Goal: Task Accomplishment & Management: Complete application form

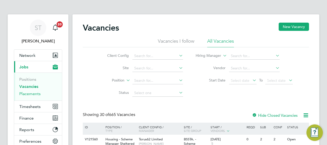
drag, startPoint x: 35, startPoint y: 94, endPoint x: 38, endPoint y: 94, distance: 2.8
click at [35, 94] on link "Placements" at bounding box center [29, 93] width 21 height 5
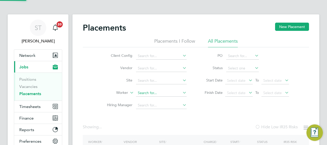
click at [147, 94] on input at bounding box center [161, 92] width 51 height 7
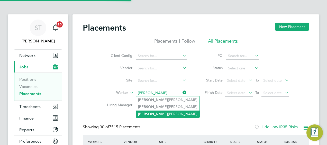
click at [147, 112] on b "Olivia" at bounding box center [153, 114] width 30 height 4
type input "Olivia Dudley"
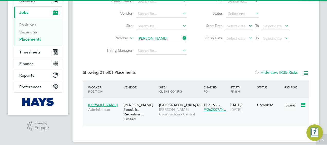
click at [178, 113] on span "Morgan Sindall Construction - Central" at bounding box center [180, 111] width 42 height 9
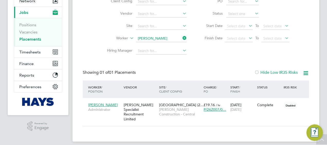
drag, startPoint x: 184, startPoint y: 35, endPoint x: 182, endPoint y: 38, distance: 3.3
click at [182, 35] on icon at bounding box center [182, 37] width 0 height 7
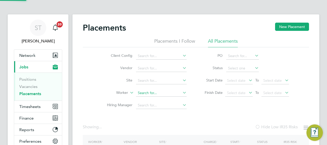
click at [152, 90] on input at bounding box center [161, 92] width 51 height 7
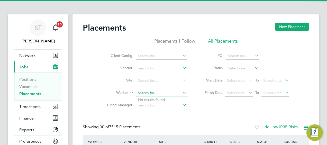
click at [151, 92] on input at bounding box center [161, 92] width 51 height 7
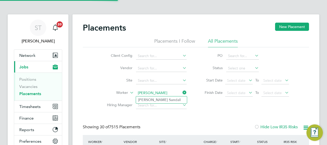
click at [169, 102] on b "San" at bounding box center [172, 100] width 6 height 4
type input "Elaine Sandall"
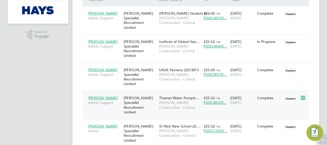
click at [183, 100] on span "Morgan Sindall Construction - Central" at bounding box center [180, 104] width 42 height 9
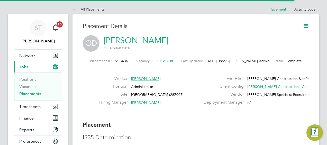
click at [306, 26] on icon at bounding box center [306, 26] width 6 height 6
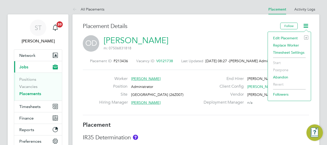
click at [291, 38] on li "Edit Placement e" at bounding box center [290, 37] width 38 height 7
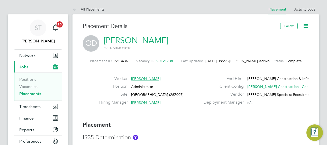
type input "Scott Morris"
type input "Gary Corbett"
type input "15 Apr 2024"
type input "15 Aug 2025"
type input "08:00"
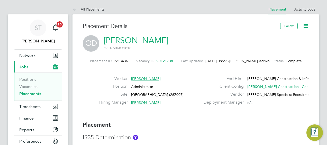
type input "18:00"
type input "18883940"
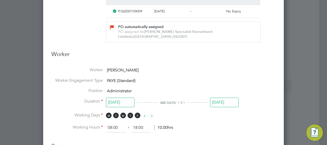
click at [221, 100] on input "15 Aug 2025" at bounding box center [224, 103] width 29 height 10
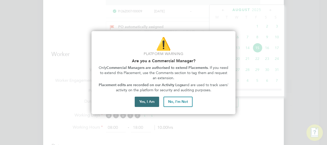
click at [148, 105] on button "Yes, I Am" at bounding box center [147, 102] width 24 height 10
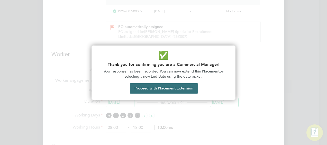
click at [156, 87] on button "Proceed with Placement Extension" at bounding box center [164, 88] width 68 height 10
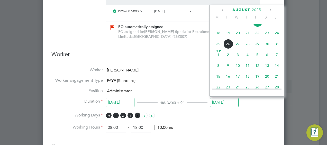
click at [257, 69] on span "12" at bounding box center [258, 66] width 10 height 10
type input "12 Sep 2025"
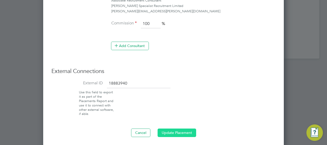
click at [179, 129] on button "Update Placement" at bounding box center [177, 133] width 39 height 8
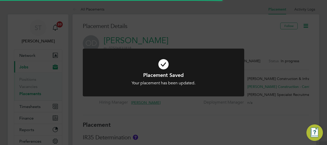
click at [269, 34] on div "Placement Saved Your placement has been updated. Cancel Okay" at bounding box center [163, 72] width 327 height 145
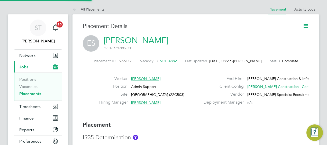
click at [307, 23] on icon at bounding box center [306, 26] width 6 height 6
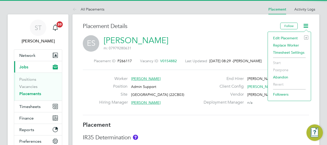
click at [286, 39] on li "Edit Placement e" at bounding box center [290, 37] width 38 height 7
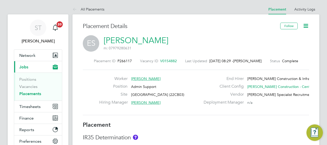
type input "Stephen Heaney"
type input "Graeme Marchant-hall"
type input "16 Dec 2024"
type input "22 Aug 2025"
type input "08:00"
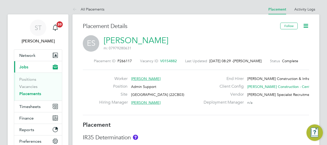
type input "18:00"
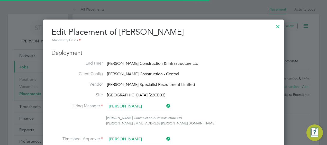
scroll to position [3, 3]
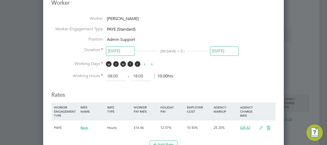
click at [226, 54] on input "22 Aug 2025" at bounding box center [224, 51] width 29 height 10
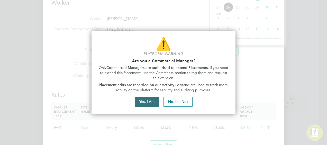
click at [152, 104] on button "Yes, I Am" at bounding box center [147, 102] width 24 height 10
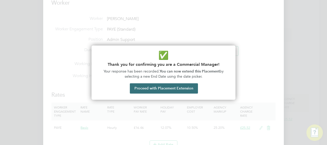
click at [149, 90] on button "Proceed with Placement Extension" at bounding box center [164, 88] width 68 height 10
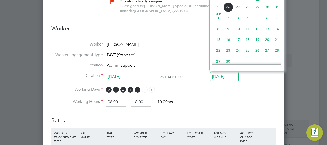
click at [258, 44] on span "19" at bounding box center [258, 40] width 10 height 10
type input "19 Sep 2025"
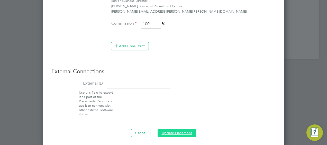
click at [175, 134] on button "Update Placement" at bounding box center [177, 133] width 39 height 8
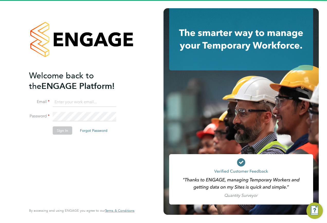
click at [86, 101] on input at bounding box center [85, 102] width 64 height 9
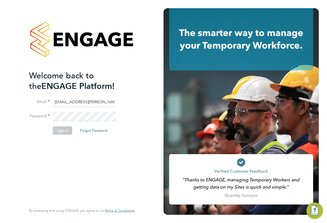
type input "[EMAIL_ADDRESS][PERSON_NAME][DOMAIN_NAME]"
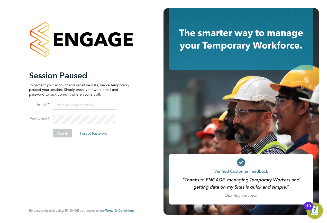
click at [80, 109] on input at bounding box center [85, 105] width 64 height 9
type input "e"
type input "n"
type input "[EMAIL_ADDRESS][PERSON_NAME][DOMAIN_NAME]"
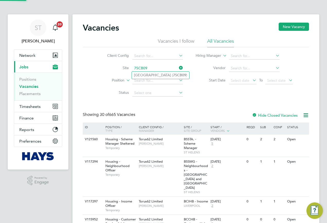
click at [150, 74] on li "Berewood Primary School ( 75CB09 )" at bounding box center [160, 75] width 57 height 7
type input "Berewood Primary School (75CB09)"
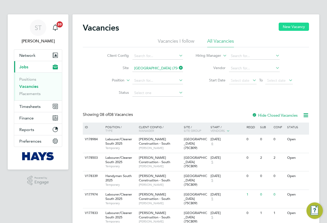
click at [287, 25] on button "New Vacancy" at bounding box center [294, 27] width 30 height 8
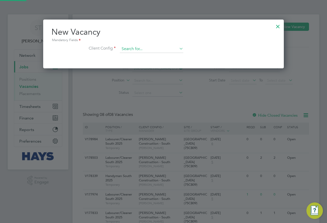
scroll to position [49, 241]
click at [145, 52] on input at bounding box center [152, 49] width 64 height 8
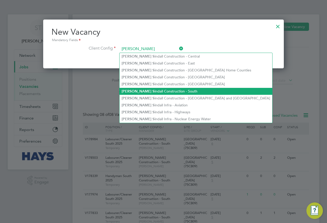
click at [165, 90] on li "Morgan S indall Construction - South" at bounding box center [196, 91] width 153 height 7
type input "[PERSON_NAME] Construction - South"
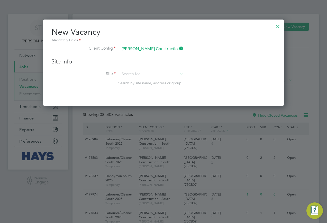
scroll to position [87, 241]
click at [154, 74] on input at bounding box center [152, 74] width 64 height 8
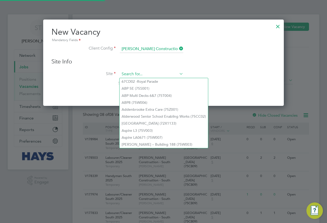
paste input "75CB09"
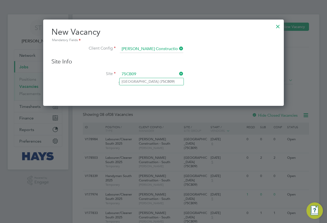
click at [149, 82] on li "Berewood Primary School ( 75CB09 )" at bounding box center [152, 81] width 64 height 7
type input "Berewood Primary School (75CB09)"
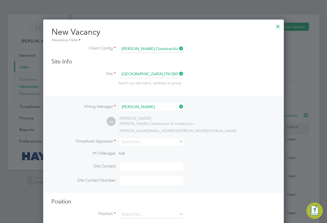
scroll to position [215, 241]
click at [135, 143] on input at bounding box center [152, 141] width 64 height 7
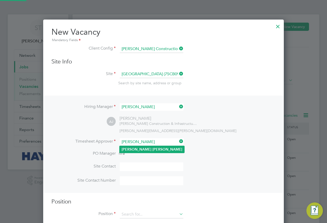
type input "Andy Jarvis"
click at [152, 150] on b "Jarvis" at bounding box center [167, 149] width 30 height 4
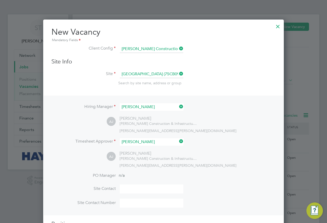
scroll to position [77, 0]
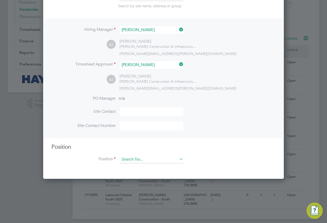
click at [144, 164] on div "Vacancies New Vacancy Vacancies I follow All Vacancies Client Config Site Berew…" at bounding box center [196, 78] width 247 height 282
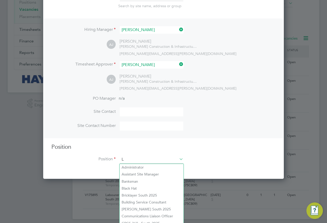
scroll to position [730, 241]
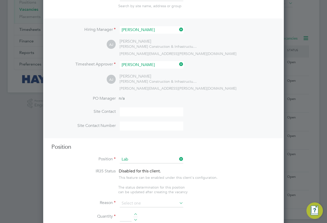
click at [156, 174] on li "Lab ourer/Cleaner South 2025" at bounding box center [152, 174] width 64 height 7
type input "Labourer/Cleaner South 2025"
click at [141, 204] on input at bounding box center [152, 204] width 64 height 8
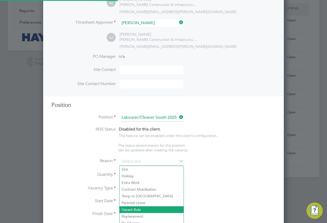
scroll to position [129, 0]
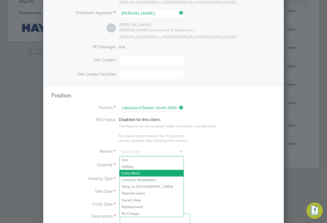
click at [142, 172] on li "Extra Work" at bounding box center [152, 173] width 64 height 7
type input "Extra Work"
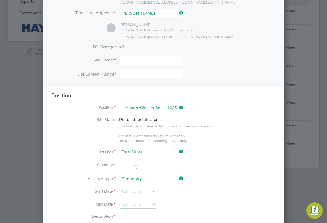
click at [123, 166] on input at bounding box center [126, 165] width 12 height 9
type input "1"
click at [149, 195] on input at bounding box center [138, 192] width 37 height 8
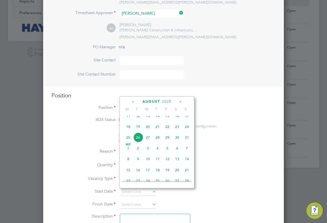
click at [141, 142] on span "26" at bounding box center [138, 138] width 10 height 10
type input "[DATE]"
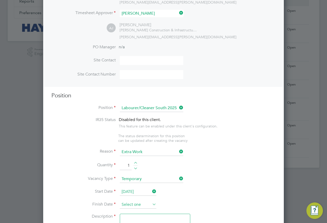
click at [139, 204] on input at bounding box center [138, 205] width 37 height 8
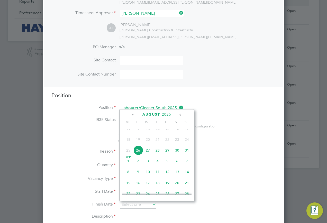
click at [169, 153] on span "29" at bounding box center [168, 151] width 10 height 10
type input "29 Aug 2025"
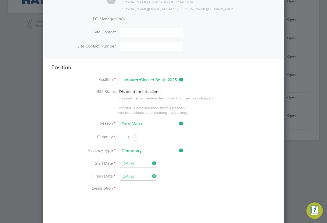
scroll to position [206, 0]
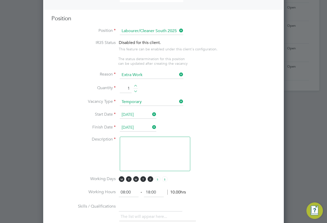
click at [151, 157] on textarea at bounding box center [155, 154] width 70 height 34
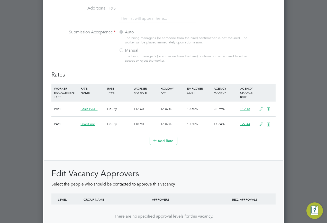
scroll to position [532, 0]
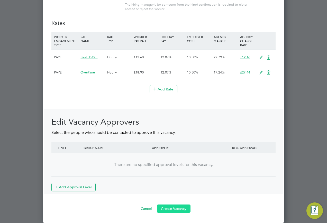
type textarea "."
click at [176, 210] on button "Create Vacancy" at bounding box center [174, 209] width 34 height 8
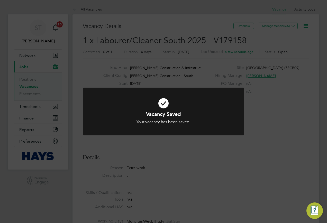
click at [263, 55] on div "Vacancy Saved Your vacancy has been saved. Cancel Okay" at bounding box center [163, 111] width 327 height 223
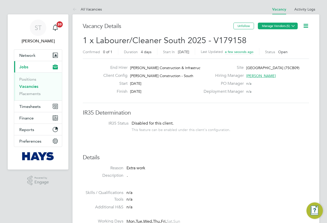
click at [293, 27] on icon at bounding box center [293, 26] width 4 height 4
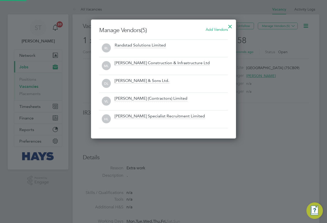
click at [210, 29] on span "Add Vendors" at bounding box center [217, 29] width 22 height 5
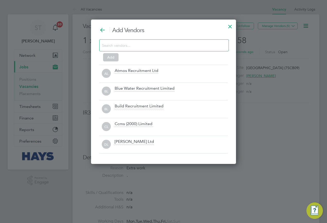
click at [146, 44] on input at bounding box center [160, 45] width 116 height 7
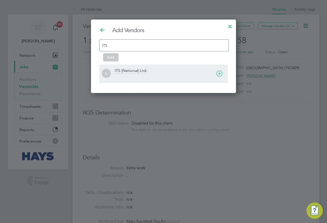
type input "ITS"
click at [133, 77] on div at bounding box center [171, 77] width 113 height 5
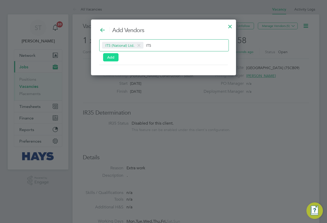
click at [113, 56] on button "Add" at bounding box center [110, 57] width 15 height 8
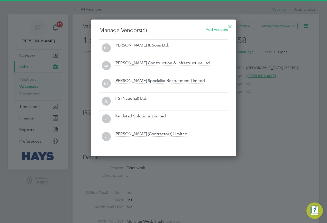
click at [228, 26] on div at bounding box center [230, 25] width 9 height 9
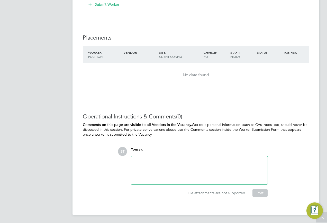
click at [190, 172] on div at bounding box center [199, 170] width 130 height 22
click at [169, 161] on div "Vacancy for Lee Norris(ITS" at bounding box center [199, 170] width 130 height 22
click at [170, 160] on div "Vacancy for Lee Norris(ITS" at bounding box center [199, 170] width 130 height 22
click at [183, 161] on div "Vacancy for Lee Norris (ITS" at bounding box center [199, 170] width 130 height 22
click at [255, 195] on button "Post" at bounding box center [260, 193] width 15 height 8
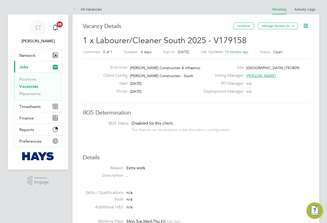
click at [28, 85] on link "Vacancies" at bounding box center [28, 86] width 19 height 5
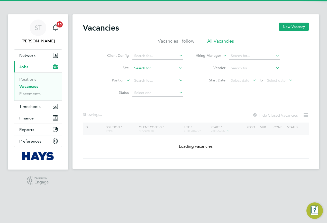
click at [163, 70] on input at bounding box center [157, 68] width 51 height 7
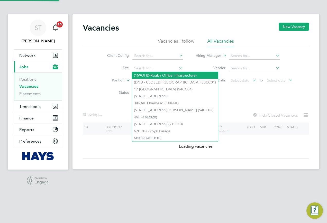
paste input "20CC11"
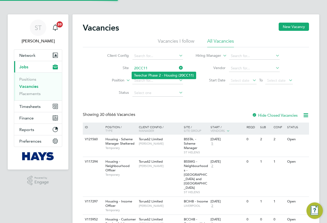
click at [157, 75] on li "Twechar Phase 2 - Housing ( 20CC11 )" at bounding box center [164, 75] width 64 height 7
type input "Twechar Phase 2 - Housing (20CC11)"
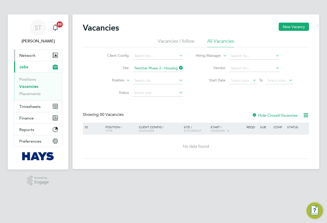
click at [32, 53] on span "Network" at bounding box center [27, 55] width 16 height 5
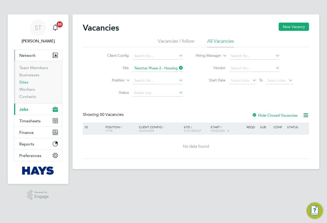
click at [21, 83] on link "Sites" at bounding box center [23, 82] width 9 height 5
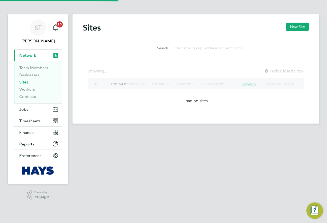
click at [192, 50] on input at bounding box center [209, 48] width 75 height 10
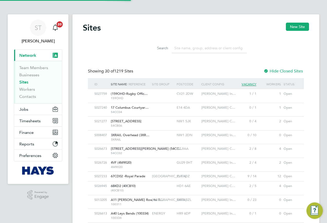
scroll to position [10, 25]
paste input "20CC11"
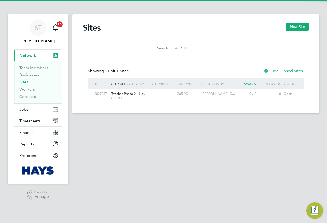
type input "20CC11"
click at [142, 94] on span "Twechar Phase 2 - Hou…" at bounding box center [130, 94] width 38 height 4
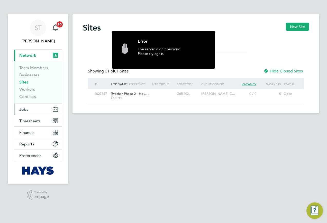
click at [29, 110] on button "Jobs" at bounding box center [38, 109] width 48 height 11
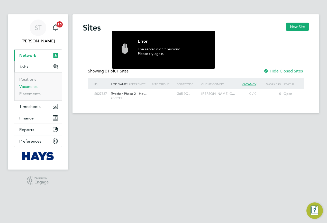
click at [23, 86] on link "Vacancies" at bounding box center [28, 86] width 18 height 5
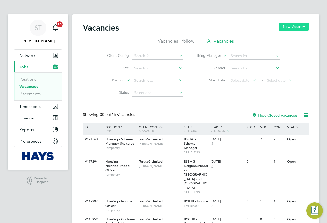
click at [290, 27] on button "New Vacancy" at bounding box center [294, 27] width 30 height 8
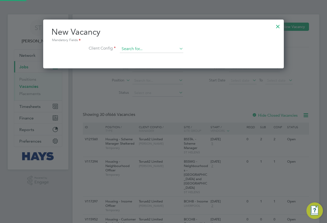
click at [142, 50] on input at bounding box center [152, 49] width 64 height 8
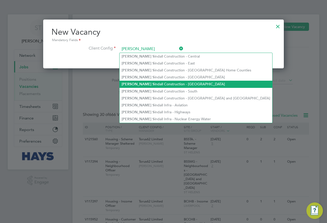
click at [166, 81] on li "Morgan S indall Construction - Scotland" at bounding box center [196, 84] width 153 height 7
type input "Morgan Sindall Construction - Scotland"
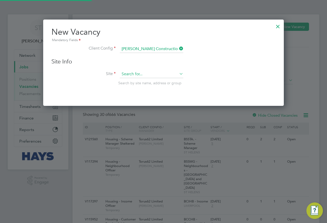
click at [145, 73] on input at bounding box center [152, 74] width 64 height 8
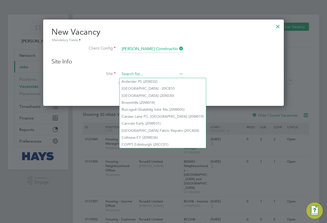
click at [146, 74] on input at bounding box center [152, 74] width 64 height 8
paste input "20CC11"
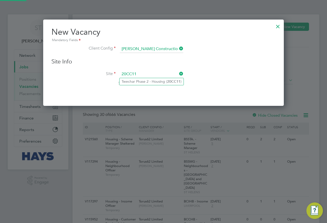
click at [146, 82] on li "Twechar Phase 2 - Housing ( 20CC11 )" at bounding box center [152, 81] width 64 height 7
type input "Twechar Phase 2 - Housing (20CC11)"
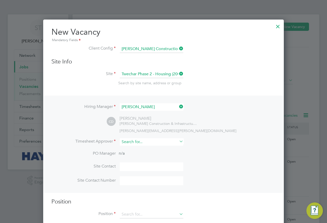
click at [149, 142] on input at bounding box center [152, 141] width 64 height 7
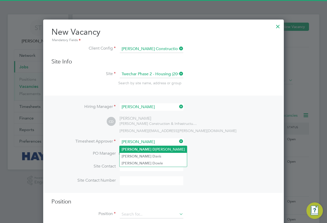
click at [143, 148] on li "Chris D ooley" at bounding box center [153, 149] width 67 height 7
type input "Chris Dooley"
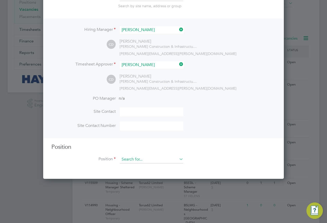
click at [142, 159] on input at bounding box center [152, 160] width 64 height 8
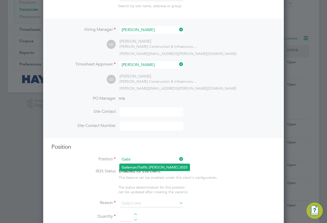
click at [142, 165] on li "Gate man/Traffic Marshall 2025" at bounding box center [155, 167] width 70 height 7
type input "Gateman/Traffic Marshall 2025"
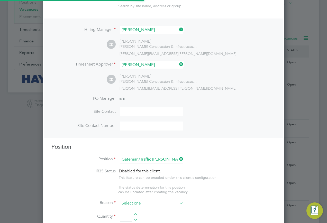
click at [146, 203] on input at bounding box center [152, 204] width 64 height 8
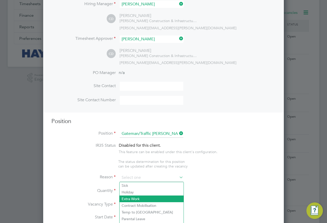
click at [139, 200] on li "Extra Work" at bounding box center [152, 199] width 64 height 7
type input "Extra Work"
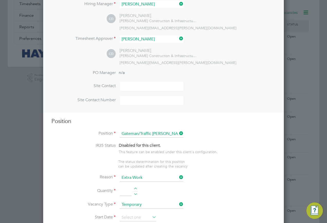
click at [126, 191] on input at bounding box center [126, 191] width 12 height 9
type input "`"
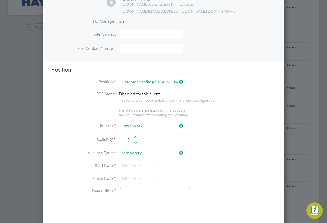
type input "1"
click at [147, 162] on li "Vacancy Type Temporary" at bounding box center [163, 156] width 224 height 13
click at [138, 166] on input at bounding box center [138, 167] width 37 height 8
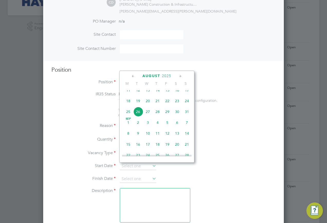
click at [139, 115] on span "26" at bounding box center [138, 112] width 10 height 10
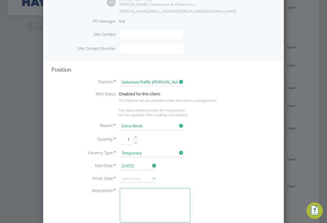
click at [148, 169] on input "[DATE]" at bounding box center [138, 167] width 37 height 8
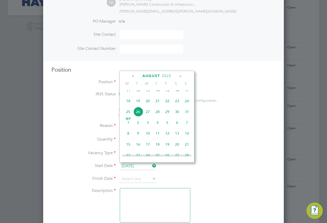
click at [128, 117] on span "25" at bounding box center [128, 112] width 10 height 10
type input "[DATE]"
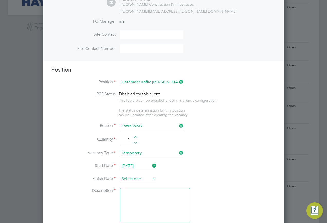
click at [146, 179] on input at bounding box center [138, 179] width 37 height 8
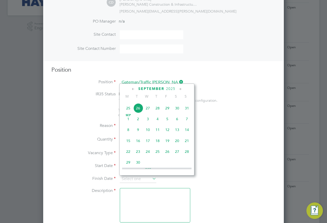
scroll to position [226, 0]
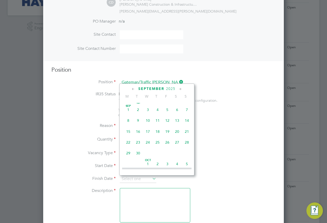
click at [129, 147] on span "22" at bounding box center [128, 143] width 10 height 10
type input "22 Sep 2025"
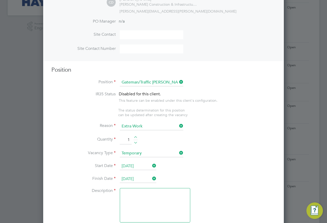
click at [136, 202] on textarea at bounding box center [155, 205] width 70 height 34
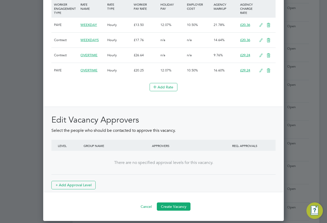
scroll to position [573, 0]
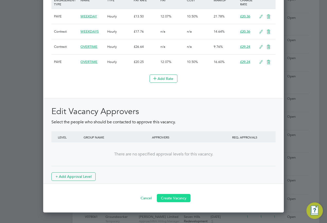
type textarea "."
click at [176, 200] on button "Create Vacancy" at bounding box center [174, 198] width 34 height 8
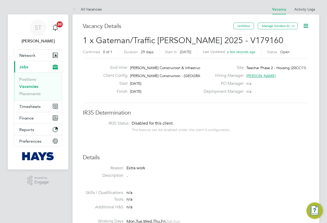
scroll to position [8, 102]
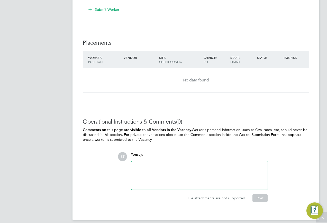
click at [161, 167] on div at bounding box center [199, 176] width 130 height 22
paste div
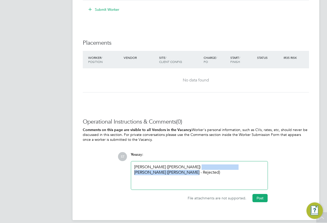
drag, startPoint x: 222, startPoint y: 176, endPoint x: 177, endPoint y: 166, distance: 46.3
click at [177, 166] on div "Dominik Ksiazek (Hays) John Blake (Hays - Rejected)" at bounding box center [199, 176] width 130 height 22
click at [134, 166] on div "Dominik Ksiazek (Hays)" at bounding box center [199, 175] width 137 height 28
click at [136, 167] on div "Dominik Ksiazek (Hays)" at bounding box center [199, 167] width 130 height 5
click at [135, 167] on div "Dominik Ksiazek (Hays)" at bounding box center [199, 167] width 130 height 5
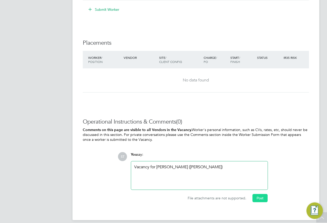
click at [257, 201] on button "Post" at bounding box center [260, 198] width 15 height 8
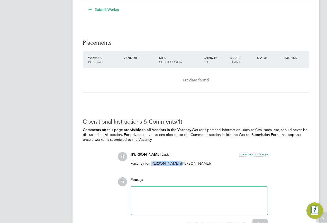
drag, startPoint x: 150, startPoint y: 163, endPoint x: 177, endPoint y: 163, distance: 26.7
click at [177, 163] on p "Vacancy for Dominik Ksiazek (Hays)" at bounding box center [199, 163] width 137 height 5
copy p "Dominik Ksiazek"
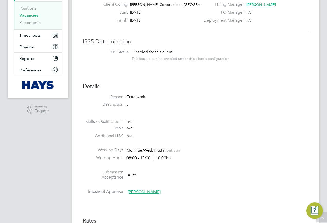
scroll to position [26, 0]
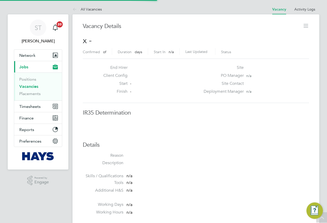
scroll to position [8, 111]
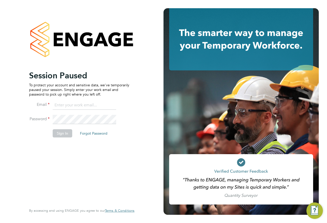
click at [70, 106] on input at bounding box center [85, 105] width 64 height 9
type input "samreet.thandi@hays.com"
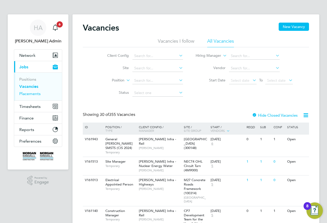
click at [32, 93] on link "Placements" at bounding box center [29, 93] width 21 height 5
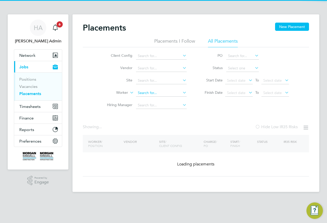
click at [150, 95] on input at bounding box center [161, 92] width 51 height 7
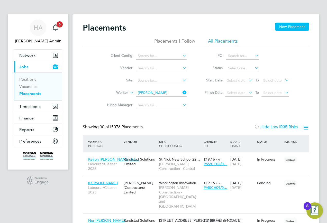
click at [169, 102] on b "Mu" at bounding box center [171, 100] width 5 height 4
type input "Michael Murton"
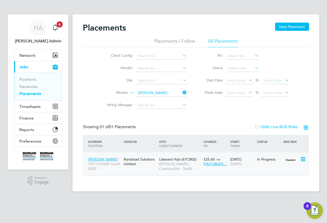
click at [143, 162] on div "Randstad Solutions Limited" at bounding box center [139, 162] width 35 height 14
click at [182, 92] on icon at bounding box center [182, 92] width 0 height 7
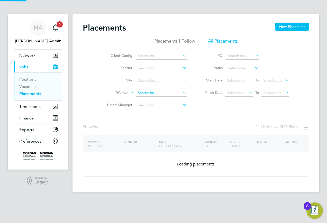
click at [159, 93] on input at bounding box center [161, 92] width 51 height 7
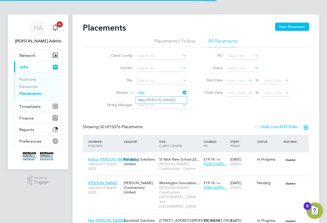
click at [157, 101] on li "Hsin -Huai Chang" at bounding box center [161, 100] width 51 height 7
type input "Hsin-Huai Chang"
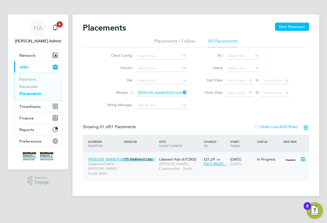
click at [270, 166] on div "Hsin-Huai Chang Gateman/Traffic Marshall South 2025 ITS (National) Ltd. Liskear…" at bounding box center [196, 166] width 226 height 28
click at [160, 167] on span "[PERSON_NAME] Construction - South" at bounding box center [180, 166] width 42 height 9
click at [182, 94] on icon at bounding box center [182, 92] width 0 height 7
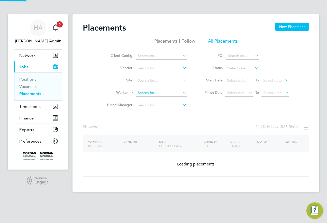
click at [161, 94] on input at bounding box center [161, 92] width 51 height 7
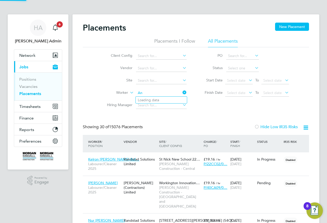
type input "A"
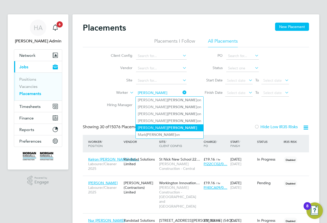
click at [149, 126] on li "Andrew Nichols" at bounding box center [170, 127] width 68 height 7
type input "[PERSON_NAME]"
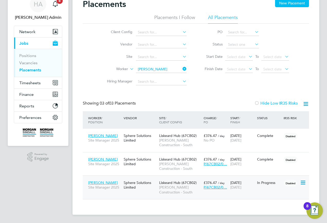
click at [153, 192] on div "Sphere Solutions Limited" at bounding box center [139, 185] width 35 height 14
click at [182, 68] on icon at bounding box center [182, 68] width 0 height 7
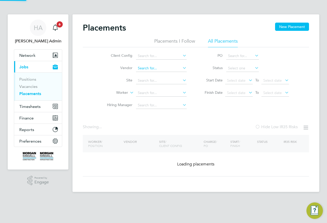
click at [168, 66] on input at bounding box center [161, 68] width 51 height 7
click at [147, 93] on input at bounding box center [161, 92] width 51 height 7
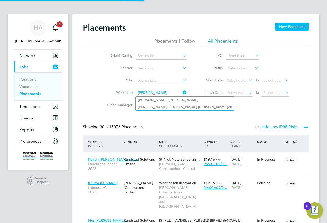
type input "David Harris"
click at [161, 101] on li "David Harris" at bounding box center [185, 100] width 98 height 7
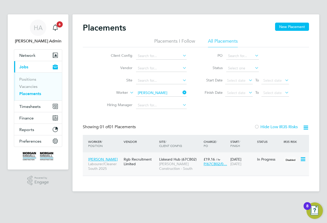
click at [243, 168] on div "04 Aug 2025 01 Sep 2025" at bounding box center [242, 162] width 27 height 14
click at [182, 90] on icon at bounding box center [182, 92] width 0 height 7
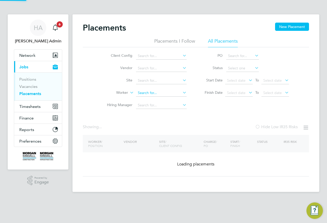
click at [167, 94] on input at bounding box center [161, 92] width 51 height 7
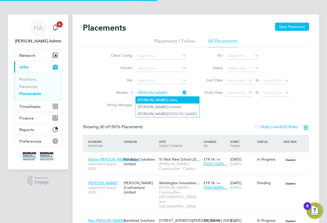
type input "Reuben Carby"
click at [156, 97] on li "Reuben Carby" at bounding box center [168, 100] width 64 height 7
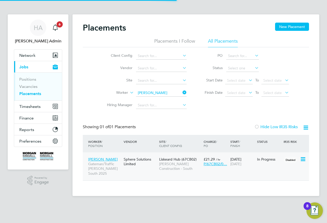
click at [188, 171] on span "[PERSON_NAME] Construction - South" at bounding box center [180, 166] width 42 height 9
click at [33, 111] on button "Timesheets" at bounding box center [38, 106] width 48 height 11
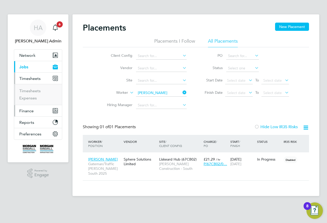
click at [32, 106] on button "Finance" at bounding box center [38, 110] width 48 height 11
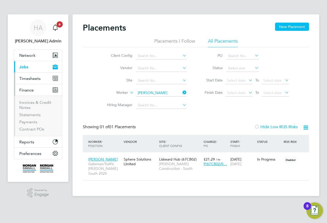
click at [30, 79] on span "Timesheets" at bounding box center [29, 78] width 21 height 5
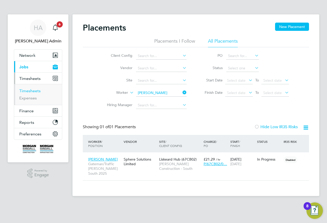
click at [25, 88] on ul "Timesheets Expenses" at bounding box center [38, 94] width 48 height 21
click at [24, 94] on li "Timesheets" at bounding box center [38, 91] width 39 height 7
click at [28, 91] on link "Timesheets" at bounding box center [29, 90] width 21 height 5
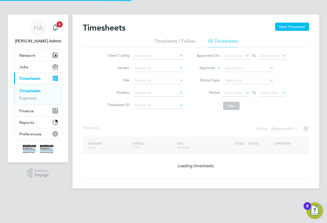
click at [215, 69] on li "Approver" at bounding box center [241, 68] width 102 height 12
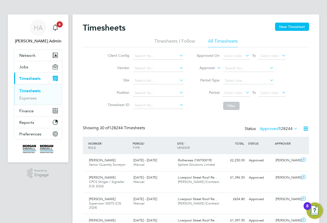
click at [212, 68] on label "Approver" at bounding box center [203, 68] width 23 height 5
click at [205, 73] on li "Worker" at bounding box center [202, 74] width 25 height 7
click at [234, 70] on input at bounding box center [248, 68] width 51 height 7
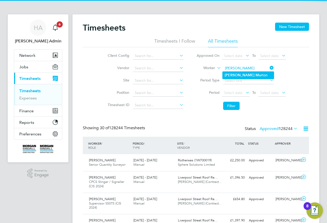
click at [248, 73] on li "Michael Mur ton" at bounding box center [248, 75] width 51 height 7
type input "Michael Murton"
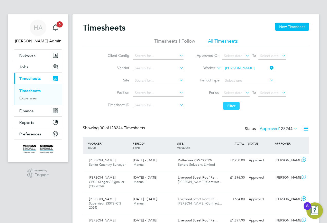
click at [228, 106] on button "Filter" at bounding box center [231, 106] width 16 height 8
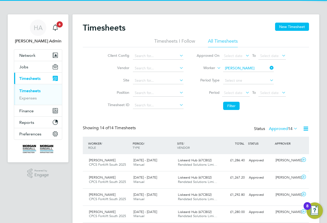
click at [280, 129] on label "Approved 14" at bounding box center [283, 128] width 29 height 5
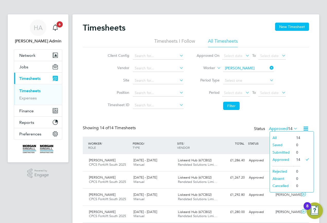
click at [284, 152] on li "Submitted" at bounding box center [282, 152] width 24 height 7
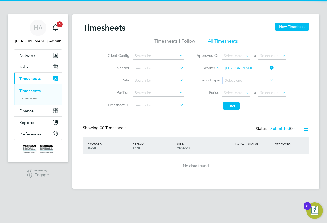
click at [271, 75] on ul "Approved On Select date To Select date Worker Michael Murton Period Type Period…" at bounding box center [241, 81] width 102 height 63
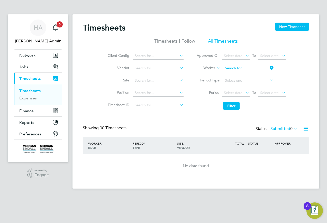
drag, startPoint x: 271, startPoint y: 75, endPoint x: 262, endPoint y: 67, distance: 11.6
click at [262, 67] on input at bounding box center [248, 68] width 51 height 7
click at [256, 77] on li "Hsin -Huai Chang" at bounding box center [248, 75] width 51 height 7
type input "Hsin-Huai Chang"
click at [232, 110] on li "Filter" at bounding box center [241, 105] width 102 height 13
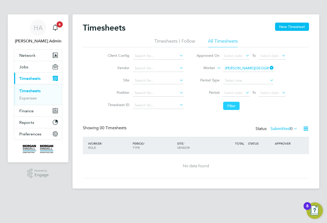
click at [231, 105] on button "Filter" at bounding box center [231, 106] width 16 height 8
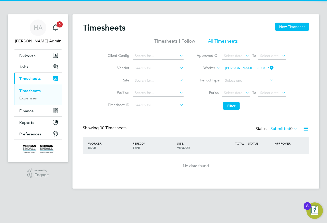
click at [269, 70] on icon at bounding box center [269, 67] width 0 height 7
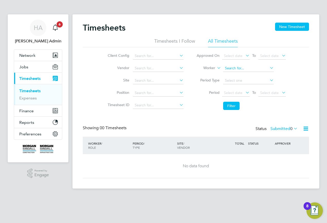
click at [257, 68] on input at bounding box center [248, 68] width 51 height 7
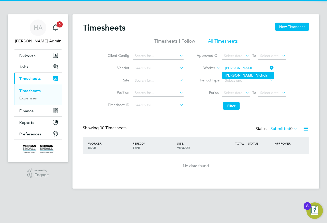
drag, startPoint x: 247, startPoint y: 75, endPoint x: 236, endPoint y: 100, distance: 27.4
click at [247, 75] on li "Andrew Ni chols" at bounding box center [248, 75] width 51 height 7
type input "Andrew Nichols"
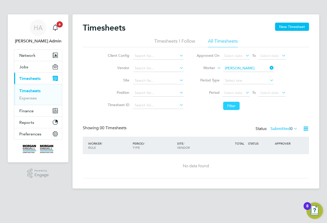
click at [230, 106] on button "Filter" at bounding box center [231, 106] width 16 height 8
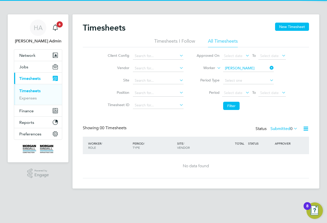
click at [269, 68] on icon at bounding box center [269, 67] width 0 height 7
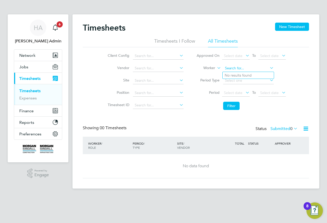
click at [266, 68] on input at bounding box center [248, 68] width 51 height 7
click at [256, 68] on input at bounding box center [248, 68] width 51 height 7
type input "David Harris"
click at [252, 74] on li "David Harris" at bounding box center [255, 75] width 65 height 7
click at [229, 102] on button "Filter" at bounding box center [231, 106] width 16 height 8
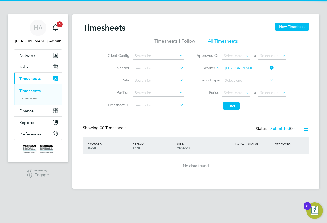
click at [269, 70] on icon at bounding box center [269, 67] width 0 height 7
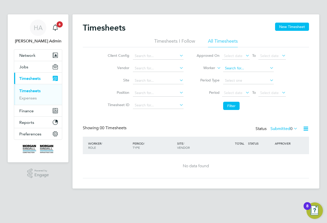
click at [262, 70] on input at bounding box center [248, 68] width 51 height 7
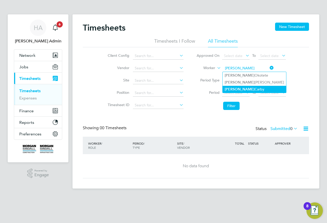
click at [238, 89] on li "Reuben Carby" at bounding box center [255, 89] width 64 height 7
type input "Reuben Carby"
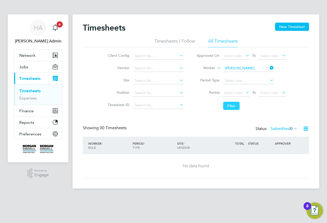
click at [234, 102] on button "Filter" at bounding box center [231, 106] width 16 height 8
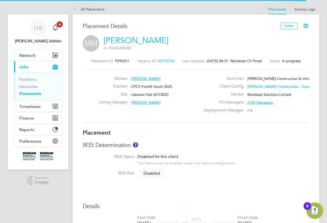
click at [305, 26] on icon at bounding box center [306, 26] width 6 height 6
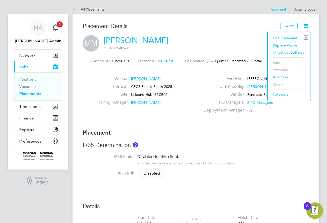
click at [282, 38] on li "Edit Placement e" at bounding box center [289, 37] width 38 height 7
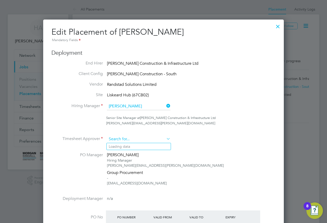
click at [164, 139] on input at bounding box center [139, 140] width 64 height 8
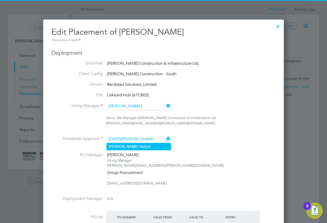
click at [137, 148] on li "[DATE][PERSON_NAME]" at bounding box center [139, 146] width 64 height 7
type input "[DATE][PERSON_NAME]"
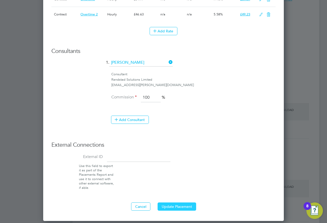
click at [175, 208] on button "Update Placement" at bounding box center [177, 207] width 39 height 8
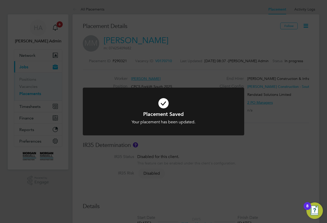
click at [217, 23] on div "Placement Saved Your placement has been updated. Cancel Okay" at bounding box center [163, 111] width 327 height 223
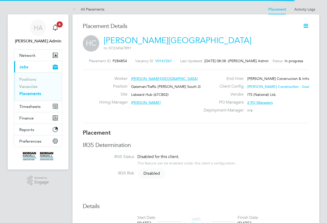
click at [305, 27] on icon at bounding box center [306, 26] width 6 height 6
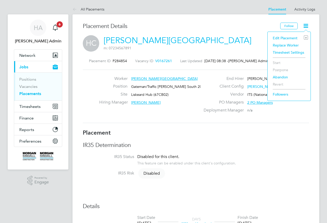
click at [277, 36] on li "Edit Placement e" at bounding box center [289, 37] width 38 height 7
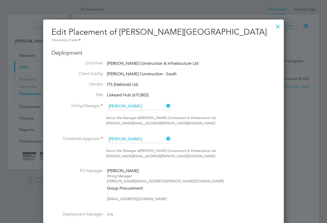
click at [165, 141] on icon at bounding box center [165, 138] width 0 height 7
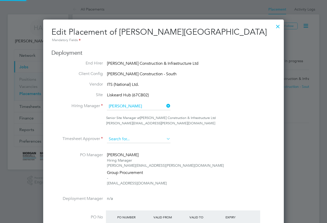
click at [148, 140] on input at bounding box center [139, 140] width 64 height 8
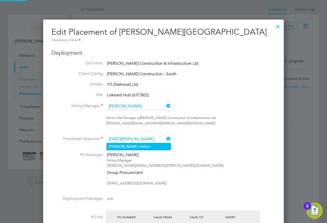
click at [139, 145] on li "Noel H ellyer" at bounding box center [139, 146] width 64 height 7
type input "[DATE][PERSON_NAME]"
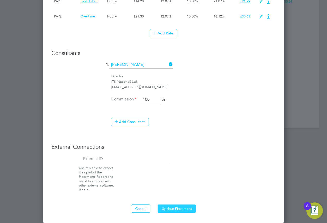
click at [173, 206] on button "Update Placement" at bounding box center [177, 209] width 39 height 8
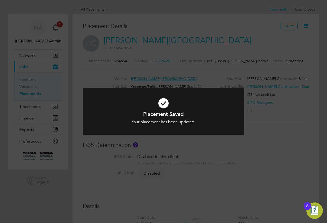
drag, startPoint x: 143, startPoint y: 95, endPoint x: 143, endPoint y: 91, distance: 4.1
click at [143, 94] on icon at bounding box center [164, 103] width 134 height 20
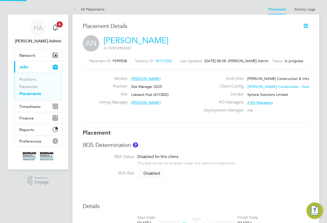
click at [306, 24] on icon at bounding box center [306, 26] width 6 height 6
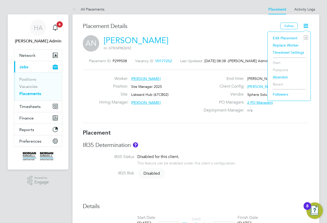
click at [282, 39] on li "Edit Placement e" at bounding box center [289, 37] width 38 height 7
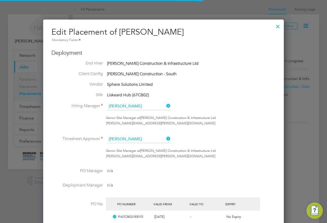
scroll to position [3, 3]
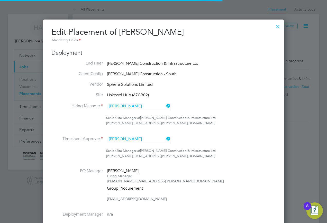
click at [165, 141] on icon at bounding box center [165, 138] width 0 height 7
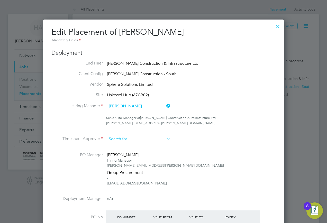
click at [151, 140] on input at bounding box center [139, 140] width 64 height 8
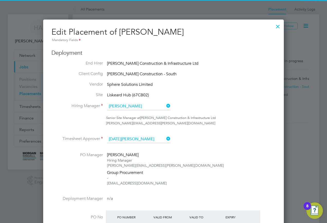
click at [143, 146] on li "Noel He llyer" at bounding box center [139, 146] width 64 height 7
type input "[DATE][PERSON_NAME]"
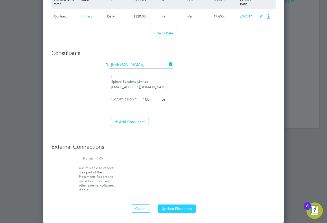
click at [166, 207] on button "Update Placement" at bounding box center [177, 209] width 39 height 8
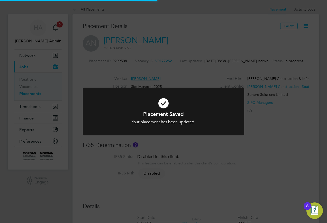
click at [166, 73] on div "Placement Saved Your placement has been updated. Cancel Okay" at bounding box center [163, 111] width 327 height 223
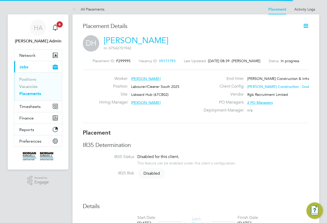
click at [305, 25] on icon at bounding box center [306, 26] width 6 height 6
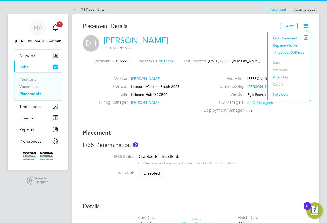
click at [286, 37] on li "Edit Placement e" at bounding box center [289, 37] width 38 height 7
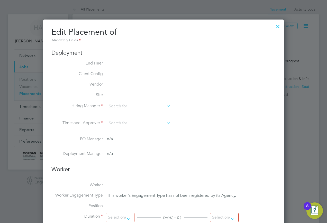
type input "[PERSON_NAME]"
type input "[DATE]"
type input "08:00"
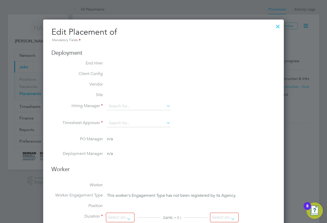
type input "18:00"
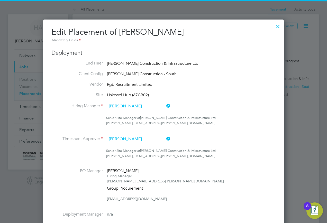
click at [165, 137] on icon at bounding box center [165, 138] width 0 height 7
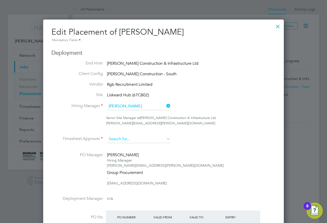
click at [156, 138] on input at bounding box center [139, 140] width 64 height 8
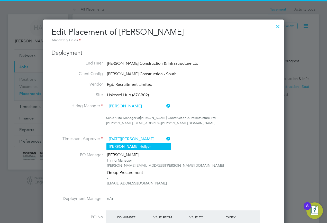
click at [148, 149] on li "[DATE][PERSON_NAME]" at bounding box center [139, 146] width 64 height 7
type input "[DATE][PERSON_NAME]"
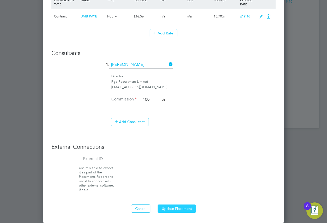
click at [173, 208] on button "Update Placement" at bounding box center [177, 209] width 39 height 8
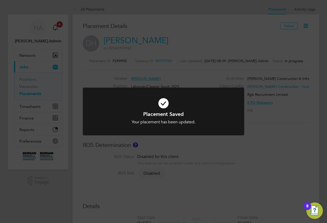
click at [193, 68] on div "Placement Saved Your placement has been updated. Cancel Okay" at bounding box center [163, 111] width 327 height 223
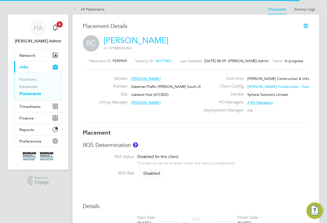
click at [304, 24] on icon at bounding box center [306, 26] width 6 height 6
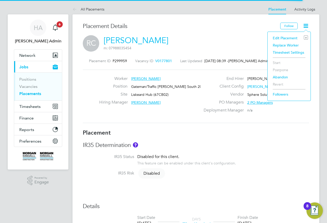
click at [285, 37] on li "Edit Placement e" at bounding box center [289, 37] width 38 height 7
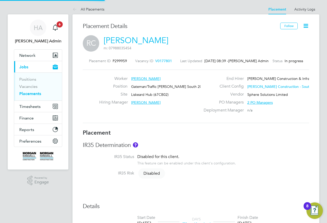
type input "[PERSON_NAME]"
type input "[DATE]"
type input "08:00"
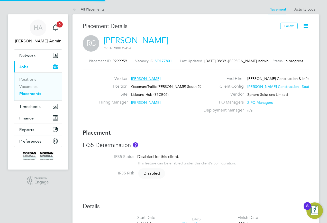
type input "18:00"
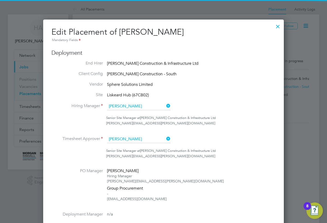
click at [165, 138] on icon at bounding box center [165, 138] width 0 height 7
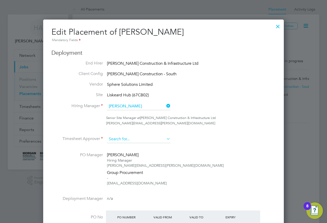
click at [147, 141] on input at bounding box center [139, 140] width 64 height 8
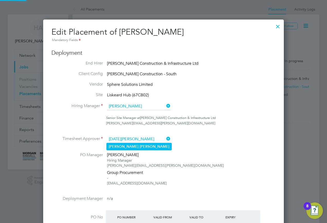
type input "[DATE][PERSON_NAME]"
click at [143, 144] on li "[DATE][PERSON_NAME]" at bounding box center [139, 146] width 65 height 7
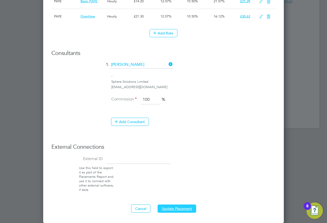
click at [181, 209] on button "Update Placement" at bounding box center [177, 209] width 39 height 8
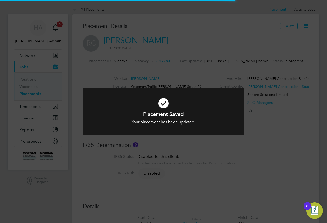
click at [231, 9] on div "Placement Saved Your placement has been updated. Cancel Okay" at bounding box center [163, 111] width 327 height 223
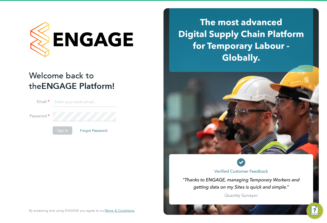
click at [87, 102] on input at bounding box center [85, 102] width 64 height 9
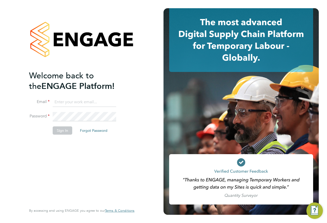
type input "s"
type input "[EMAIL_ADDRESS][PERSON_NAME][DOMAIN_NAME]"
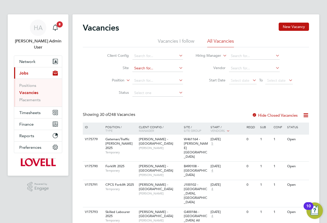
click at [141, 69] on input at bounding box center [157, 68] width 51 height 7
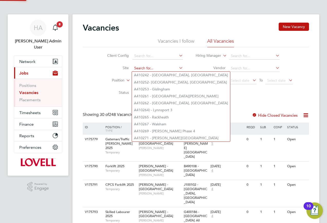
paste input "M490345"
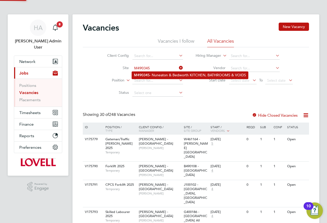
click at [148, 74] on b "M490345" at bounding box center [142, 75] width 16 height 4
type input "M490345 - Nuneaton & Bedworth KITCHEN, BATHROOMS & VOIDS"
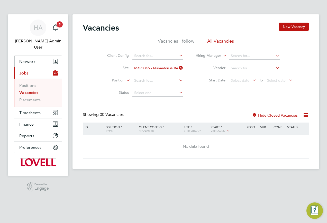
click at [38, 58] on button "Network" at bounding box center [38, 61] width 48 height 11
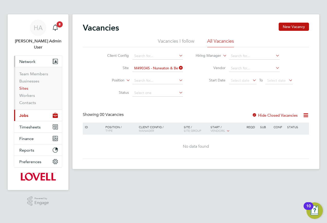
click at [23, 86] on link "Sites" at bounding box center [23, 88] width 9 height 5
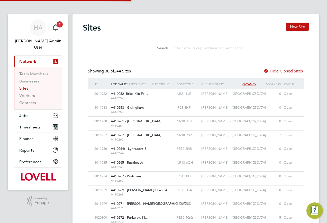
click at [193, 49] on input at bounding box center [209, 48] width 75 height 10
paste input "M490345"
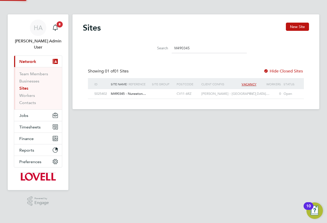
type input "M490345"
click at [150, 89] on div "M490345 - Nuneaton…" at bounding box center [130, 94] width 41 height 10
click at [24, 113] on span "Jobs" at bounding box center [23, 115] width 9 height 5
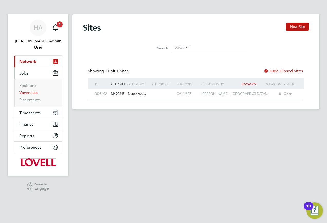
click at [28, 90] on link "Vacancies" at bounding box center [28, 92] width 18 height 5
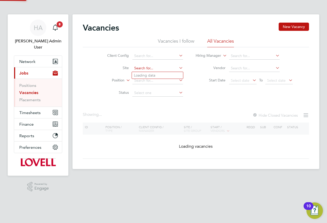
click at [156, 68] on input at bounding box center [157, 68] width 51 height 7
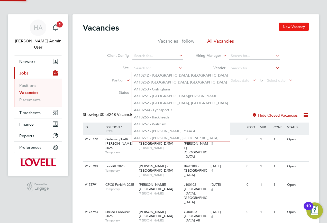
click at [288, 29] on button "New Vacancy" at bounding box center [294, 27] width 30 height 8
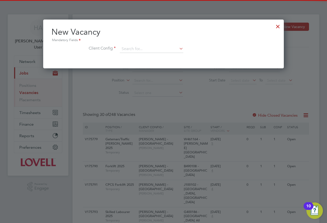
click at [140, 54] on li "Client Config" at bounding box center [163, 51] width 224 height 13
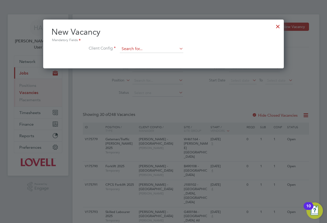
click at [141, 50] on input at bounding box center [152, 49] width 64 height 8
click at [152, 95] on li "Love ll - Midlands Refurb" at bounding box center [152, 98] width 64 height 7
type input "[PERSON_NAME] - Midlands Refurb"
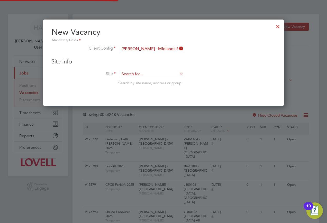
click at [127, 75] on input at bounding box center [152, 74] width 64 height 8
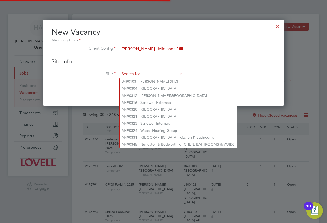
click at [144, 76] on input at bounding box center [152, 74] width 64 height 8
paste input "M490345"
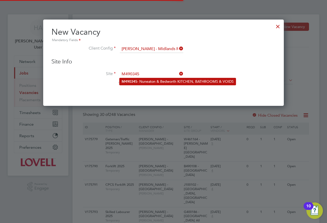
click at [147, 82] on li "M490345 - Nuneaton & Bedworth KITCHEN, BATHROOMS & VOIDS" at bounding box center [178, 81] width 116 height 7
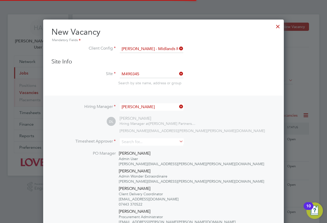
type input "M490345 - Nuneaton & Bedworth KITCHEN, BATHROOMS & VOIDS"
click at [128, 142] on input at bounding box center [152, 141] width 64 height 7
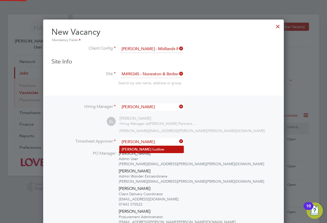
click at [147, 151] on li "David L udlow" at bounding box center [152, 149] width 64 height 7
type input "David Ludlow"
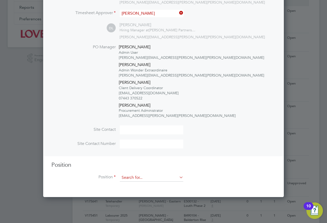
click at [135, 181] on input at bounding box center [152, 178] width 64 height 8
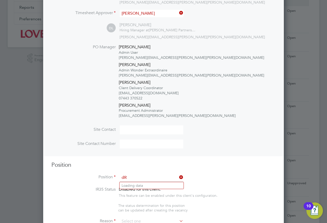
type input "d"
click at [134, 185] on li "Van Driver" at bounding box center [152, 185] width 64 height 7
type input "Van Driver"
type textarea "."
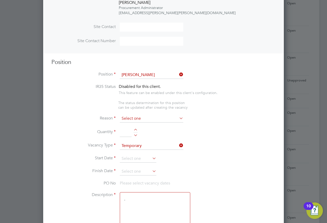
click at [154, 118] on input at bounding box center [152, 119] width 64 height 8
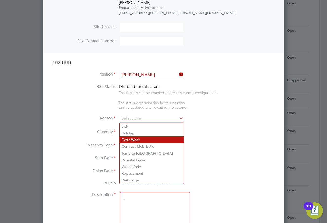
click at [140, 140] on li "Extra Work" at bounding box center [152, 140] width 64 height 7
type input "Extra Work"
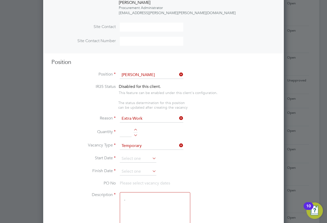
click at [126, 133] on input at bounding box center [126, 132] width 12 height 9
type input "1"
click at [136, 153] on li "Vacancy Type Temporary" at bounding box center [163, 148] width 224 height 13
click at [136, 156] on input at bounding box center [138, 159] width 37 height 8
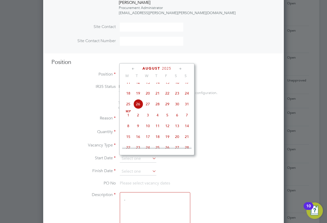
click at [134, 108] on span "26" at bounding box center [138, 104] width 10 height 10
type input "26 Aug 2025"
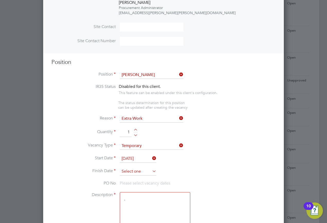
click at [134, 173] on input at bounding box center [138, 172] width 37 height 8
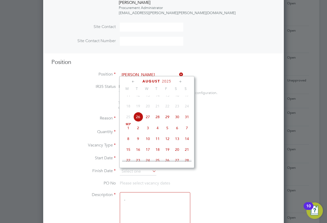
click at [165, 133] on span "5" at bounding box center [168, 128] width 10 height 10
type input "05 Sep 2025"
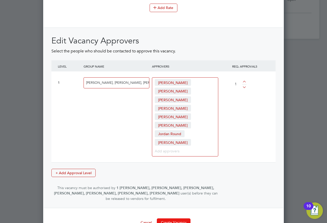
click at [176, 219] on button "Create Vacancy" at bounding box center [174, 223] width 34 height 8
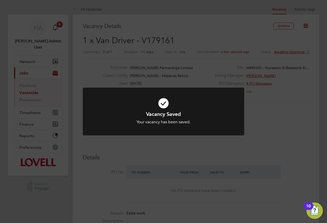
click at [256, 98] on div "Vacancy Saved Your vacancy has been saved. Cancel Okay" at bounding box center [163, 111] width 327 height 223
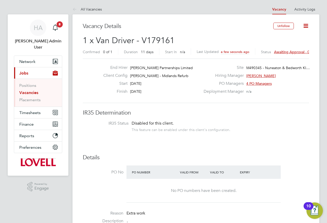
click at [280, 51] on span "Awaiting approval - 0/1" at bounding box center [293, 52] width 39 height 5
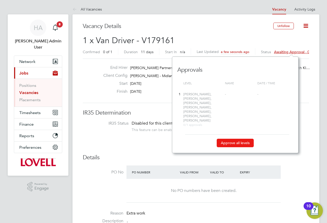
click at [226, 139] on button "Approve all levels" at bounding box center [235, 143] width 37 height 8
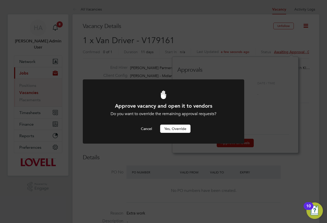
click at [177, 131] on button "Yes, Override" at bounding box center [175, 129] width 30 height 8
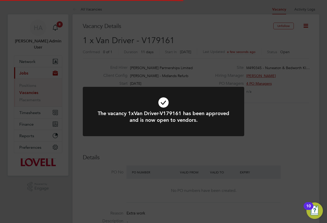
drag, startPoint x: 180, startPoint y: 42, endPoint x: 167, endPoint y: 41, distance: 12.4
click at [162, 42] on div "The vacancy 1xVan Driver-V179161 has been approved and is now open to vendors. …" at bounding box center [163, 111] width 327 height 223
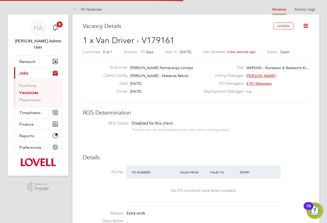
drag, startPoint x: 154, startPoint y: 42, endPoint x: 148, endPoint y: 42, distance: 6.2
click at [148, 42] on h2 "1 x Van Driver - V179161 Confirmed 0 of 1 Duration 11 days Start In Today Last …" at bounding box center [196, 46] width 226 height 22
copy span "179161"
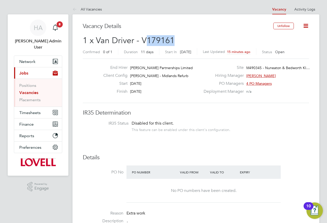
click at [21, 90] on link "Vacancies" at bounding box center [28, 92] width 19 height 5
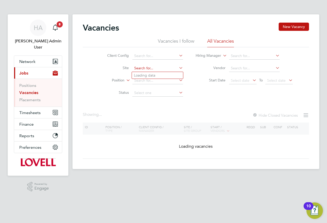
click at [147, 68] on input at bounding box center [157, 68] width 51 height 7
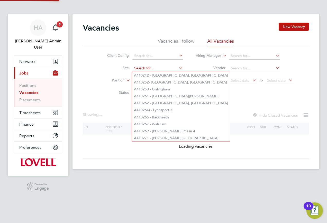
paste input "G400186"
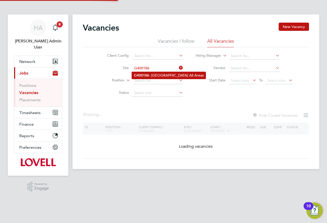
click at [151, 76] on li "G400186 - South Queensferry All Areas" at bounding box center [169, 75] width 74 height 7
type input "G400186 - [GEOGRAPHIC_DATA] All Areas"
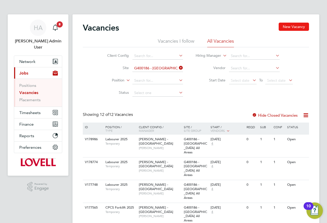
click at [299, 27] on button "New Vacancy" at bounding box center [294, 27] width 30 height 8
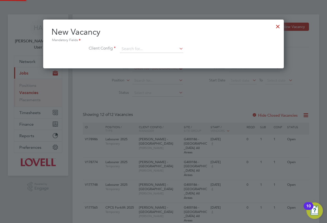
scroll to position [49, 241]
click at [158, 52] on input at bounding box center [152, 49] width 64 height 8
click at [156, 54] on li "Lovell - Sc otland" at bounding box center [152, 56] width 64 height 7
type input "Lovell - Scotland"
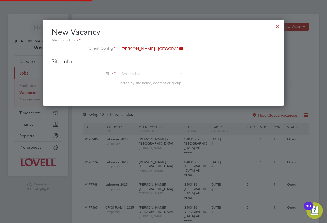
scroll to position [87, 241]
click at [139, 71] on input at bounding box center [152, 74] width 64 height 8
paste input "G400186"
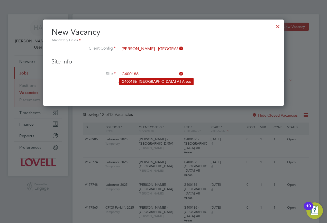
click at [148, 82] on li "G400186 - South Queensferry All Areas" at bounding box center [157, 81] width 74 height 7
type input "G400186 - South Queensferry All Areas"
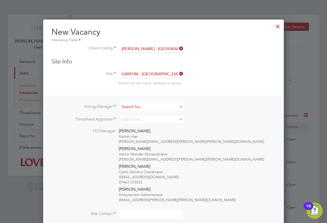
click at [139, 109] on input at bounding box center [152, 106] width 64 height 7
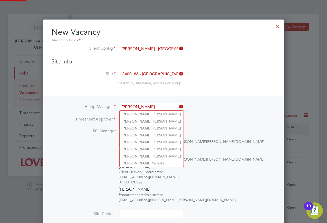
type input "Kevin"
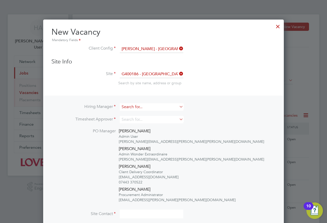
click at [136, 109] on input at bounding box center [152, 106] width 64 height 7
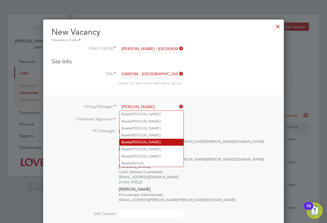
click at [133, 143] on li "K evin Kelly" at bounding box center [152, 142] width 64 height 7
type input "Kevin Kelly"
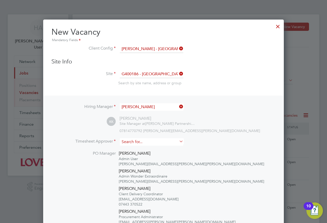
click at [122, 141] on input at bounding box center [152, 141] width 64 height 7
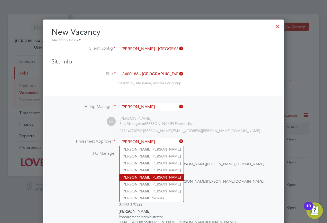
click at [131, 176] on li "Kevin Kelly" at bounding box center [152, 177] width 64 height 7
type input "Kevin Kelly"
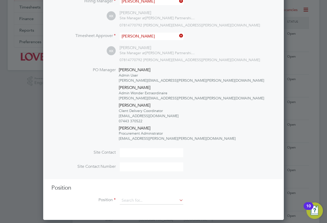
scroll to position [154, 0]
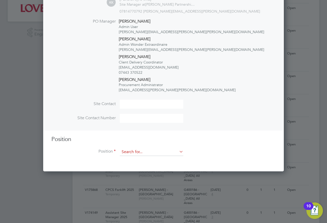
click at [156, 154] on input at bounding box center [152, 152] width 64 height 8
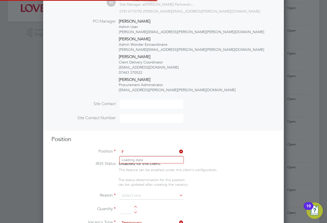
scroll to position [841, 241]
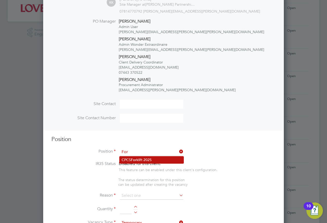
click at [137, 160] on b "For" at bounding box center [134, 160] width 6 height 4
type input "CPCS Forklift 2025"
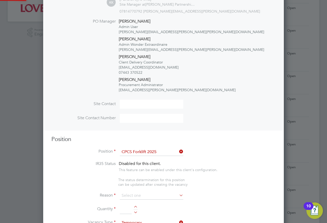
type textarea "Full understanding of all aspects and responsibilities associated with the oper…"
click at [149, 196] on input at bounding box center [152, 196] width 64 height 8
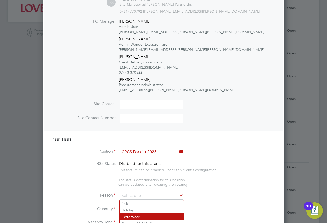
click at [138, 216] on li "Extra Work" at bounding box center [152, 217] width 64 height 7
type input "Extra Work"
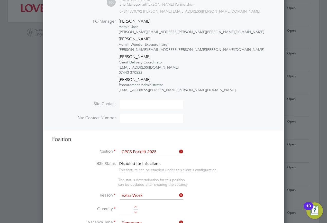
click at [127, 206] on input at bounding box center [126, 209] width 12 height 9
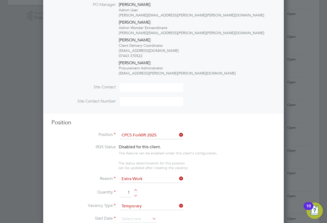
scroll to position [180, 0]
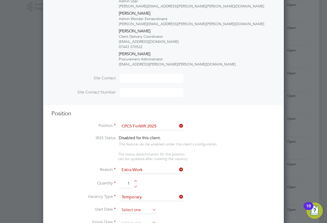
type input "1"
click at [129, 208] on input at bounding box center [138, 210] width 37 height 8
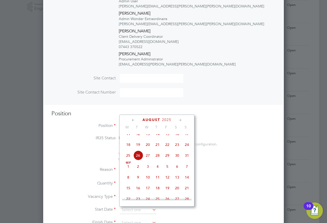
click at [138, 158] on span "26" at bounding box center [138, 156] width 10 height 10
click at [144, 210] on input "[DATE]" at bounding box center [138, 210] width 37 height 8
click at [127, 160] on span "25" at bounding box center [128, 156] width 10 height 10
type input "25 Aug 2025"
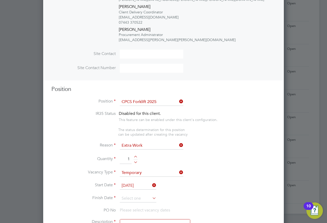
scroll to position [231, 0]
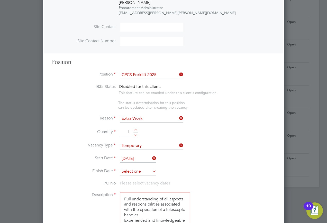
click at [144, 173] on input at bounding box center [138, 172] width 37 height 8
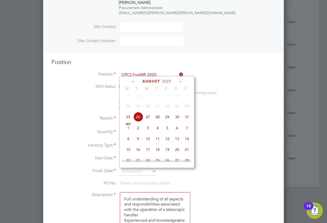
click at [139, 133] on span "2" at bounding box center [138, 128] width 10 height 10
type input "02 Sep 2025"
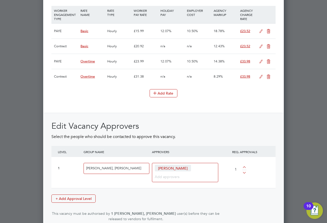
scroll to position [734, 0]
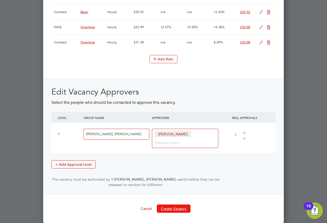
click at [183, 206] on button "Create Vacancy" at bounding box center [174, 209] width 34 height 8
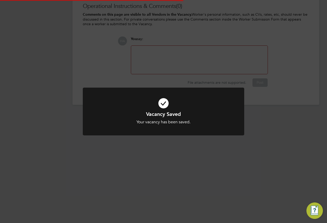
scroll to position [3, 3]
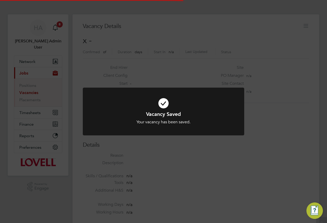
click at [279, 82] on div "Vacancy Saved Your vacancy has been saved. Cancel Okay" at bounding box center [163, 111] width 327 height 223
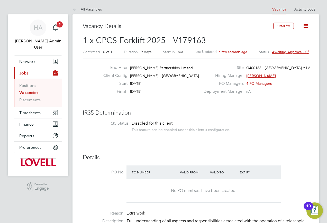
click at [287, 50] on span "Awaiting approval - 0/1" at bounding box center [291, 52] width 39 height 5
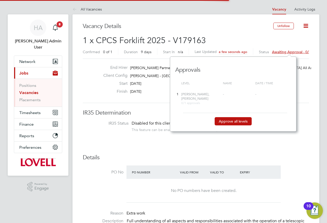
click at [239, 119] on button "Approve all levels" at bounding box center [233, 121] width 37 height 8
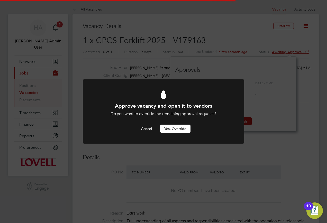
click at [173, 131] on button "Yes, Override" at bounding box center [175, 129] width 30 height 8
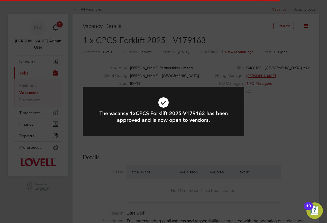
click at [203, 56] on div "The vacancy 1xCPCS Forklift 2025-V179163 has been approved and is now open to v…" at bounding box center [163, 111] width 327 height 223
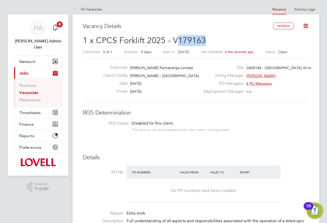
drag, startPoint x: 208, startPoint y: 41, endPoint x: 178, endPoint y: 41, distance: 30.1
click at [178, 41] on h2 "1 x CPCS Forklift 2025 - V179163 Confirmed 0 of 1 Duration 9 days Start In Yest…" at bounding box center [196, 46] width 226 height 22
copy span "179163"
drag, startPoint x: 28, startPoint y: 85, endPoint x: 30, endPoint y: 84, distance: 2.8
click at [28, 90] on link "Vacancies" at bounding box center [28, 92] width 19 height 5
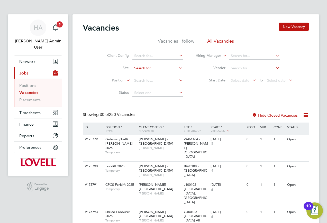
click at [146, 68] on input at bounding box center [157, 68] width 51 height 7
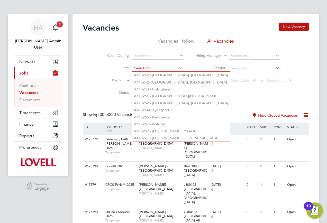
paste input "N470231"
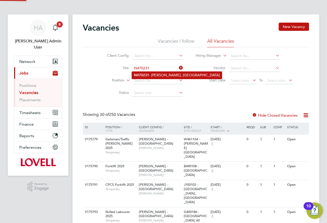
click at [157, 74] on li "N470231 - Whalley, Clitheroe" at bounding box center [177, 75] width 90 height 7
type input "N470231 - Whalley, [GEOGRAPHIC_DATA]"
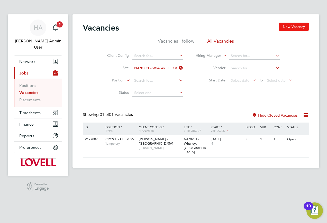
click at [291, 24] on button "New Vacancy" at bounding box center [294, 27] width 30 height 8
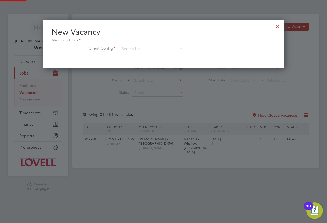
scroll to position [49, 241]
click at [140, 53] on li "Client Config" at bounding box center [163, 51] width 224 height 13
click at [146, 52] on input at bounding box center [152, 49] width 64 height 8
click at [139, 109] on li "Lovell - North West" at bounding box center [156, 112] width 73 height 7
type input "[PERSON_NAME] - [GEOGRAPHIC_DATA]"
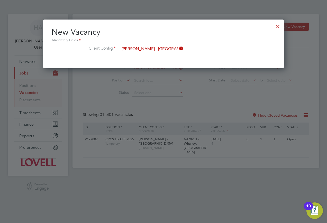
scroll to position [87, 241]
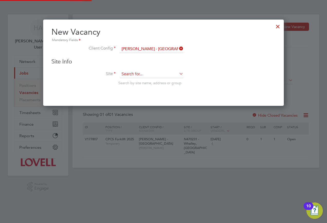
click at [137, 78] on input at bounding box center [152, 74] width 64 height 8
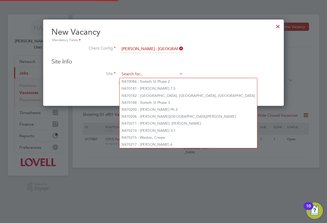
paste input "N470231"
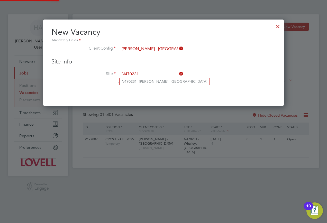
click at [148, 82] on li "N470231 - Whalley, Clitheroe" at bounding box center [165, 81] width 90 height 7
type input "N470231 - Whalley, [GEOGRAPHIC_DATA]"
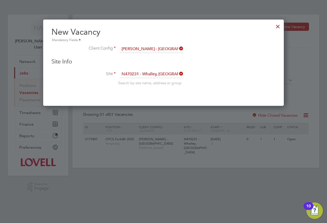
scroll to position [284, 241]
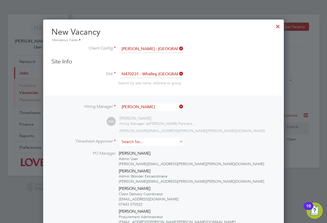
click at [135, 143] on input at bounding box center [152, 141] width 64 height 7
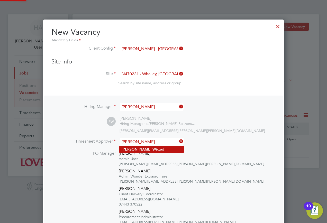
click at [152, 149] on b "W" at bounding box center [154, 149] width 4 height 4
type input "[PERSON_NAME]"
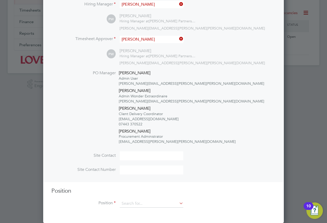
scroll to position [103, 0]
click at [139, 201] on input at bounding box center [152, 204] width 64 height 8
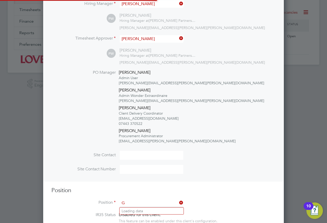
scroll to position [866, 241]
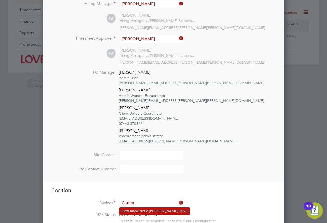
click at [141, 210] on li "Gatem an/Traffic Marshall 2025" at bounding box center [155, 211] width 70 height 7
type input "Gateman/Traffic [PERSON_NAME] 2025"
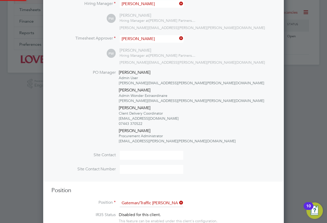
type textarea "Duties as general labourer, but will control access to site and sign vehicles i…"
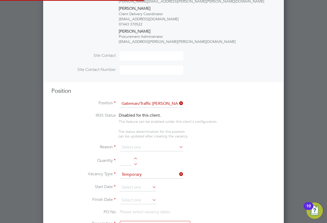
scroll to position [3, 3]
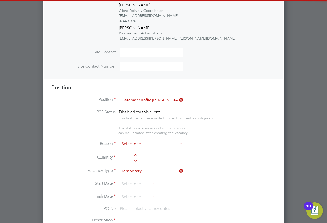
click at [133, 141] on input at bounding box center [152, 144] width 64 height 8
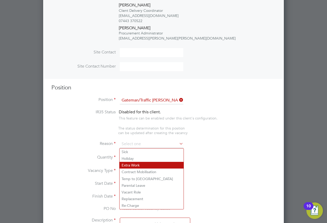
click at [128, 163] on li "Extra Work" at bounding box center [152, 165] width 64 height 7
type input "Extra Work"
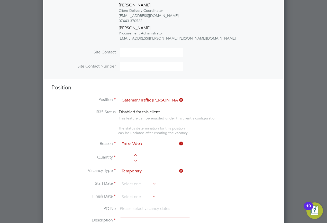
click at [124, 160] on input at bounding box center [126, 157] width 12 height 9
type input "1"
click at [130, 183] on input at bounding box center [138, 185] width 37 height 8
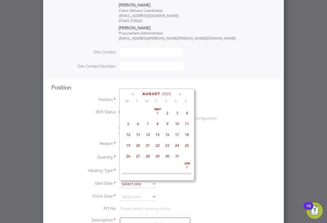
scroll to position [200, 0]
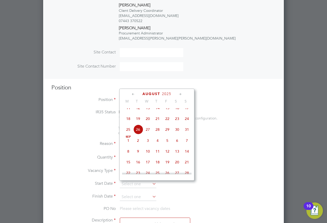
click at [137, 133] on span "26" at bounding box center [138, 130] width 10 height 10
type input "[DATE]"
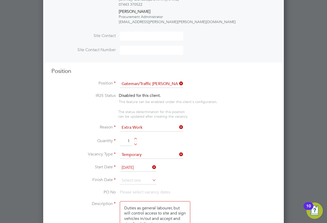
scroll to position [232, 0]
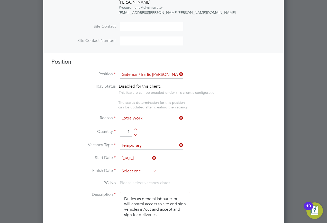
click at [138, 171] on input at bounding box center [138, 172] width 37 height 8
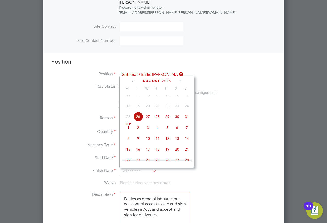
click at [168, 121] on span "29" at bounding box center [168, 117] width 10 height 10
type input "[DATE]"
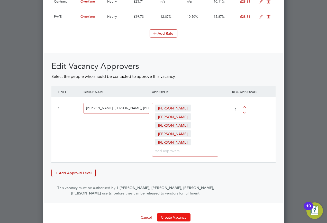
click at [166, 213] on button "Create Vacancy" at bounding box center [174, 217] width 34 height 8
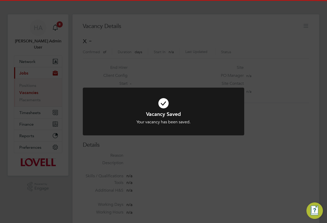
click at [259, 142] on div "Vacancy Saved Your vacancy has been saved. Cancel Okay" at bounding box center [163, 111] width 327 height 223
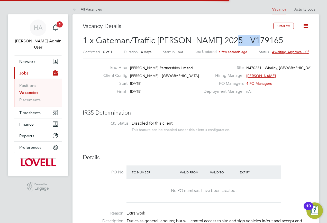
drag, startPoint x: 250, startPoint y: 38, endPoint x: 218, endPoint y: 40, distance: 32.2
click at [218, 40] on h2 "1 x Gateman/Traffic Marshall 2025 - V179165 Confirmed 0 of 1 Duration 4 days St…" at bounding box center [196, 46] width 226 height 22
copy span "179165"
click at [282, 51] on span "Awaiting approval - 0/1" at bounding box center [291, 52] width 39 height 5
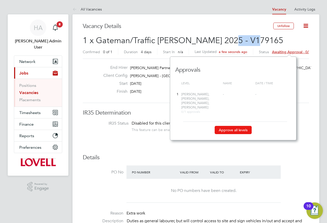
click at [243, 126] on button "Approve all levels" at bounding box center [233, 130] width 37 height 8
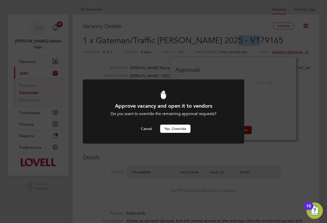
click at [180, 126] on button "Yes, Override" at bounding box center [175, 129] width 30 height 8
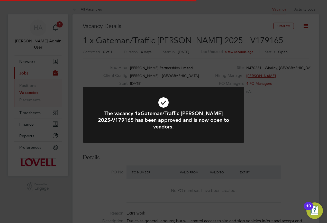
click at [164, 24] on div "The vacancy 1xGateman/Traffic Marshall 2025-V179165 has been approved and is no…" at bounding box center [163, 111] width 327 height 223
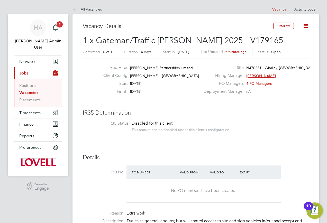
click at [28, 90] on link "Vacancies" at bounding box center [28, 92] width 19 height 5
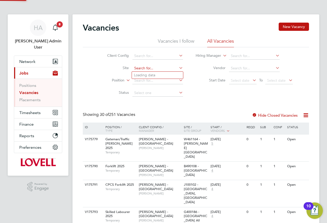
click at [147, 70] on input at bounding box center [157, 68] width 51 height 7
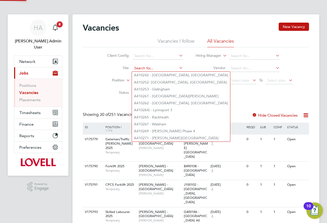
paste input "S421014"
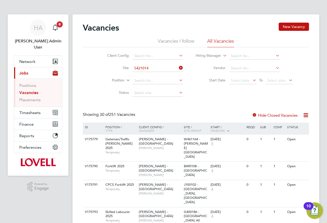
click at [151, 76] on li "S421014 - Bincombe Park, Weymouth" at bounding box center [180, 75] width 97 height 7
type input "S421014 - Bincombe Park, Weymouth"
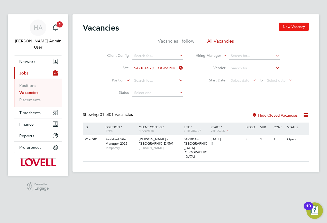
click at [285, 26] on button "New Vacancy" at bounding box center [294, 27] width 30 height 8
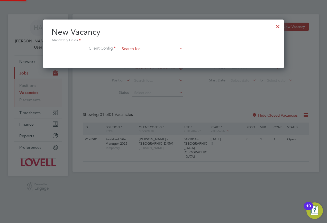
scroll to position [49, 241]
click at [155, 50] on input at bounding box center [152, 49] width 64 height 8
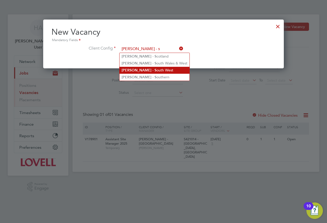
click at [149, 67] on li "Lovell - S outh West" at bounding box center [155, 70] width 70 height 7
type input "Lovell - South West"
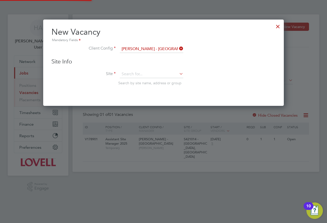
scroll to position [87, 241]
click at [144, 76] on input at bounding box center [152, 74] width 64 height 8
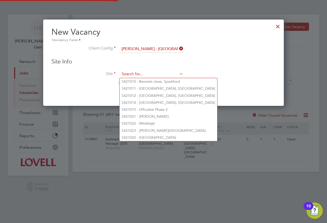
paste input "S421014"
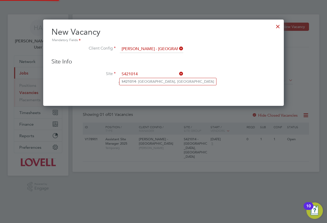
click at [145, 80] on li "S421014 - Bincombe Park, Weymouth" at bounding box center [168, 81] width 97 height 7
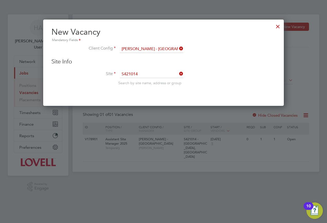
type input "S421014 - Bincombe Park, Weymouth"
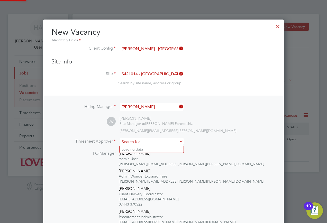
click at [150, 143] on input at bounding box center [152, 141] width 64 height 7
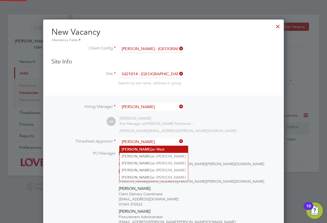
click at [144, 150] on li "Jonath an West" at bounding box center [154, 149] width 68 height 7
type input "Jonathan West"
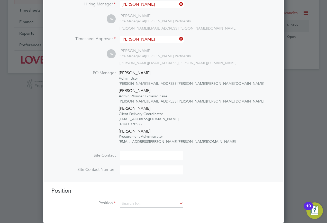
scroll to position [103, 0]
click at [127, 200] on div "Position Position" at bounding box center [163, 199] width 224 height 25
click at [127, 202] on input at bounding box center [152, 204] width 64 height 8
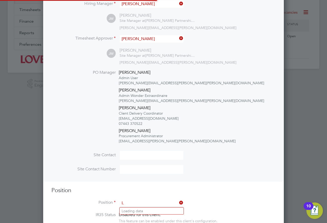
scroll to position [866, 241]
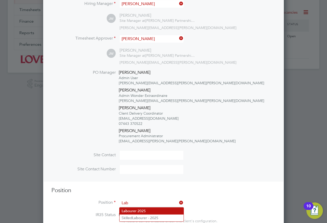
click at [156, 211] on li "Lab ourer 2025" at bounding box center [152, 211] width 64 height 7
type input "Labourer 2025"
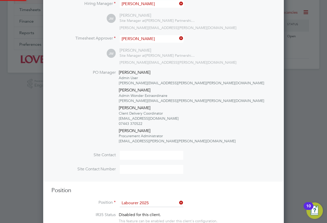
type textarea "Sweeping site, removing rubbish, unloading and transporting material, equipment…"
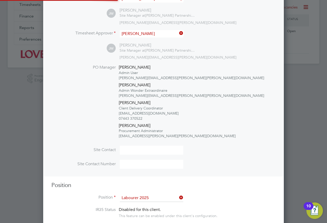
scroll to position [15, 27]
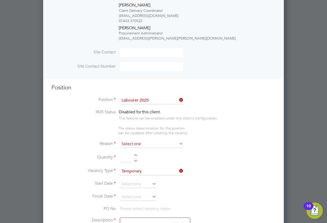
click at [146, 144] on input at bounding box center [152, 144] width 64 height 8
click at [141, 166] on li "Extra Work" at bounding box center [152, 165] width 64 height 7
type input "Extra Work"
click at [124, 156] on input at bounding box center [126, 157] width 12 height 9
type input "1"
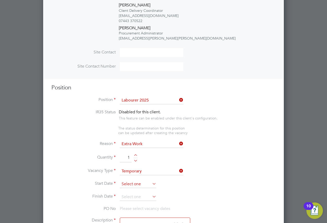
click at [141, 184] on input at bounding box center [138, 185] width 37 height 8
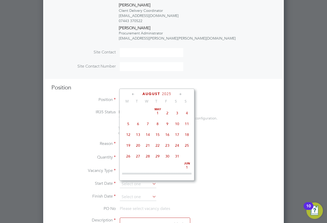
scroll to position [200, 0]
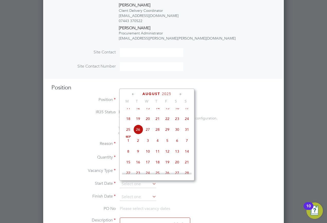
drag, startPoint x: 139, startPoint y: 136, endPoint x: 139, endPoint y: 130, distance: 6.5
click at [139, 134] on span "26" at bounding box center [138, 130] width 10 height 10
type input "[DATE]"
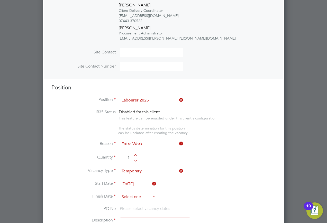
click at [139, 196] on input at bounding box center [138, 197] width 37 height 8
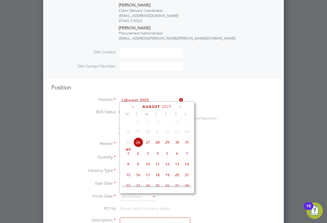
click at [147, 158] on span "3" at bounding box center [148, 154] width 10 height 10
type input "03 Sep 2025"
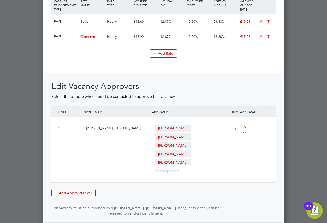
scroll to position [739, 0]
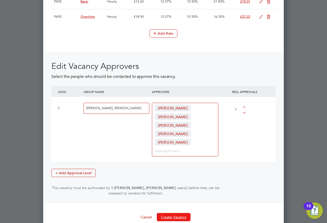
click at [174, 213] on button "Create Vacancy" at bounding box center [174, 217] width 34 height 8
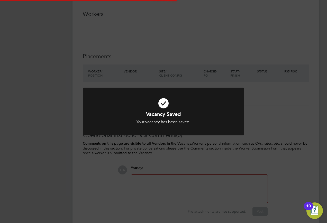
scroll to position [3, 3]
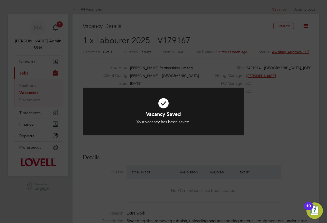
click at [272, 68] on div "Vacancy Saved Your vacancy has been saved. Cancel Okay" at bounding box center [163, 111] width 327 height 223
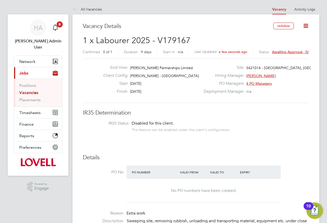
click at [293, 54] on div "Status Awaiting approval - 0/1" at bounding box center [285, 51] width 52 height 6
click at [292, 52] on span "Awaiting approval - 0/1" at bounding box center [291, 52] width 39 height 5
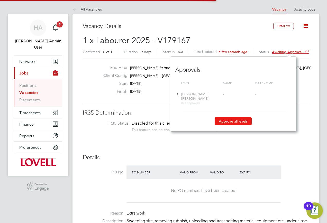
click at [237, 124] on button "Approve all levels" at bounding box center [233, 121] width 37 height 8
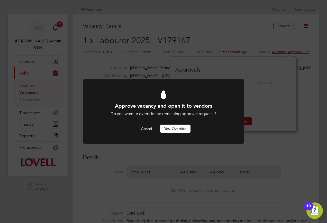
click at [178, 130] on button "Yes, Override" at bounding box center [175, 129] width 30 height 8
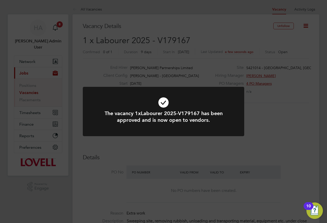
click at [232, 143] on div "The vacancy 1xLabourer 2025-V179167 has been approved and is now open to vendor…" at bounding box center [163, 111] width 327 height 223
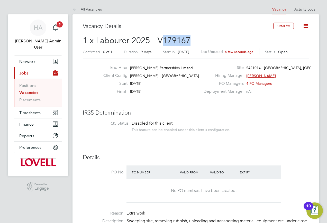
drag, startPoint x: 188, startPoint y: 38, endPoint x: 160, endPoint y: 41, distance: 28.5
click at [160, 41] on span "1 x Labourer 2025 - V179167" at bounding box center [137, 40] width 108 height 10
copy span "179167"
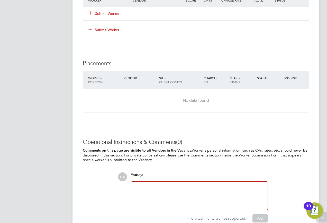
click at [157, 182] on div "Attachments are not supported" at bounding box center [199, 196] width 137 height 29
click at [153, 187] on div at bounding box center [199, 196] width 130 height 22
click at [256, 218] on button "Post" at bounding box center [260, 218] width 15 height 8
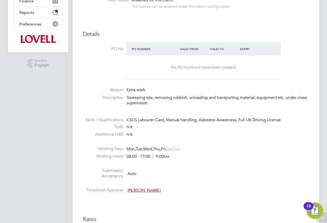
scroll to position [51, 0]
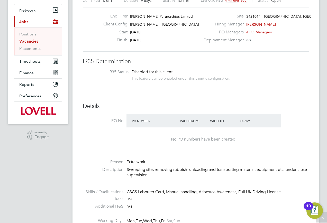
click at [31, 39] on link "Vacancies" at bounding box center [28, 41] width 19 height 5
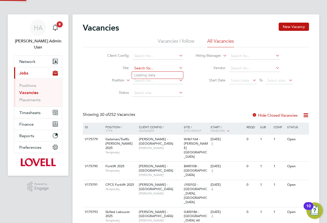
click at [148, 69] on input at bounding box center [157, 68] width 51 height 7
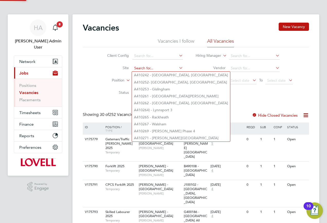
paste input "W461153"
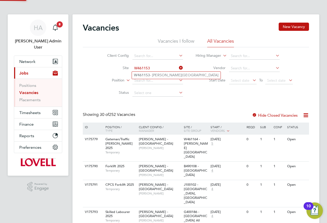
click at [159, 75] on li "W461153 - Drummond Park" at bounding box center [176, 75] width 89 height 7
type input "W461153 - Drummond Park"
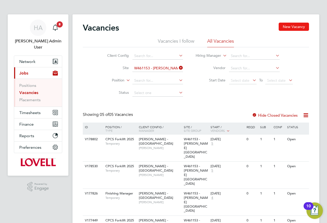
click at [294, 29] on button "New Vacancy" at bounding box center [294, 27] width 30 height 8
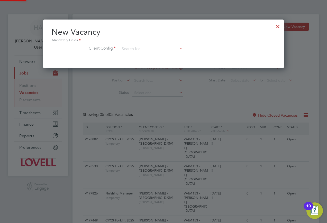
scroll to position [49, 241]
click at [155, 51] on input at bounding box center [152, 49] width 64 height 8
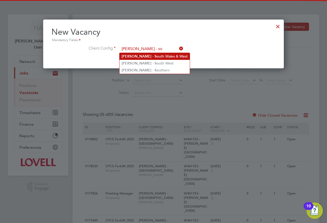
click at [164, 56] on li "Lovell - So uth Wales & West" at bounding box center [155, 56] width 70 height 7
type input "Lovell - South Wales & West"
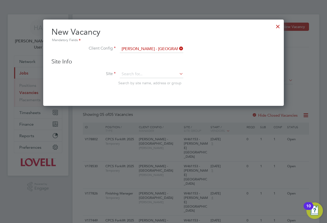
scroll to position [87, 241]
click at [139, 71] on input at bounding box center [152, 74] width 64 height 8
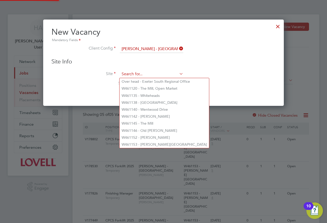
click at [138, 76] on input at bounding box center [152, 74] width 64 height 8
paste input "W461153"
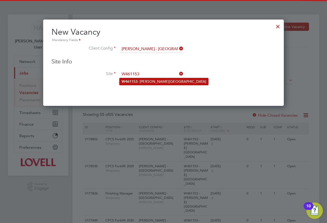
click at [146, 83] on li "W461153 - Drummond Park" at bounding box center [164, 81] width 89 height 7
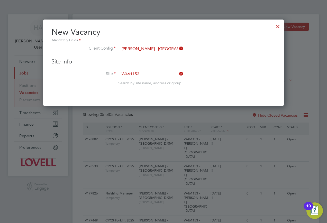
type input "W461153 - [PERSON_NAME][GEOGRAPHIC_DATA]"
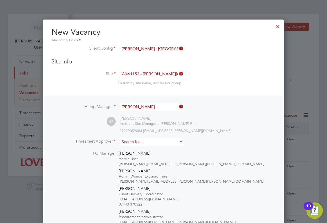
drag, startPoint x: 148, startPoint y: 139, endPoint x: 147, endPoint y: 142, distance: 2.7
click at [147, 142] on input at bounding box center [152, 141] width 64 height 7
click at [140, 147] on li "Ben F ewtrell" at bounding box center [152, 149] width 64 height 7
type input "[PERSON_NAME]"
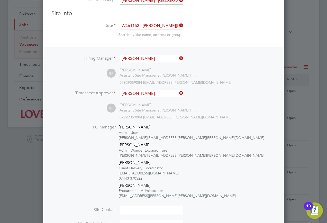
scroll to position [103, 0]
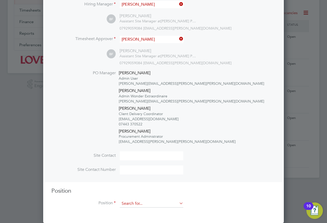
click at [142, 206] on input at bounding box center [152, 204] width 64 height 8
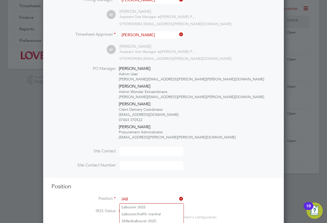
scroll to position [180, 0]
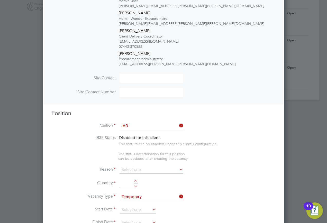
click at [153, 136] on li "Lab ourer 2025" at bounding box center [152, 134] width 64 height 7
type input "Labourer 2025"
type textarea "Sweeping site, removing rubbish, unloading and transporting material, equipment…"
click at [157, 170] on input at bounding box center [152, 170] width 64 height 8
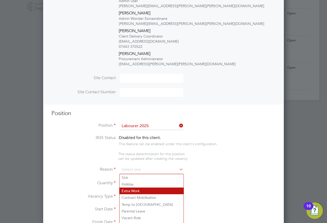
click at [133, 189] on li "Extra Work" at bounding box center [152, 191] width 64 height 7
type input "Extra Work"
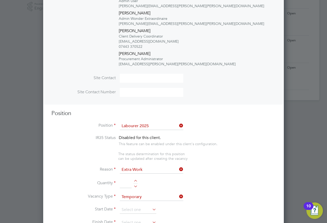
click at [126, 184] on input at bounding box center [126, 183] width 12 height 9
type input "1"
click at [142, 204] on li "Vacancy Type Temporary" at bounding box center [163, 199] width 224 height 13
click at [136, 208] on input at bounding box center [138, 210] width 37 height 8
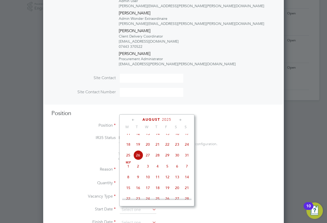
click at [138, 160] on span "26" at bounding box center [138, 155] width 10 height 10
type input "26 Aug 2025"
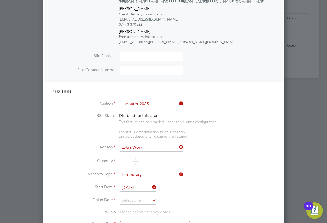
scroll to position [232, 0]
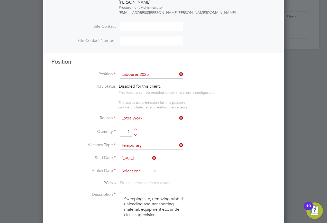
click at [132, 172] on input at bounding box center [138, 172] width 37 height 8
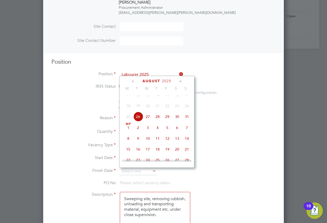
click at [166, 122] on span "29" at bounding box center [168, 117] width 10 height 10
type input "29 Aug 2025"
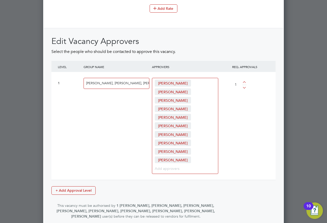
scroll to position [787, 0]
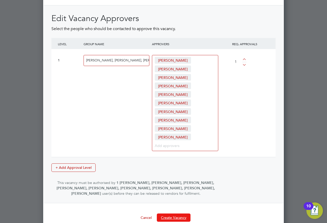
click at [168, 214] on button "Create Vacancy" at bounding box center [174, 218] width 34 height 8
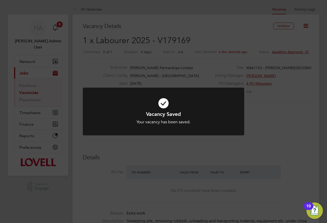
scroll to position [3, 3]
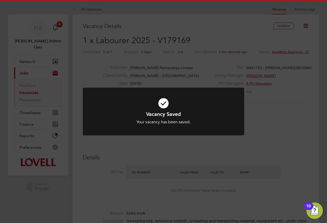
drag, startPoint x: 236, startPoint y: 60, endPoint x: 292, endPoint y: 34, distance: 61.2
click at [237, 60] on div "Vacancy Saved Your vacancy has been saved. Cancel Okay" at bounding box center [163, 111] width 327 height 223
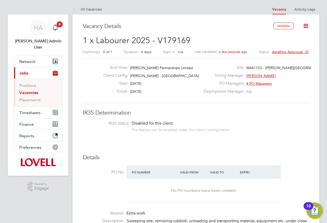
click at [293, 52] on span "Awaiting approval - 0/1" at bounding box center [291, 52] width 39 height 5
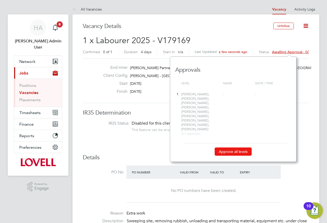
click at [230, 148] on button "Approve all levels" at bounding box center [233, 152] width 37 height 8
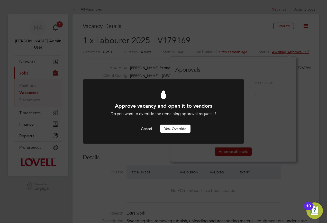
click at [176, 132] on button "Yes, Override" at bounding box center [175, 129] width 30 height 8
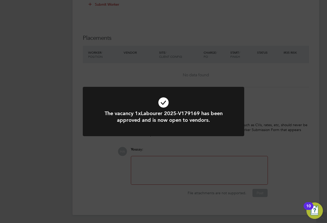
click at [169, 183] on div "The vacancy 1xLabourer 2025-V179169 has been approved and is now open to vendor…" at bounding box center [163, 111] width 327 height 223
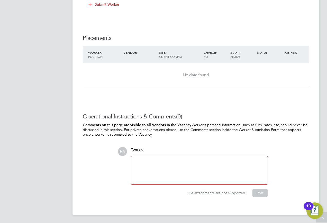
click at [167, 171] on div at bounding box center [199, 170] width 130 height 22
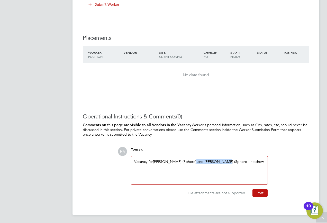
drag, startPoint x: 220, startPoint y: 170, endPoint x: 195, endPoint y: 161, distance: 26.1
click at [195, 161] on div "Vacancy for Craig Breadney (Sphere) and BRadley Jones (Sphere - no show" at bounding box center [199, 170] width 130 height 22
click at [246, 170] on div "Vacancy for Craig Breadney (Sphere) and BRadley Jones (Sphere - no show" at bounding box center [199, 170] width 130 height 22
drag, startPoint x: 263, startPoint y: 160, endPoint x: 194, endPoint y: 164, distance: 68.7
click at [194, 164] on div "Vacancy for Craig Breadney (Sphere) and BRadley Jones (Sphere - no show" at bounding box center [199, 170] width 130 height 22
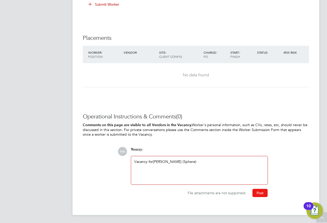
click at [258, 191] on button "Post" at bounding box center [260, 193] width 15 height 8
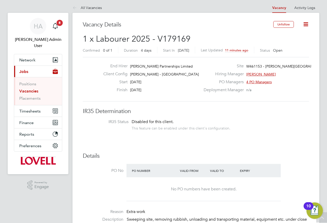
scroll to position [0, 0]
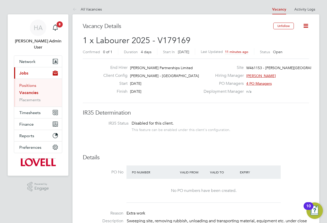
drag, startPoint x: 23, startPoint y: 85, endPoint x: 32, endPoint y: 79, distance: 11.0
click at [23, 90] on link "Vacancies" at bounding box center [28, 92] width 19 height 5
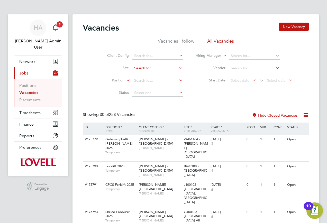
click at [142, 68] on input at bounding box center [157, 68] width 51 height 7
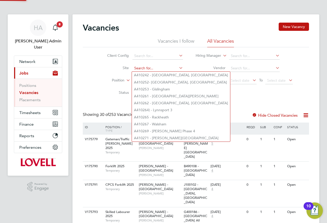
paste input "G400186"
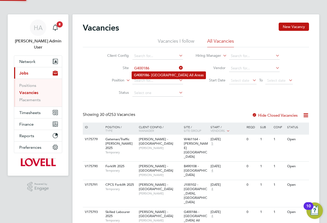
click at [161, 75] on li "G400186 - South Queensferry All Areas" at bounding box center [169, 75] width 74 height 7
type input "G400186 - South Queensferry All Areas"
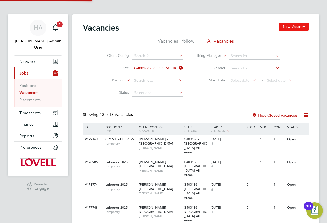
click at [289, 28] on button "New Vacancy" at bounding box center [294, 27] width 30 height 8
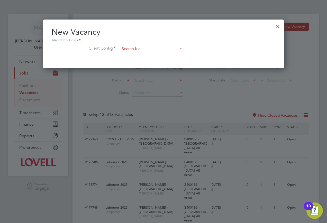
scroll to position [49, 241]
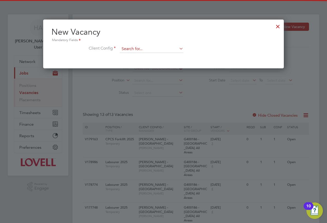
click at [165, 47] on input at bounding box center [152, 49] width 64 height 8
click at [158, 58] on li "Lovell - Sc otland" at bounding box center [152, 56] width 64 height 7
type input "Lovell - Scotland"
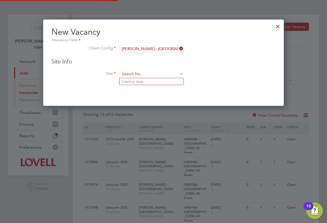
click at [144, 77] on input at bounding box center [152, 74] width 64 height 8
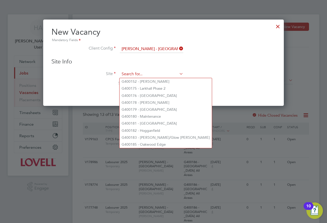
paste input "G400186"
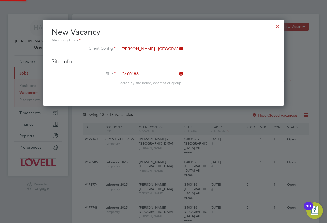
drag, startPoint x: 146, startPoint y: 79, endPoint x: 143, endPoint y: 82, distance: 4.4
click at [143, 82] on li "G400186 - South Queensferry All Areas" at bounding box center [157, 81] width 74 height 7
type input "G400186 - South Queensferry All Areas"
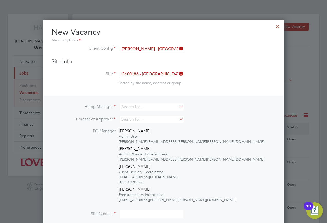
scroll to position [262, 241]
click at [130, 106] on input at bounding box center [152, 106] width 64 height 7
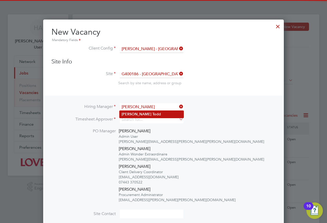
click at [152, 115] on b "To" at bounding box center [154, 114] width 4 height 4
type input "David Todd"
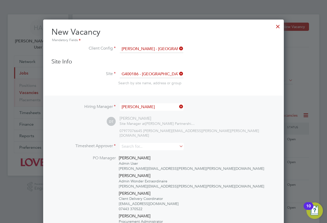
click at [132, 118] on div "David Todd" at bounding box center [158, 118] width 77 height 5
click at [132, 145] on input at bounding box center [152, 146] width 64 height 7
type input "David Todd"
click at [131, 147] on li "David Todd" at bounding box center [152, 149] width 65 height 7
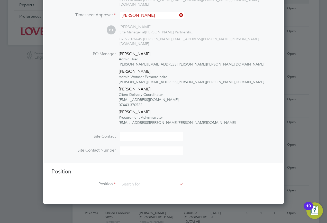
scroll to position [180, 0]
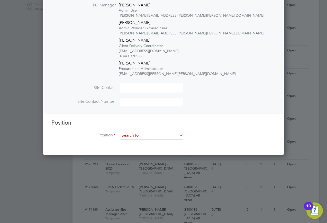
click at [140, 132] on input at bounding box center [152, 136] width 64 height 8
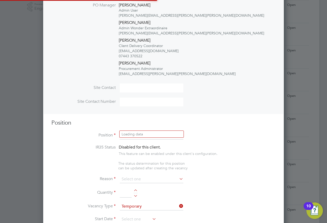
scroll to position [841, 241]
type input "F"
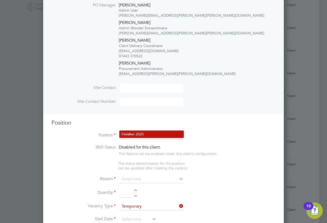
click at [138, 133] on li "Finish er 2025" at bounding box center [152, 134] width 64 height 7
type input "Finisher 2025"
type textarea "TBC"
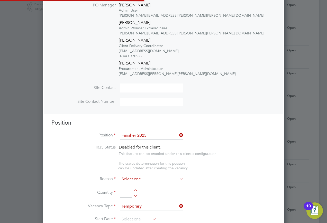
scroll to position [15, 27]
click at [158, 132] on input at bounding box center [152, 136] width 64 height 8
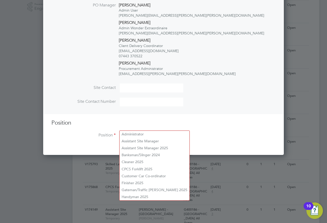
scroll to position [307, 241]
click at [147, 150] on li "Assistant Site Manager 2025" at bounding box center [155, 148] width 70 height 7
type input "Assistant Site Manager 2025"
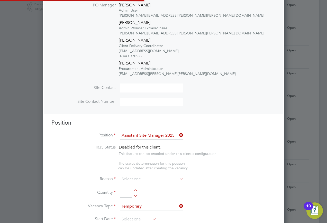
scroll to position [0, 0]
click at [131, 176] on li "Reason" at bounding box center [163, 182] width 224 height 13
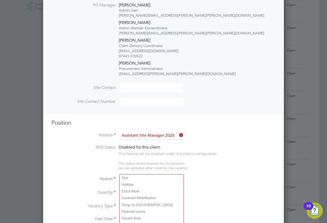
click at [133, 176] on input at bounding box center [152, 180] width 64 height 8
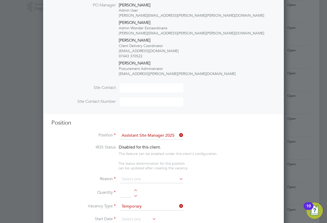
click at [132, 192] on li "Extra Work" at bounding box center [152, 191] width 64 height 7
type input "Extra Work"
click at [122, 188] on input at bounding box center [126, 192] width 12 height 9
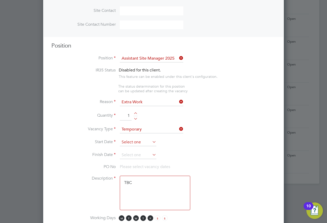
type input "1"
click at [137, 139] on input at bounding box center [138, 143] width 37 height 8
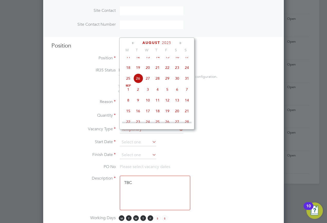
click at [137, 82] on span "26" at bounding box center [138, 79] width 10 height 10
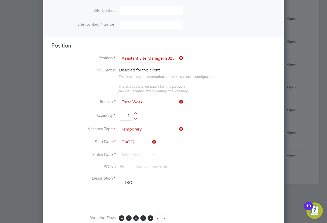
click at [145, 139] on input "[DATE]" at bounding box center [138, 143] width 37 height 8
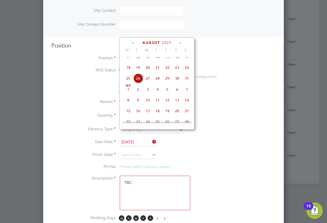
click at [123, 81] on div "Aug 1 2 3 4 5 6 7 8 9 10 11 12 13 14 15 16 17 18 19 20 21 22 23 24 25 26 27 28 …" at bounding box center [160, 57] width 76 height 54
click at [127, 82] on span "25" at bounding box center [128, 79] width 10 height 10
type input "25 Aug 2025"
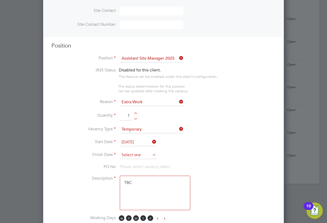
click at [136, 151] on input at bounding box center [138, 155] width 37 height 8
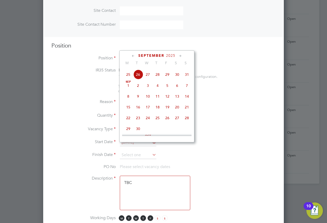
scroll to position [226, 0]
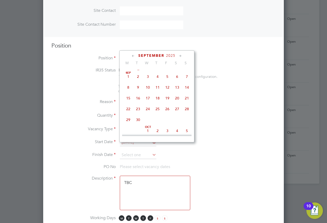
click at [129, 114] on span "22" at bounding box center [128, 109] width 10 height 10
type input "22 Sep 2025"
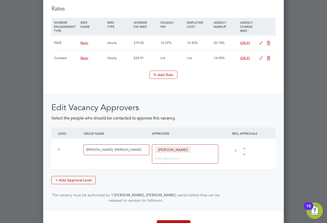
scroll to position [687, 0]
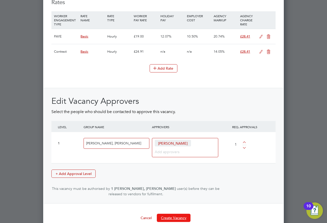
click at [168, 214] on button "Create Vacancy" at bounding box center [174, 218] width 34 height 8
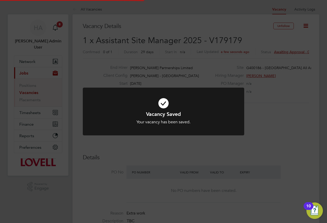
scroll to position [3, 3]
click at [256, 77] on div "Vacancy Saved Your vacancy has been saved. Cancel Okay" at bounding box center [163, 111] width 327 height 223
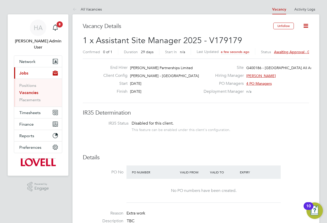
click at [282, 51] on span "Awaiting approval - 0/1" at bounding box center [293, 52] width 39 height 5
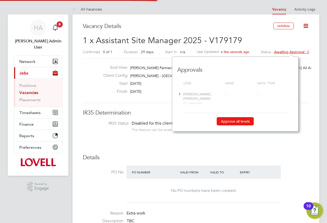
click at [226, 121] on button "Approve all levels" at bounding box center [235, 121] width 37 height 8
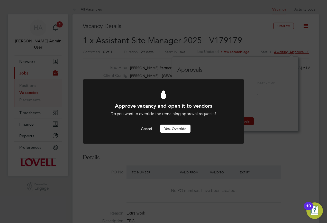
click at [174, 130] on button "Yes, Override" at bounding box center [175, 129] width 30 height 8
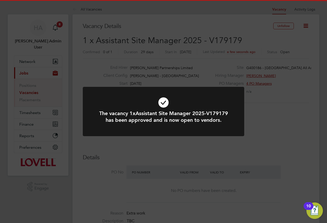
scroll to position [3, 3]
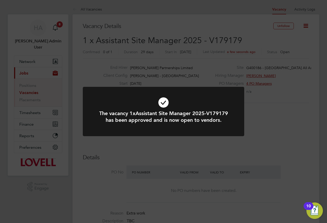
click at [238, 62] on div "The vacancy 1xAssistant Site Manager 2025-V179179 has been approved and is now …" at bounding box center [163, 111] width 327 height 223
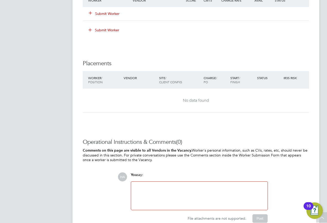
click at [140, 188] on div at bounding box center [199, 196] width 130 height 22
click at [261, 219] on button "Post" at bounding box center [260, 218] width 15 height 8
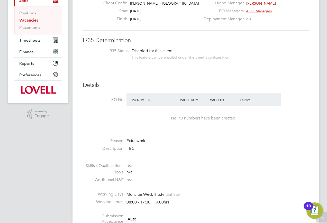
scroll to position [3, 0]
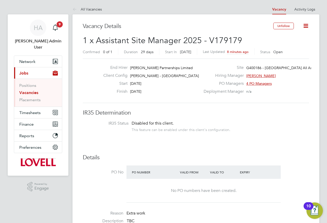
drag, startPoint x: 30, startPoint y: 86, endPoint x: 34, endPoint y: 82, distance: 6.6
click at [30, 90] on link "Vacancies" at bounding box center [28, 92] width 19 height 5
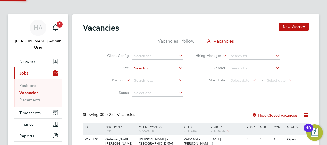
click at [153, 70] on input at bounding box center [157, 68] width 51 height 7
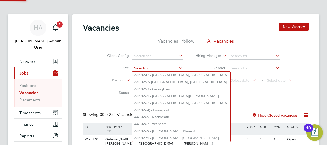
paste input "A410277"
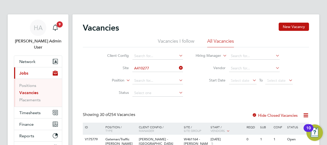
click at [150, 75] on li "A410277 - Leiston, St Margarets Crescent" at bounding box center [177, 75] width 90 height 7
type input "A410277 - Leiston, St Margarets Crescent"
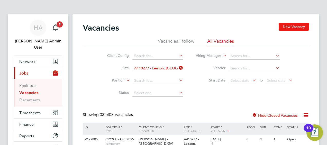
click at [287, 29] on button "New Vacancy" at bounding box center [294, 27] width 30 height 8
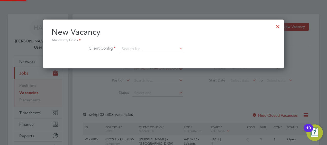
scroll to position [49, 241]
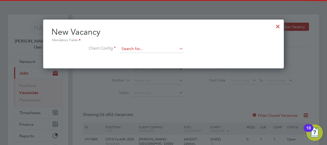
click at [150, 46] on input at bounding box center [152, 49] width 64 height 8
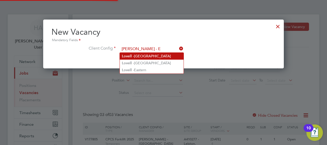
click at [147, 58] on li "Lov e ll - East Anglia" at bounding box center [152, 56] width 64 height 7
type input "Lovell - East Anglia"
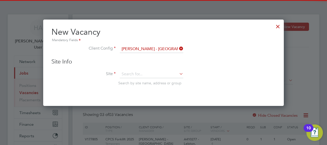
scroll to position [86, 241]
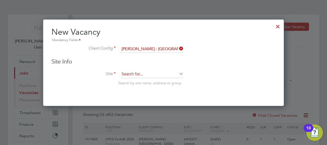
click at [131, 75] on input at bounding box center [152, 74] width 64 height 8
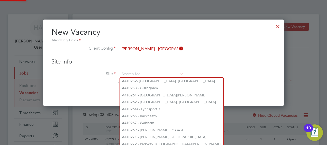
paste input "A410277"
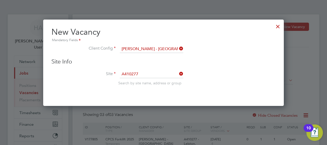
click at [160, 82] on li "A410277 - Leiston, St Margarets Crescent" at bounding box center [165, 81] width 90 height 7
type input "A410277 - Leiston, St Margarets Crescent"
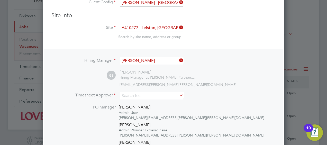
scroll to position [51, 0]
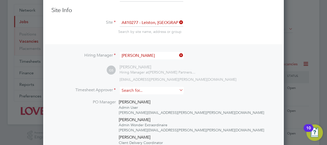
click at [137, 89] on input at bounding box center [152, 90] width 64 height 7
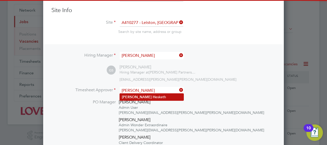
click at [134, 95] on li "Neil H esketh" at bounding box center [152, 97] width 64 height 7
type input "Neil Hesketh"
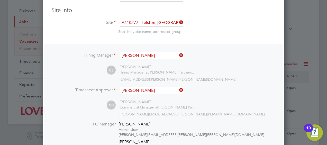
scroll to position [77, 0]
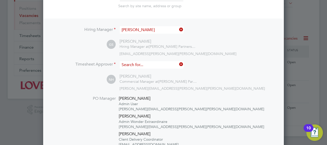
click at [178, 67] on input at bounding box center [152, 64] width 64 height 7
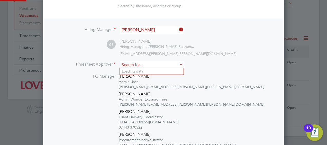
click at [159, 66] on input at bounding box center [152, 64] width 64 height 7
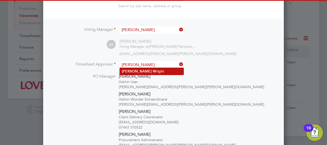
click at [150, 69] on li "Adam W right" at bounding box center [152, 71] width 64 height 7
type input "Adam Wright"
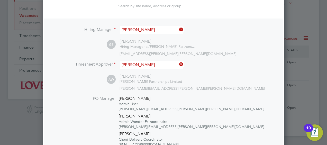
scroll to position [305, 241]
click at [182, 66] on input at bounding box center [152, 64] width 64 height 7
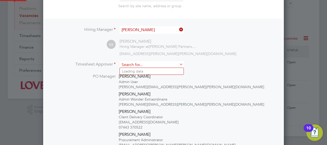
click at [169, 65] on input at bounding box center [152, 64] width 64 height 7
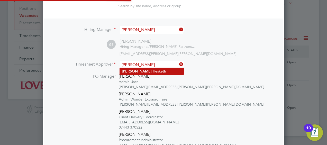
click at [162, 69] on li "Neil H esketh" at bounding box center [152, 71] width 64 height 7
type input "Neil Hesketh"
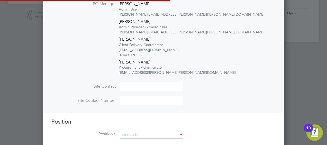
scroll to position [180, 0]
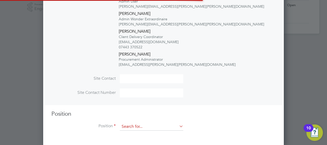
click at [122, 127] on input at bounding box center [152, 127] width 64 height 8
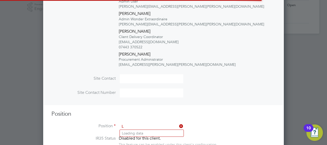
scroll to position [894, 241]
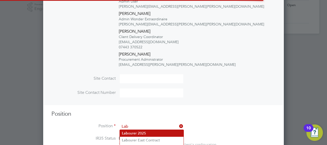
click at [133, 132] on li "Lab ourer 2025" at bounding box center [152, 133] width 64 height 7
type input "Labourer 2025"
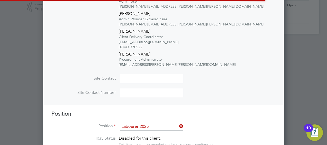
type textarea "Sweeping site, removing rubbish, unloading and transporting material, equipment…"
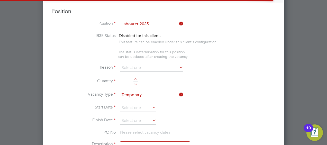
scroll to position [3, 2]
click at [131, 66] on input at bounding box center [152, 68] width 64 height 8
click at [136, 88] on li "Extra Work" at bounding box center [152, 87] width 64 height 7
type input "Extra Work"
click at [128, 83] on input at bounding box center [126, 81] width 12 height 9
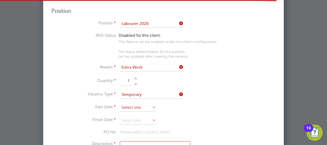
type input "1"
click at [129, 104] on input at bounding box center [138, 108] width 37 height 8
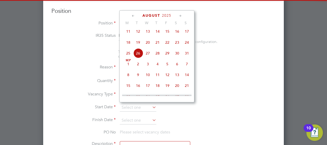
click at [136, 55] on span "26" at bounding box center [138, 53] width 10 height 10
type input "26 Aug 2025"
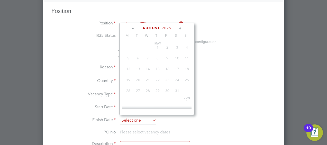
click at [133, 119] on input at bounding box center [138, 121] width 37 height 8
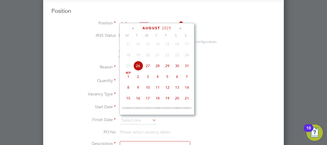
click at [167, 70] on span "29" at bounding box center [168, 66] width 10 height 10
type input "29 Aug 2025"
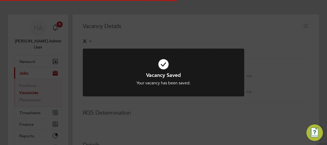
click at [264, 39] on div "Vacancy Saved Your vacancy has been saved. Cancel Okay" at bounding box center [163, 72] width 327 height 145
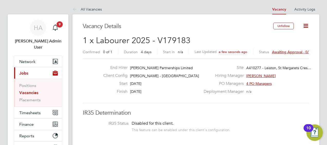
click at [282, 51] on span "Awaiting approval - 0/1" at bounding box center [291, 52] width 39 height 5
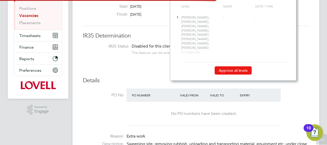
click at [244, 66] on button "Approve all levels" at bounding box center [233, 70] width 37 height 8
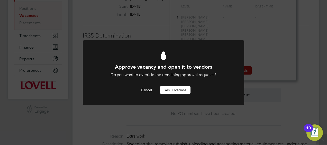
click at [177, 88] on button "Yes, Override" at bounding box center [175, 90] width 30 height 8
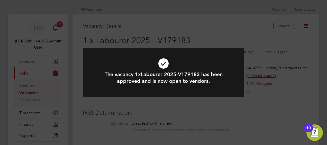
click at [198, 29] on div "The vacancy 1xLabourer 2025-V179183 has been approved and is now open to vendor…" at bounding box center [163, 72] width 327 height 145
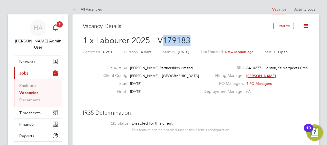
drag, startPoint x: 186, startPoint y: 40, endPoint x: 160, endPoint y: 44, distance: 26.8
click at [160, 44] on h2 "1 x Labourer 2025 - V179183 Confirmed 0 of 1 Duration 4 days Start In Today Las…" at bounding box center [196, 46] width 226 height 22
copy span "179183"
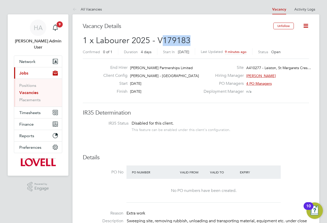
scroll to position [15, 36]
click at [23, 90] on link "Vacancies" at bounding box center [28, 92] width 19 height 5
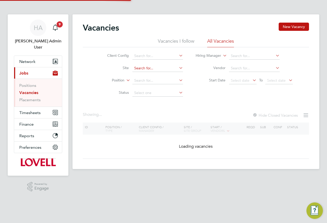
click at [138, 67] on input at bounding box center [157, 68] width 51 height 7
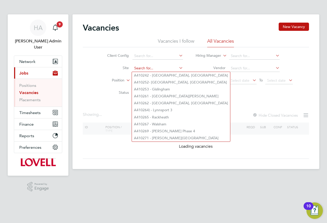
paste input "B490101"
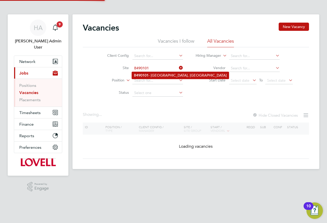
click at [158, 74] on li "B490101 - Castle Gresley, Swadlincote" at bounding box center [180, 75] width 97 height 7
type input "B490101 - Castle Gresley, Swadlincote"
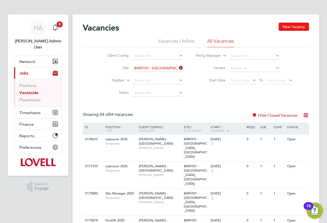
click at [293, 30] on button "New Vacancy" at bounding box center [294, 27] width 30 height 8
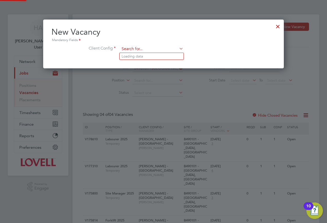
click at [164, 50] on input at bounding box center [152, 49] width 64 height 8
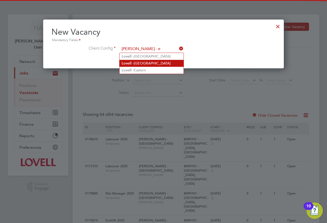
click at [150, 62] on li "Lov e ll - East Midlands" at bounding box center [152, 63] width 64 height 7
type input "Lovell - East Midlands"
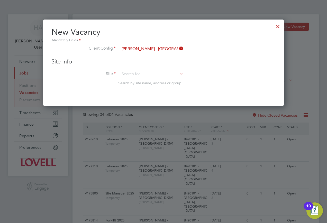
scroll to position [87, 241]
click at [133, 70] on div "Site Info Site Search by site name, address or group" at bounding box center [163, 77] width 224 height 38
click at [133, 73] on input at bounding box center [152, 74] width 64 height 8
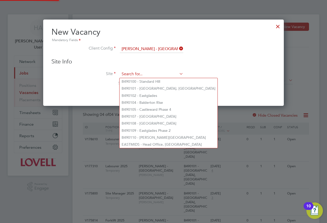
paste input "B490101"
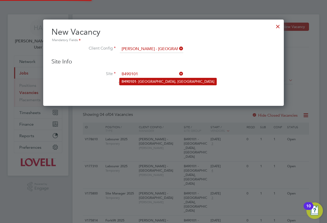
click at [142, 83] on li "B490101 - Castle Gresley, Swadlincote" at bounding box center [168, 81] width 97 height 7
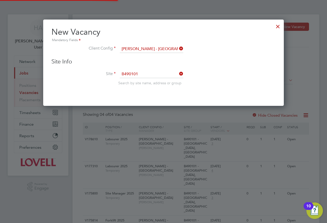
type input "B490101 - Castle Gresley, Swadlincote"
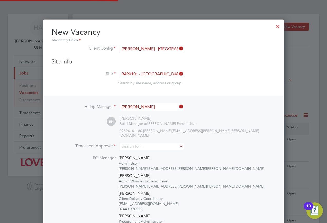
scroll to position [284, 241]
click at [136, 143] on input at bounding box center [152, 146] width 64 height 7
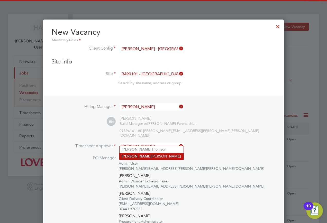
click at [133, 155] on li "Brian Sheerin" at bounding box center [152, 156] width 64 height 7
type input "Brian Sheerin"
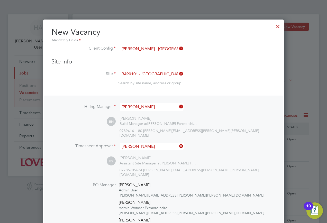
scroll to position [103, 0]
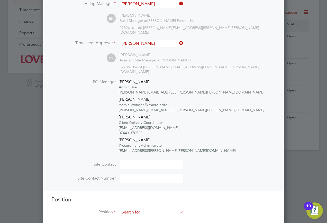
click at [136, 209] on input at bounding box center [152, 213] width 64 height 8
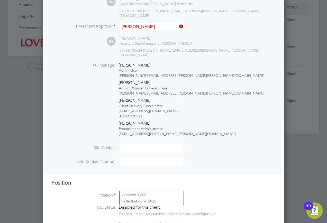
scroll to position [129, 0]
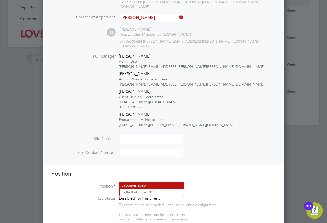
click at [139, 188] on li "Lab ourer 2025" at bounding box center [152, 185] width 64 height 7
type input "Labourer 2025"
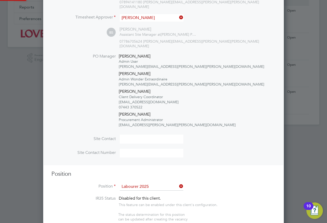
type textarea "Sweeping site, removing rubbish, unloading and transporting material, equipment…"
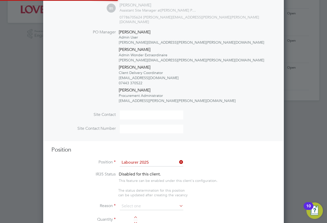
scroll to position [180, 0]
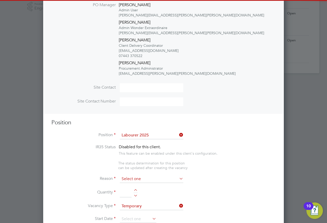
click at [143, 175] on input at bounding box center [152, 179] width 64 height 8
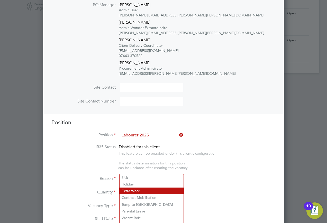
click at [129, 190] on li "Extra Work" at bounding box center [152, 191] width 64 height 7
type input "Extra Work"
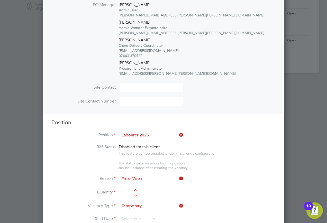
click at [122, 188] on input at bounding box center [126, 192] width 12 height 9
type input "1"
click at [129, 215] on input at bounding box center [138, 219] width 37 height 8
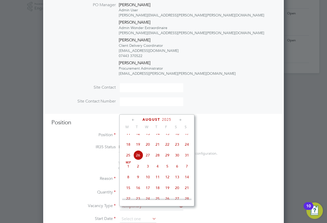
click at [138, 158] on span "26" at bounding box center [138, 155] width 10 height 10
type input "26 Aug 2025"
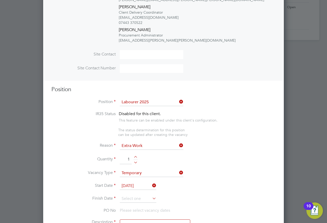
scroll to position [257, 0]
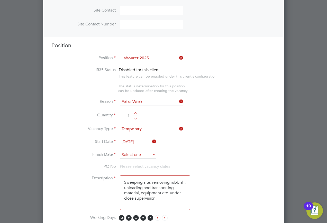
click at [139, 151] on input at bounding box center [138, 155] width 37 height 8
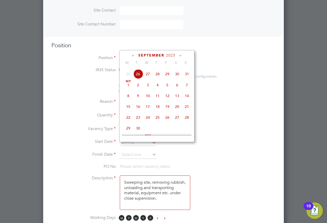
scroll to position [226, 0]
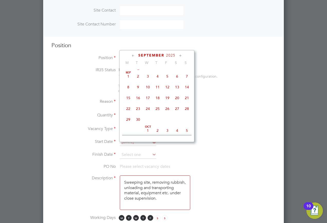
click at [137, 114] on span "23" at bounding box center [138, 109] width 10 height 10
type input "23 Sep 2025"
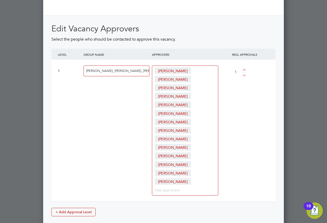
scroll to position [794, 0]
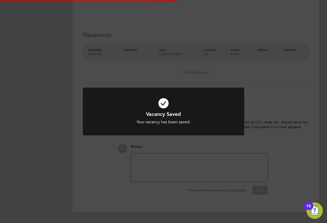
scroll to position [8, 102]
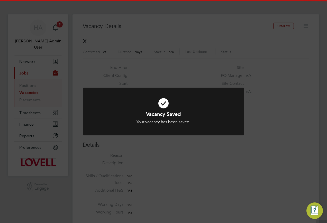
click at [259, 63] on div "Vacancy Saved Your vacancy has been saved. Cancel Okay" at bounding box center [163, 111] width 327 height 223
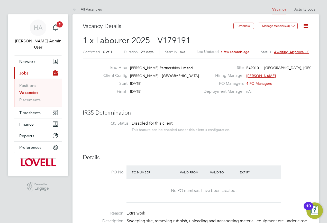
click at [278, 52] on span "Awaiting approval - 0/1" at bounding box center [293, 52] width 39 height 5
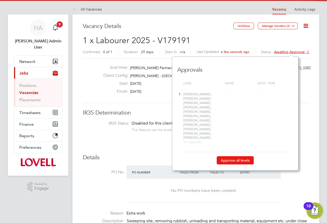
click at [221, 156] on button "Approve all levels" at bounding box center [235, 160] width 37 height 8
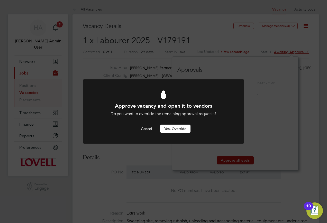
click at [177, 132] on button "Yes, Override" at bounding box center [175, 129] width 30 height 8
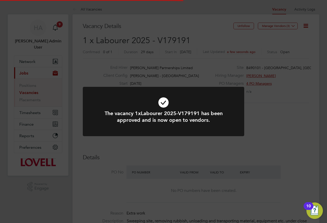
click at [183, 75] on div "The vacancy 1xLabourer 2025-V179191 has been approved and is now open to vendor…" at bounding box center [163, 111] width 327 height 223
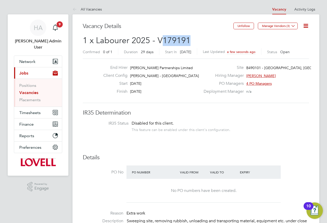
drag, startPoint x: 192, startPoint y: 41, endPoint x: 160, endPoint y: 41, distance: 32.2
click at [160, 41] on h2 "1 x Labourer 2025 - V179191 Confirmed 0 of 1 Duration 29 days Start In Today La…" at bounding box center [196, 46] width 226 height 22
copy span "179191"
click at [29, 90] on link "Vacancies" at bounding box center [28, 92] width 19 height 5
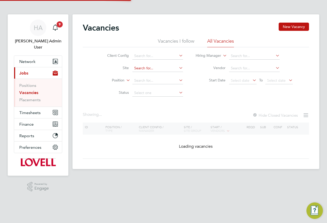
click at [141, 71] on div "Vacancies New Vacancy Vacancies I follow All Vacancies Client Config Site Posit…" at bounding box center [196, 91] width 247 height 155
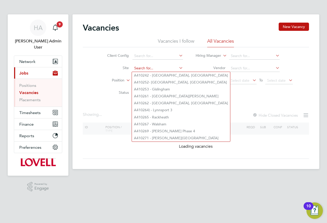
paste input "B490109"
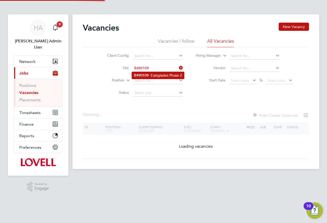
click at [163, 74] on li "B490109 - Eastglades Phase 2" at bounding box center [158, 75] width 52 height 7
type input "B490109 - Eastglades Phase 2"
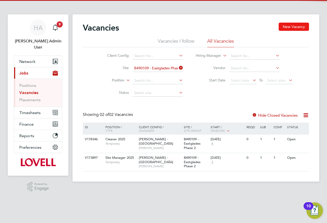
click at [299, 24] on button "New Vacancy" at bounding box center [294, 27] width 30 height 8
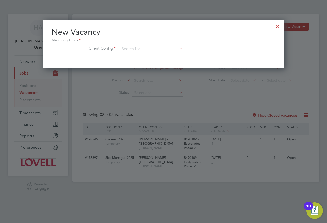
scroll to position [49, 241]
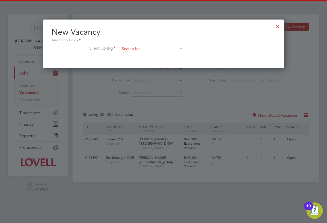
click at [140, 49] on input at bounding box center [152, 49] width 64 height 8
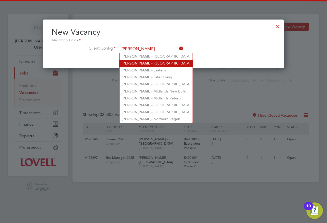
click at [138, 61] on li "Lovell - East Midlands" at bounding box center [156, 63] width 73 height 7
type input "Lovell - East Midlands"
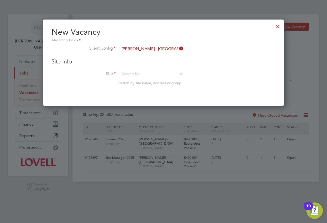
click at [129, 70] on div "Site Info Site Search by site name, address or group" at bounding box center [163, 77] width 224 height 38
click at [127, 71] on input at bounding box center [152, 74] width 64 height 8
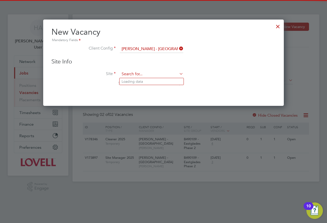
paste input "B490109"
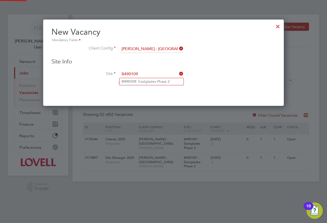
click at [147, 82] on li "B490109 - Eastglades Phase 2" at bounding box center [152, 81] width 64 height 7
type input "B490109 - Eastglades Phase 2"
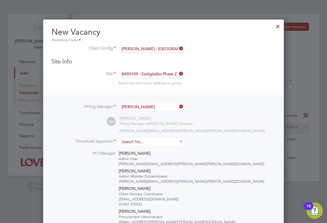
click at [135, 138] on div "Hiring Manager Mark Dixon MD Mark Dixon Hiring Manager at Lovell Partnerships L…" at bounding box center [164, 179] width 240 height 167
click at [138, 141] on input at bounding box center [152, 141] width 64 height 7
click at [134, 148] on li "Ricky B arton" at bounding box center [152, 149] width 64 height 7
type input "Ricky Barton"
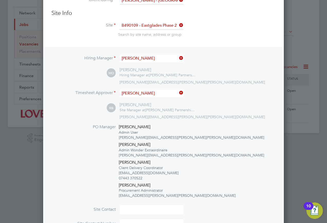
scroll to position [103, 0]
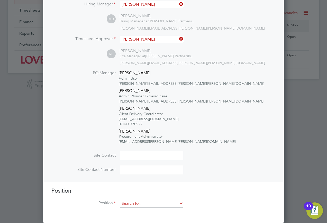
click at [141, 207] on li "Position" at bounding box center [163, 206] width 224 height 13
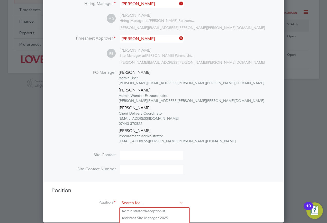
click at [146, 201] on input at bounding box center [152, 204] width 64 height 8
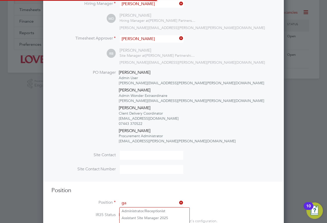
scroll to position [948, 241]
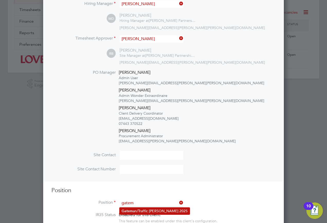
click at [141, 210] on li "Gatem an/Traffic Marshall 2025" at bounding box center [155, 211] width 70 height 7
type input "Gateman/Traffic Marshall 2025"
type textarea "Duties as general labourer, but will control access to site and sign vehicles i…"
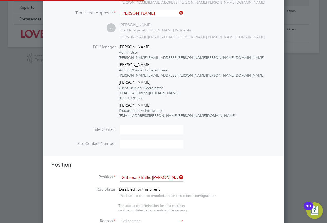
scroll to position [15, 27]
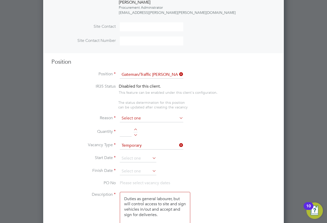
click at [145, 117] on input at bounding box center [152, 119] width 64 height 8
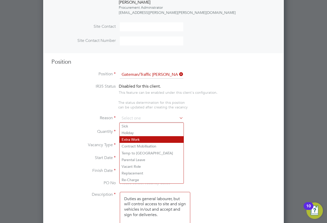
click at [140, 137] on li "Extra Work" at bounding box center [152, 139] width 64 height 7
type input "Extra Work"
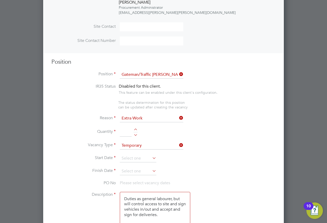
click at [124, 126] on li "Reason Extra Work" at bounding box center [163, 121] width 224 height 13
click at [124, 130] on input at bounding box center [126, 132] width 12 height 9
type input "1"
click at [134, 158] on input at bounding box center [138, 159] width 37 height 8
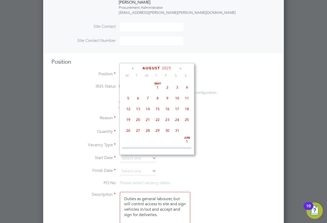
scroll to position [200, 0]
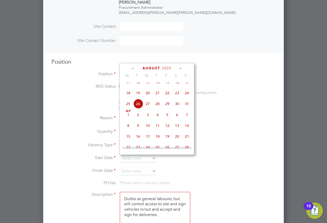
click at [138, 109] on span "26" at bounding box center [138, 104] width 10 height 10
type input "26 Aug 2025"
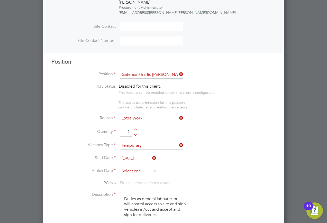
click at [140, 169] on input at bounding box center [138, 172] width 37 height 8
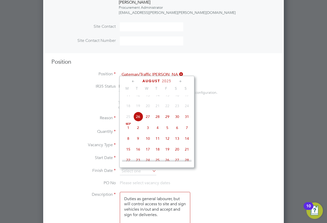
click at [159, 133] on span "4" at bounding box center [158, 128] width 10 height 10
type input "04 Sep 2025"
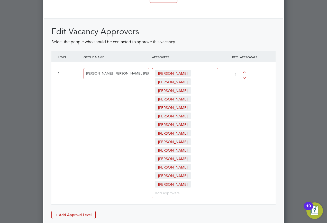
scroll to position [823, 0]
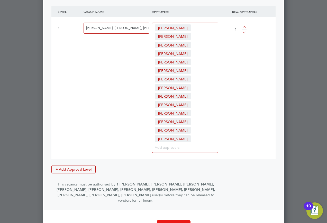
click at [178, 220] on button "Create Vacancy" at bounding box center [174, 224] width 34 height 8
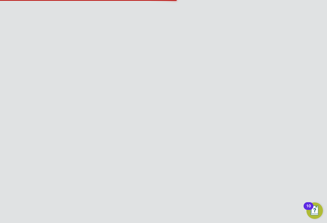
scroll to position [3, 3]
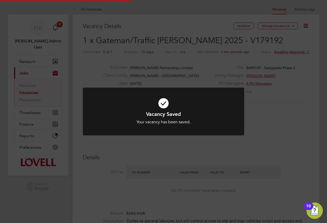
click at [126, 22] on div "Vacancy Saved Your vacancy has been saved. Cancel Okay" at bounding box center [163, 111] width 327 height 223
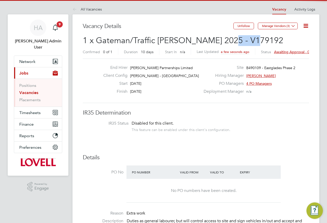
drag, startPoint x: 248, startPoint y: 41, endPoint x: 221, endPoint y: 43, distance: 27.1
click at [221, 43] on h2 "1 x Gateman/Traffic Marshall 2025 - V179192 Confirmed 0 of 1 Duration 10 days S…" at bounding box center [196, 46] width 226 height 22
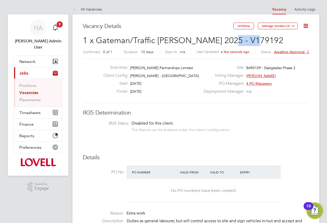
copy span "179192"
click at [296, 50] on span "Awaiting approval - 0/1" at bounding box center [293, 52] width 39 height 5
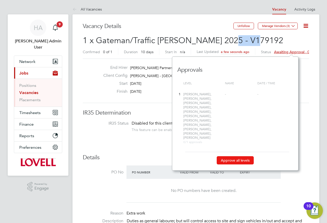
click at [232, 156] on button "Approve all levels" at bounding box center [235, 160] width 37 height 8
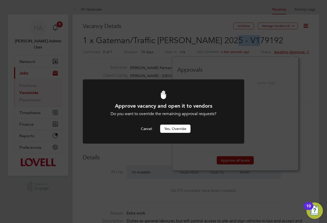
click at [177, 129] on button "Yes, Override" at bounding box center [175, 129] width 30 height 8
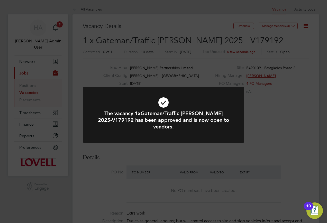
click at [191, 62] on div "The vacancy 1xGateman/Traffic Marshall 2025-V179192 has been approved and is no…" at bounding box center [163, 111] width 327 height 223
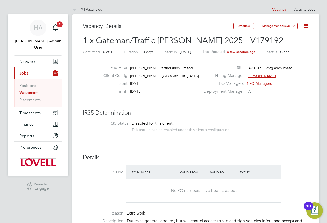
click at [31, 90] on link "Vacancies" at bounding box center [28, 92] width 19 height 5
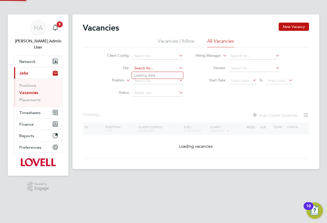
click at [148, 67] on input at bounding box center [157, 68] width 51 height 7
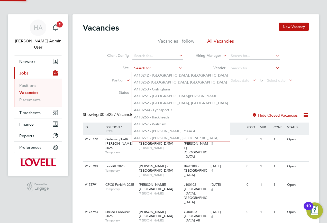
paste input "N470245"
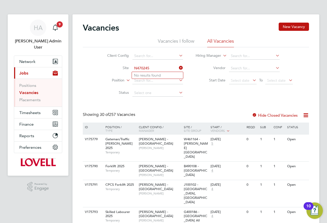
type input "N470245"
click at [156, 74] on li "No results found" at bounding box center [157, 75] width 51 height 7
click at [149, 67] on input at bounding box center [157, 68] width 51 height 7
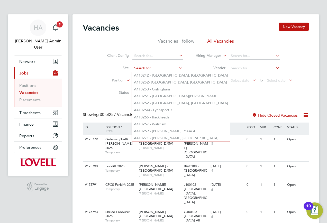
paste input "N470245"
type input "N470245"
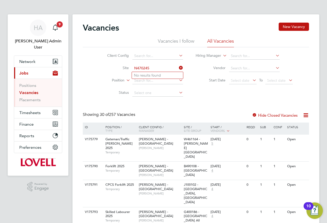
drag, startPoint x: 145, startPoint y: 69, endPoint x: 128, endPoint y: 67, distance: 17.6
click at [128, 67] on li "Site N470245" at bounding box center [141, 68] width 97 height 12
click at [139, 73] on li "N470254 - MOLD" at bounding box center [157, 75] width 51 height 7
type input "N470254 - MOLD"
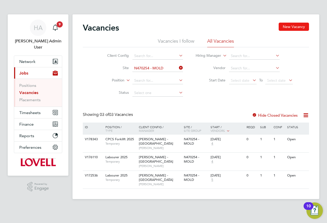
click at [291, 26] on button "New Vacancy" at bounding box center [294, 27] width 30 height 8
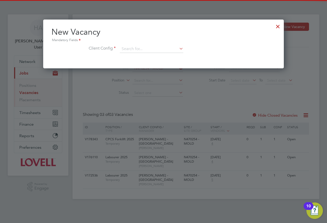
click at [148, 43] on div "New Vacancy Mandatory Fields Client Config" at bounding box center [163, 42] width 224 height 31
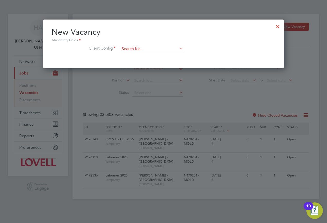
click at [147, 45] on div "New Vacancy Mandatory Fields Client Config" at bounding box center [163, 42] width 224 height 31
click at [143, 48] on input at bounding box center [152, 49] width 64 height 8
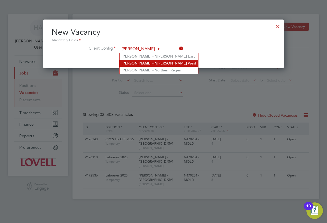
click at [155, 61] on b "N" at bounding box center [156, 63] width 3 height 4
type input "Lovell - North West"
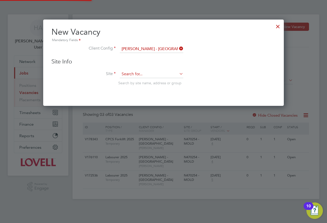
click at [143, 77] on input at bounding box center [152, 74] width 64 height 8
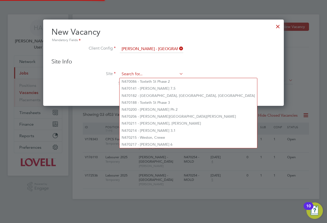
paste input "N470245"
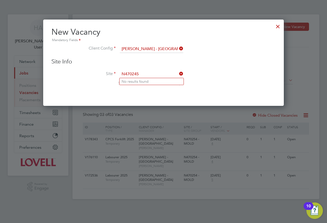
type input "N470245"
click at [178, 73] on icon at bounding box center [178, 73] width 0 height 7
click at [153, 74] on input at bounding box center [152, 74] width 64 height 8
click at [148, 78] on li "N470254 - MOLD" at bounding box center [152, 81] width 64 height 7
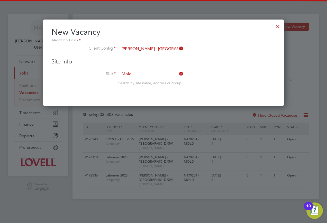
type input "N470254 - MOLD"
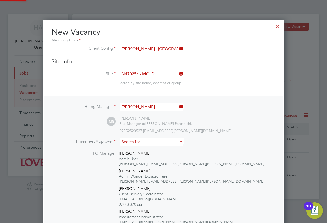
click at [134, 142] on input at bounding box center [152, 141] width 64 height 7
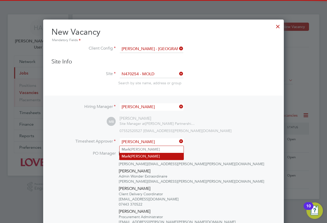
click at [137, 156] on li "M ark Mellor" at bounding box center [152, 156] width 64 height 7
type input "Mark Mellor"
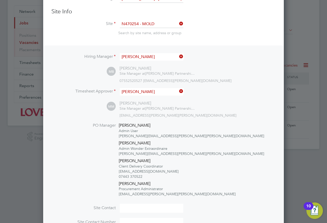
scroll to position [103, 0]
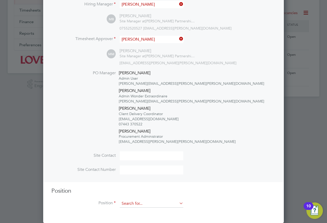
click at [139, 204] on input at bounding box center [152, 204] width 64 height 8
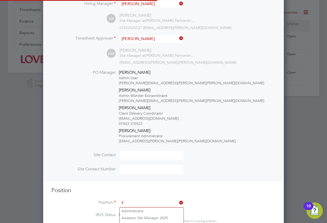
scroll to position [866, 241]
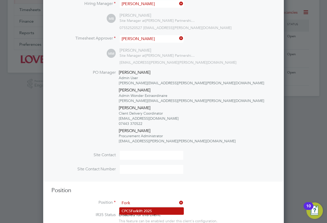
click at [139, 210] on b "Fork" at bounding box center [135, 211] width 8 height 4
type input "CPCS Forklift 2025"
type textarea "Full understanding of all aspects and responsibilities associated with the oper…"
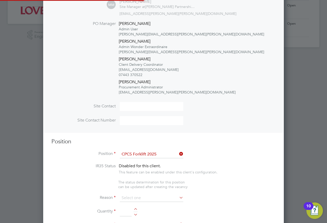
scroll to position [3, 3]
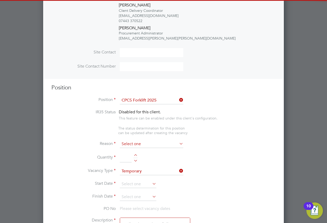
click at [152, 143] on input at bounding box center [152, 144] width 64 height 8
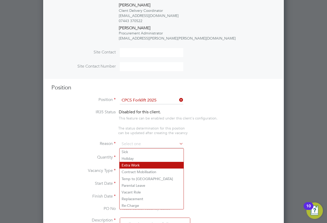
click at [136, 164] on li "Extra Work" at bounding box center [152, 165] width 64 height 7
type input "Extra Work"
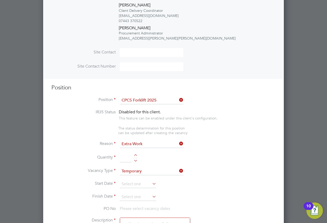
click at [129, 161] on input at bounding box center [126, 157] width 12 height 9
type input "1"
click at [135, 184] on input at bounding box center [138, 185] width 37 height 8
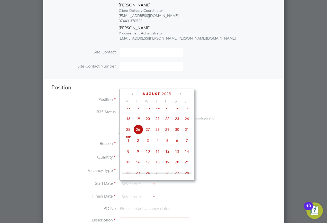
click at [139, 133] on span "26" at bounding box center [138, 130] width 10 height 10
type input "[DATE]"
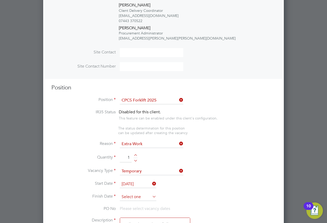
click at [132, 195] on input at bounding box center [138, 197] width 37 height 8
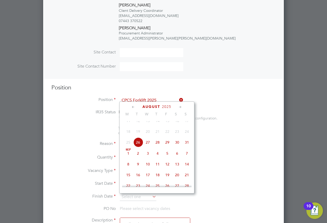
click at [168, 144] on span "29" at bounding box center [168, 143] width 10 height 10
type input "[DATE]"
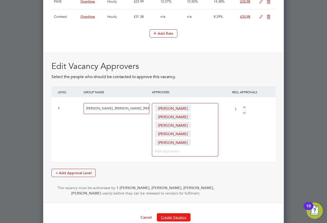
click at [179, 213] on button "Create Vacancy" at bounding box center [174, 217] width 34 height 8
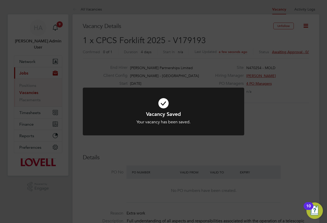
click at [291, 61] on div "Vacancy Saved Your vacancy has been saved. Cancel Okay" at bounding box center [163, 111] width 327 height 223
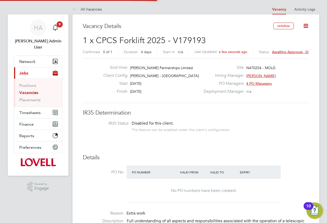
drag, startPoint x: 288, startPoint y: 50, endPoint x: 283, endPoint y: 55, distance: 6.7
click at [288, 50] on span "Awaiting approval - 0/1" at bounding box center [291, 52] width 39 height 5
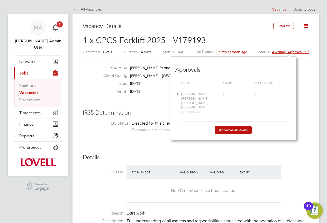
click at [229, 126] on button "Approve all levels" at bounding box center [233, 130] width 37 height 8
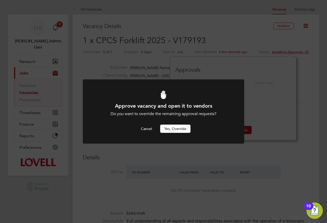
click at [172, 129] on button "Yes, Override" at bounding box center [175, 129] width 30 height 8
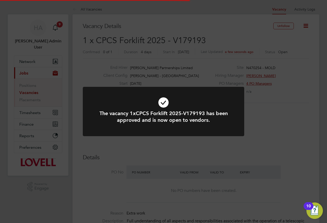
click at [212, 38] on div "The vacancy 1xCPCS Forklift 2025-V179193 has been approved and is now open to v…" at bounding box center [163, 111] width 327 height 223
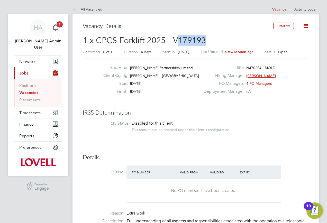
drag, startPoint x: 211, startPoint y: 38, endPoint x: 176, endPoint y: 43, distance: 35.1
click at [176, 43] on h2 "1 x CPCS Forklift 2025 - V179193 Confirmed 0 of 1 Duration 4 days Start In Toda…" at bounding box center [196, 46] width 226 height 22
copy span "179193"
click at [28, 90] on link "Vacancies" at bounding box center [28, 92] width 19 height 5
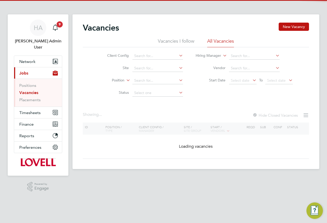
click at [291, 26] on button "New Vacancy" at bounding box center [294, 27] width 30 height 8
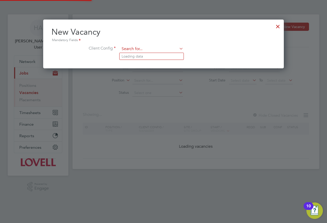
click at [135, 50] on input at bounding box center [152, 49] width 64 height 8
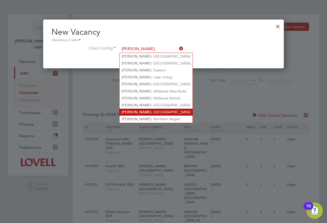
click at [138, 109] on li "Lovell - North West" at bounding box center [156, 112] width 73 height 7
type input "Lovell - North West"
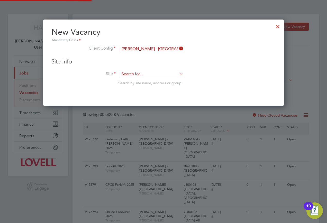
click at [134, 74] on input at bounding box center [152, 74] width 64 height 8
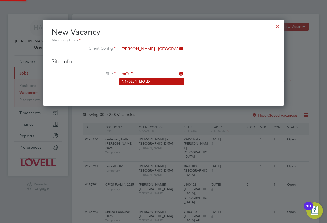
click at [131, 79] on li "N470254 - MOLD" at bounding box center [152, 81] width 64 height 7
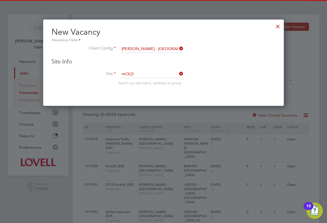
type input "N470254 - MOLD"
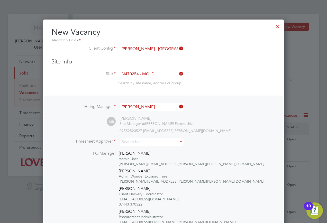
scroll to position [284, 241]
click at [144, 143] on input at bounding box center [152, 141] width 64 height 7
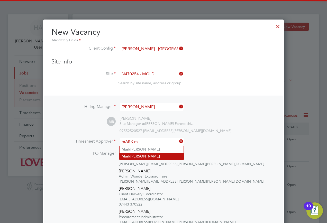
click at [141, 155] on li "M ark Mellor" at bounding box center [152, 156] width 64 height 7
type input "[PERSON_NAME]"
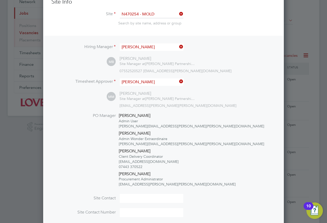
scroll to position [103, 0]
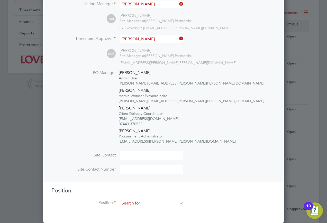
click at [131, 202] on input at bounding box center [152, 204] width 64 height 8
type input "l"
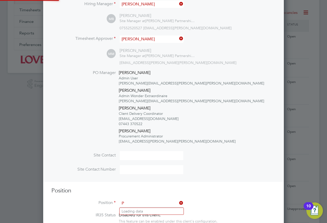
scroll to position [866, 241]
type input "P"
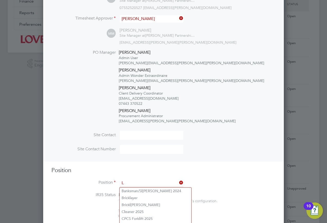
scroll to position [154, 0]
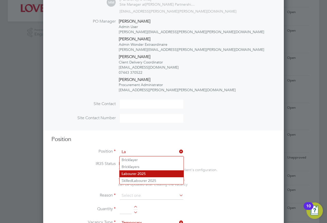
click at [136, 173] on li "La bourer 2025" at bounding box center [152, 173] width 64 height 7
type input "Labourer 2025"
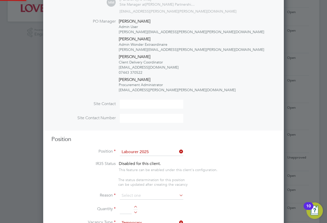
type textarea "Sweeping site, removing rubbish, unloading and transporting material, equipment…"
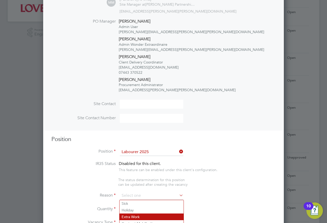
click at [135, 215] on li "Extra Work" at bounding box center [152, 217] width 64 height 7
type input "Extra Work"
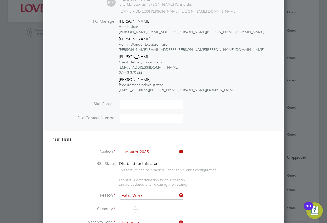
click at [125, 211] on input at bounding box center [126, 209] width 12 height 9
type input "`"
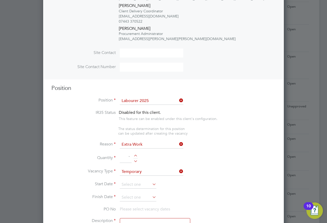
scroll to position [206, 0]
type input "1"
click at [139, 183] on input at bounding box center [138, 185] width 37 height 8
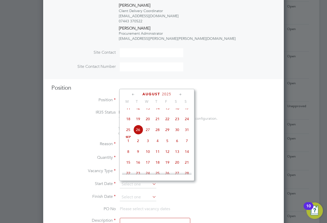
click at [137, 135] on span "26" at bounding box center [138, 130] width 10 height 10
type input "[DATE]"
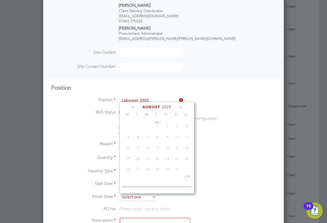
click at [139, 201] on input at bounding box center [138, 198] width 37 height 8
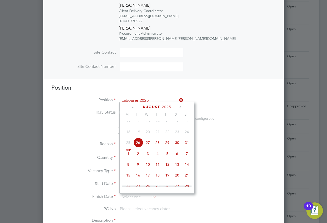
click at [167, 146] on span "29" at bounding box center [168, 143] width 10 height 10
type input "[DATE]"
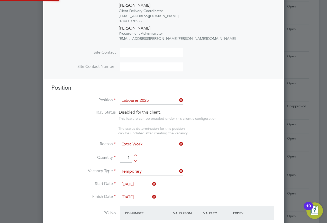
scroll to position [943, 241]
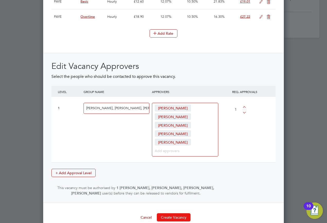
click at [172, 213] on button "Create Vacancy" at bounding box center [174, 217] width 34 height 8
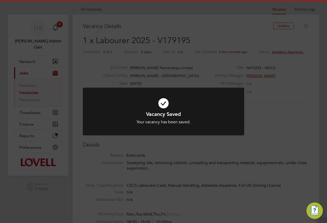
click at [293, 75] on div "Vacancy Saved Your vacancy has been saved. Cancel Okay" at bounding box center [163, 111] width 327 height 223
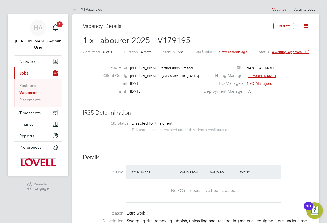
click at [295, 52] on span "Awaiting approval - 0/1" at bounding box center [291, 52] width 39 height 5
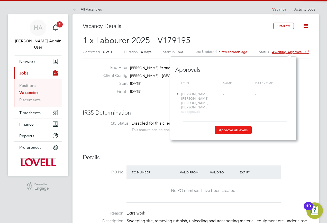
click at [228, 127] on button "Approve all levels" at bounding box center [233, 130] width 37 height 8
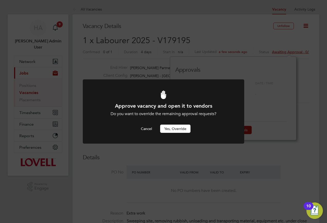
click at [176, 131] on button "Yes, Override" at bounding box center [175, 129] width 30 height 8
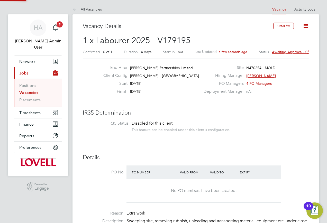
drag, startPoint x: 189, startPoint y: 37, endPoint x: 202, endPoint y: 39, distance: 13.0
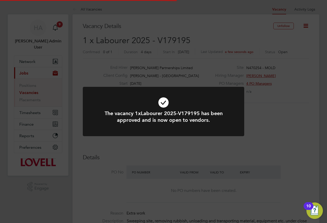
drag, startPoint x: 202, startPoint y: 39, endPoint x: 170, endPoint y: 43, distance: 32.6
click at [170, 43] on div "The vacancy 1xLabourer 2025-V179195 has been approved and is now open to vendor…" at bounding box center [163, 111] width 327 height 223
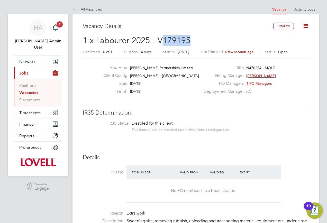
drag, startPoint x: 192, startPoint y: 40, endPoint x: 159, endPoint y: 43, distance: 32.8
click at [159, 43] on h2 "1 x Labourer 2025 - V179195 Confirmed 0 of 1 Duration 4 days Start In Today Las…" at bounding box center [196, 46] width 226 height 22
copy span "179195"
click at [30, 90] on link "Vacancies" at bounding box center [28, 92] width 19 height 5
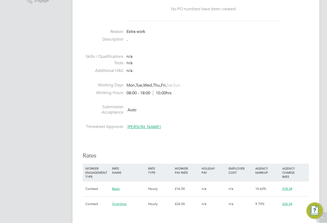
scroll to position [257, 0]
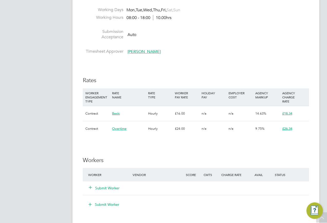
click at [91, 185] on icon at bounding box center [90, 187] width 4 height 4
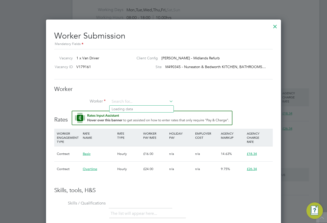
scroll to position [333, 235]
click at [123, 103] on input at bounding box center [142, 102] width 64 height 8
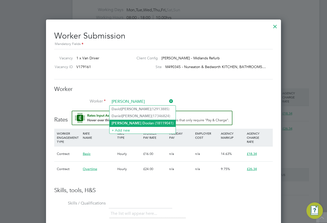
click at [142, 121] on b "D" at bounding box center [143, 123] width 3 height 4
type input "Martin Doolan (18119041)"
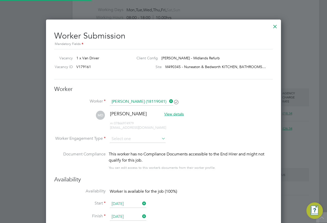
scroll to position [440, 235]
click at [156, 141] on input at bounding box center [138, 140] width 56 height 8
click at [136, 147] on li "Contract" at bounding box center [138, 146] width 56 height 7
type input "Contract"
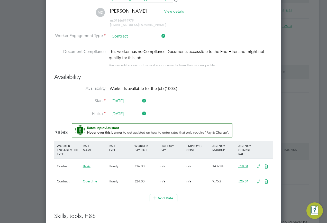
click at [259, 167] on icon at bounding box center [259, 167] width 6 height 4
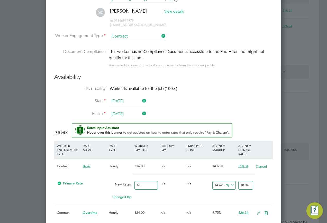
click at [144, 187] on input "16" at bounding box center [145, 185] width 23 height 8
type input "1"
type input "1.14625"
type input "17"
type input "19.48625"
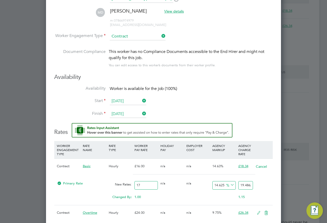
type input "17"
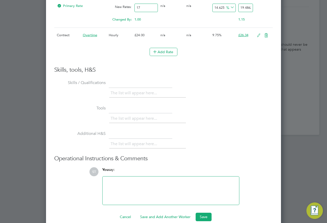
scroll to position [546, 0]
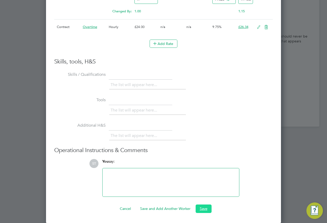
click at [202, 206] on button "Save" at bounding box center [204, 209] width 16 height 8
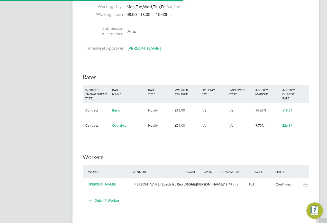
scroll to position [15, 36]
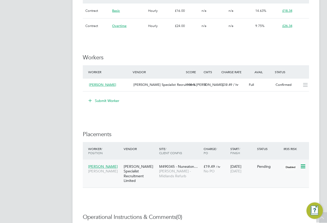
click at [305, 166] on icon at bounding box center [302, 167] width 5 height 6
click at [273, 199] on li "Start" at bounding box center [287, 198] width 37 height 7
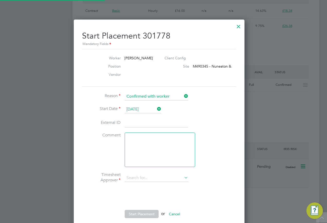
type input "[PERSON_NAME]"
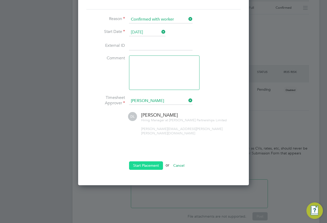
click at [144, 161] on button "Start Placement" at bounding box center [146, 165] width 34 height 8
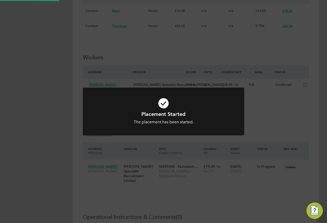
click at [214, 176] on div "Placement Started The placement has been started. Cancel Okay" at bounding box center [163, 111] width 327 height 223
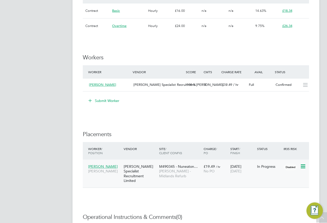
click at [109, 166] on span "Martin Doolan" at bounding box center [103, 166] width 30 height 5
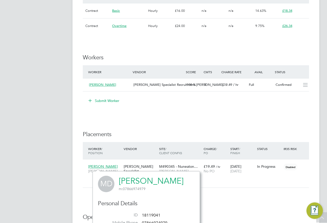
click at [146, 182] on link "Martin Doolan" at bounding box center [151, 181] width 65 height 10
click at [144, 164] on div "[PERSON_NAME] Specialist Recruitment Limited" at bounding box center [139, 174] width 35 height 24
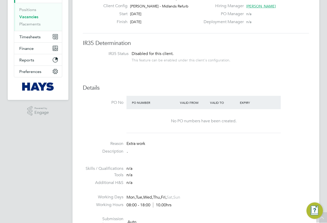
scroll to position [26, 0]
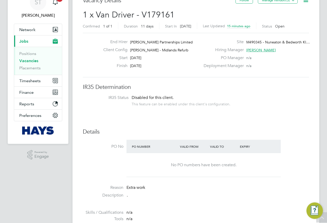
click at [33, 62] on link "Vacancies" at bounding box center [28, 60] width 19 height 5
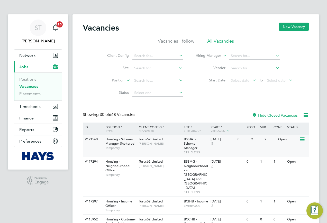
click at [100, 147] on div "V121560 Housing - Scheme Manager Sheltered Temporary Torus62 Limited Steve Pres…" at bounding box center [196, 146] width 226 height 22
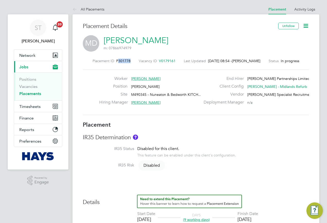
drag, startPoint x: 127, startPoint y: 62, endPoint x: 115, endPoint y: 61, distance: 11.6
click at [115, 62] on div "Placement ID P301778 Vacancy ID V0179161 Last Updated [DATE] 08:54 - [PERSON_NA…" at bounding box center [196, 61] width 226 height 5
copy span "301778"
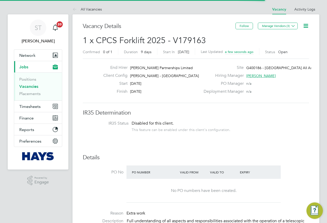
scroll to position [15, 36]
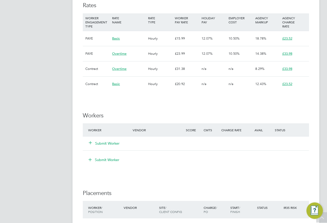
click at [92, 142] on icon at bounding box center [90, 143] width 4 height 4
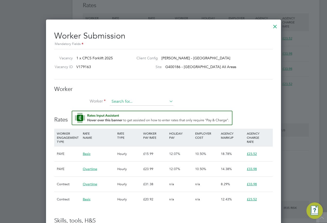
click at [124, 100] on input at bounding box center [142, 102] width 64 height 8
paste input "15489910"
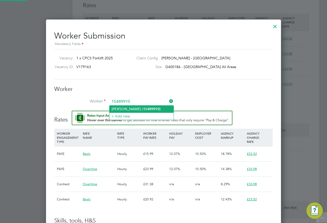
click at [136, 110] on li "[PERSON_NAME] ( 15489910 )" at bounding box center [142, 109] width 64 height 7
type input "[PERSON_NAME] (15489910)"
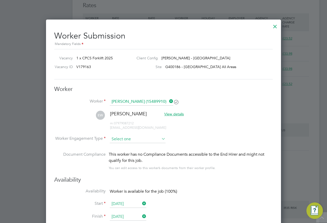
click at [143, 140] on input at bounding box center [138, 140] width 56 height 8
click at [136, 150] on li "PAYE" at bounding box center [138, 153] width 56 height 7
type input "PAYE"
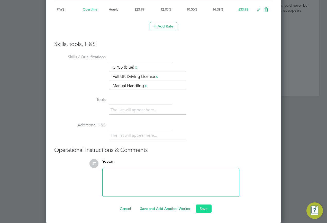
click at [209, 207] on button "Save" at bounding box center [204, 209] width 16 height 8
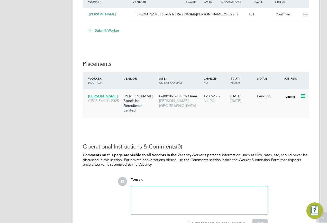
click at [303, 93] on icon at bounding box center [302, 96] width 5 height 6
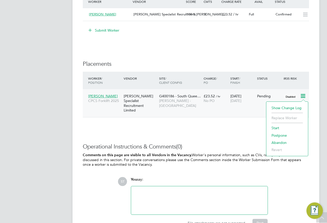
click at [278, 128] on li "Start" at bounding box center [287, 127] width 37 height 7
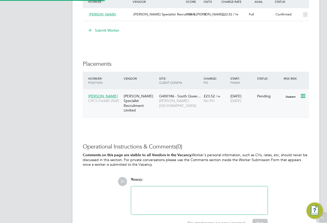
type input "Kevin Kelly"
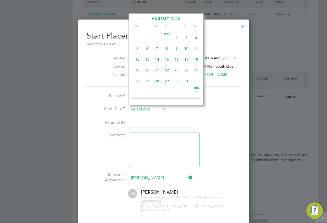
click at [155, 109] on input at bounding box center [147, 110] width 37 height 8
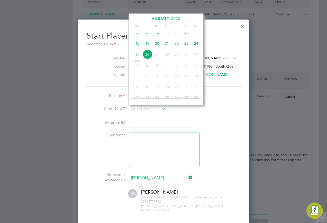
drag, startPoint x: 138, startPoint y: 57, endPoint x: 139, endPoint y: 67, distance: 9.9
click at [138, 57] on span "25" at bounding box center [138, 54] width 10 height 10
type input "[DATE]"
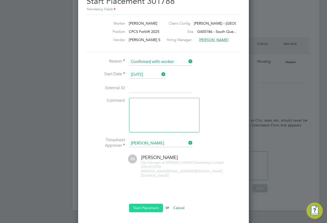
click at [154, 204] on button "Start Placement" at bounding box center [146, 208] width 34 height 8
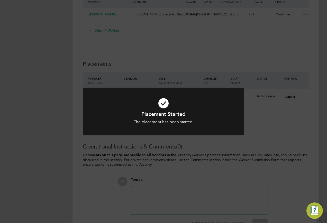
click at [139, 40] on div "Placement Started The placement has been started. Cancel Okay" at bounding box center [163, 111] width 327 height 223
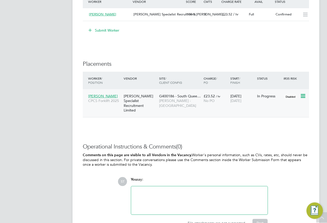
click at [106, 95] on span "[PERSON_NAME]" at bounding box center [103, 96] width 30 height 5
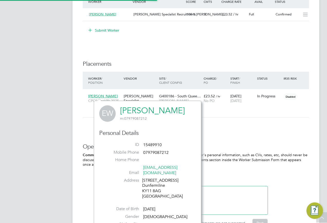
click at [135, 112] on link "[PERSON_NAME]" at bounding box center [152, 111] width 65 height 10
click at [158, 95] on div "G400186 - South Quee… Lovell - Scotland" at bounding box center [180, 100] width 44 height 19
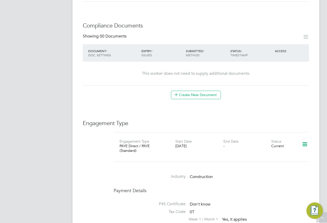
scroll to position [283, 0]
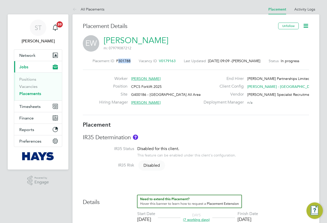
drag, startPoint x: 130, startPoint y: 62, endPoint x: 115, endPoint y: 63, distance: 14.2
click at [115, 63] on div "Placement ID P301788 Vacancy ID V0179163 Last Updated [DATE] 09:09 - [PERSON_NA…" at bounding box center [196, 61] width 226 height 5
copy span "301788"
click at [24, 87] on link "Vacancies" at bounding box center [28, 86] width 18 height 5
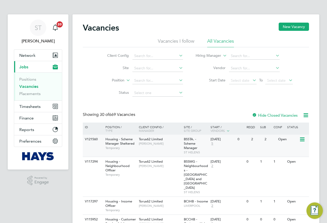
click at [104, 141] on div "Housing - Scheme Manager Sheltered Temporary" at bounding box center [120, 144] width 36 height 18
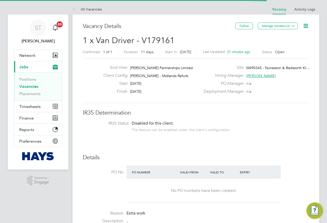
click at [305, 27] on icon at bounding box center [306, 26] width 6 height 6
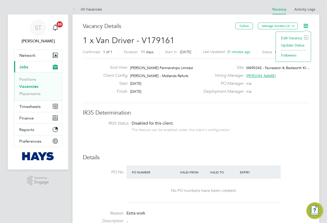
click at [281, 38] on li "Edit Vacancy e" at bounding box center [293, 37] width 30 height 7
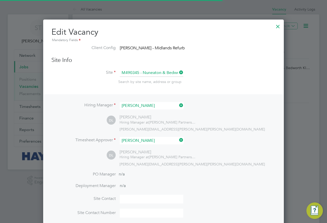
scroll to position [680, 241]
click at [277, 25] on div at bounding box center [277, 25] width 9 height 9
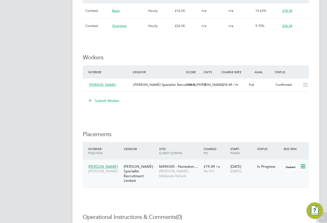
click at [146, 164] on div "Hays Specialist Recruitment Limited" at bounding box center [139, 174] width 35 height 24
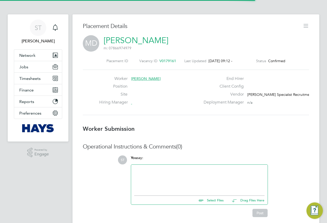
click at [307, 25] on icon at bounding box center [306, 26] width 6 height 6
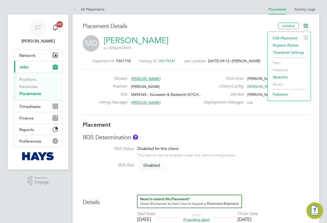
click at [281, 38] on li "Edit Placement e" at bounding box center [289, 37] width 38 height 7
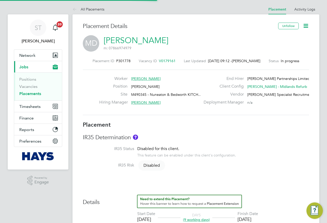
type input "[PERSON_NAME]"
type input "[DATE]"
type input "08:00"
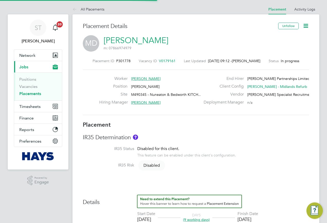
type input "18:00"
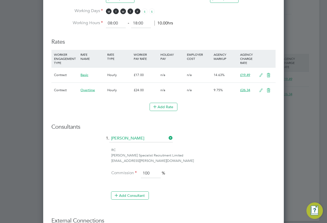
click at [260, 75] on icon at bounding box center [261, 75] width 6 height 4
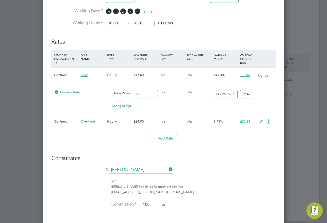
click at [249, 93] on input "19.49" at bounding box center [247, 94] width 15 height 8
click at [251, 94] on input "19.49" at bounding box center [247, 94] width 15 height 8
type input "14.117647058823529"
type input "19.4"
type input "11.764705882352942"
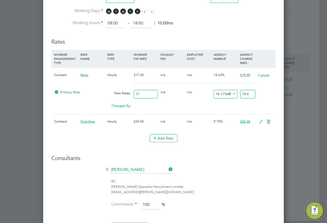
type input "19"
type input "15.294117647058824"
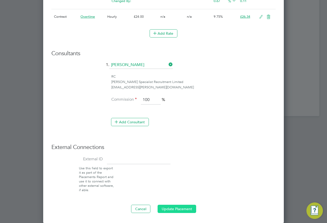
type input "19.60"
click at [169, 206] on button "Update Placement" at bounding box center [177, 209] width 39 height 8
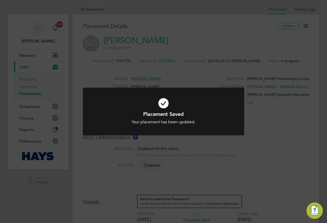
click at [266, 160] on div "Placement Saved Your placement has been updated. Cancel Okay" at bounding box center [163, 111] width 327 height 223
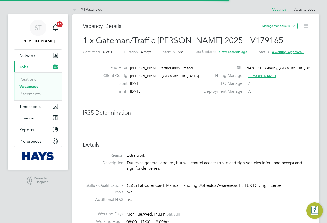
scroll to position [15, 36]
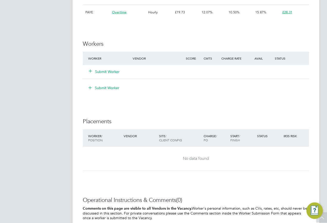
scroll to position [411, 0]
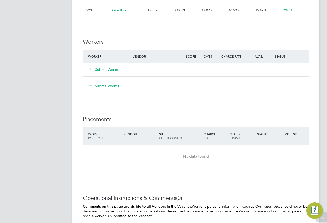
click at [90, 70] on icon at bounding box center [90, 69] width 4 height 4
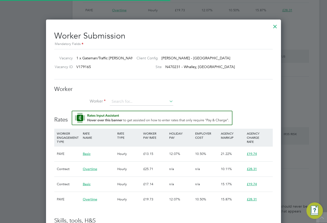
scroll to position [15, 35]
click at [116, 99] on input at bounding box center [142, 102] width 64 height 8
paste input "20203404"
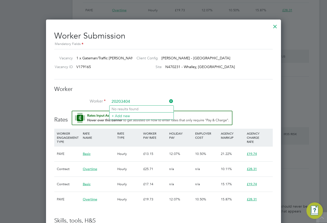
type input "20203404"
click at [137, 101] on input at bounding box center [142, 102] width 64 height 8
click at [133, 101] on input at bounding box center [142, 102] width 64 height 8
click at [118, 117] on li "+ Add new" at bounding box center [142, 115] width 64 height 7
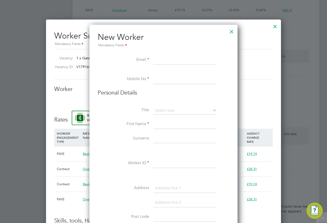
click at [166, 60] on input at bounding box center [185, 60] width 64 height 9
paste input "[EMAIL_ADDRESS][DOMAIN_NAME]"
type input "[EMAIL_ADDRESS][DOMAIN_NAME]"
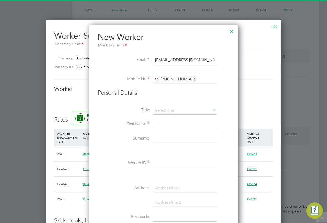
click at [166, 79] on input "tel:[PHONE_NUMBER]" at bounding box center [185, 79] width 64 height 9
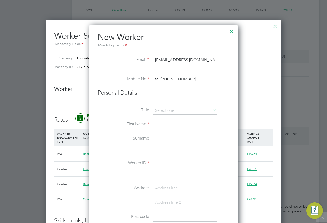
click at [160, 79] on input "tel:[PHONE_NUMBER]" at bounding box center [185, 79] width 64 height 9
click at [161, 79] on input "tel:[PHONE_NUMBER]" at bounding box center [185, 79] width 64 height 9
type input "07562648844"
click at [162, 111] on input at bounding box center [185, 111] width 64 height 8
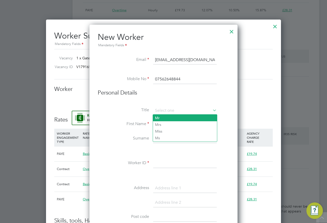
click at [159, 119] on li "Mr" at bounding box center [185, 118] width 64 height 7
type input "Mr"
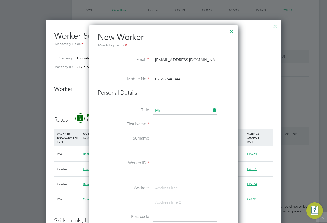
click at [167, 125] on input at bounding box center [185, 124] width 64 height 9
type input "Saad"
click at [159, 141] on input at bounding box center [185, 138] width 64 height 9
type input "Khan"
click at [163, 164] on input at bounding box center [185, 163] width 64 height 9
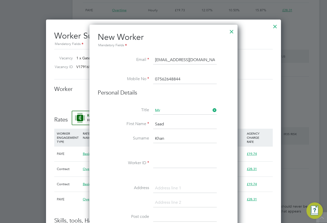
paste input "20203404"
type input "20203404"
click at [170, 189] on input at bounding box center [185, 188] width 64 height 9
paste input "20203404"
type input "20203404"
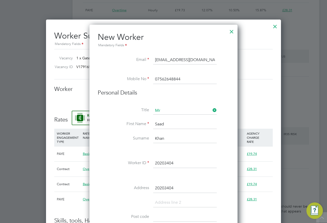
click at [178, 189] on input "20203404" at bounding box center [185, 188] width 64 height 9
drag, startPoint x: 178, startPoint y: 189, endPoint x: 147, endPoint y: 186, distance: 31.2
click at [147, 186] on li "Address 20203404" at bounding box center [164, 191] width 132 height 14
paste input
drag, startPoint x: 186, startPoint y: 187, endPoint x: 143, endPoint y: 182, distance: 42.5
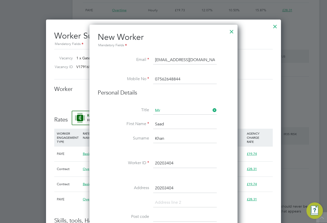
click at [146, 186] on li "Address 20203404" at bounding box center [164, 191] width 132 height 14
drag, startPoint x: 164, startPoint y: 196, endPoint x: 164, endPoint y: 191, distance: 5.7
click at [164, 196] on li "Address" at bounding box center [164, 191] width 132 height 14
click at [164, 187] on input at bounding box center [185, 188] width 64 height 9
paste input "[STREET_ADDRESS]"
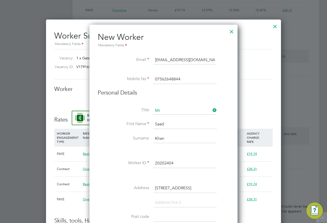
type input "[STREET_ADDRESS]"
click at [160, 200] on input at bounding box center [185, 202] width 64 height 9
click at [166, 201] on input at bounding box center [185, 202] width 64 height 9
paste input "[PERSON_NAME]"
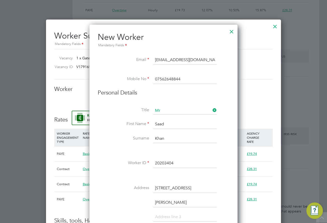
type input "[PERSON_NAME]"
click at [168, 216] on input at bounding box center [185, 217] width 64 height 9
paste input "[GEOGRAPHIC_DATA]"
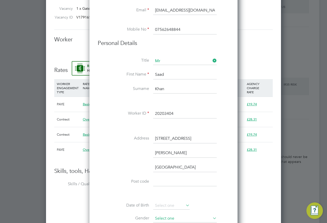
scroll to position [463, 0]
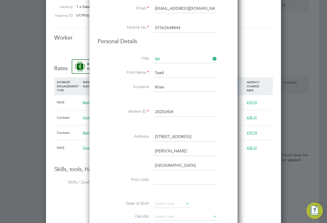
type input "[GEOGRAPHIC_DATA]"
click at [168, 195] on li at bounding box center [164, 192] width 132 height 5
click at [164, 176] on input at bounding box center [185, 180] width 64 height 9
paste input "BB1 8JB"
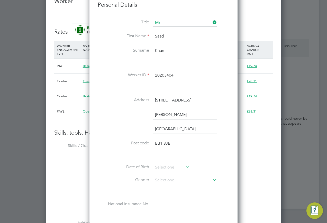
scroll to position [514, 0]
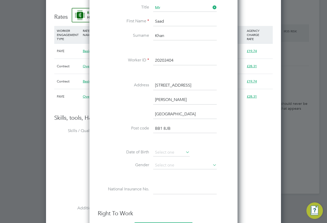
type input "BB1 8JB"
click at [174, 148] on div "Title Mr First Name Saad Surname Khan Worker ID 20203404 Address 53 Neath Close…" at bounding box center [164, 104] width 132 height 201
click at [172, 154] on input at bounding box center [171, 153] width 37 height 8
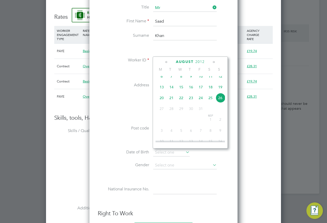
click at [199, 62] on span "2012" at bounding box center [199, 62] width 9 height 4
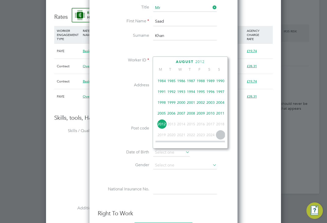
scroll to position [111, 0]
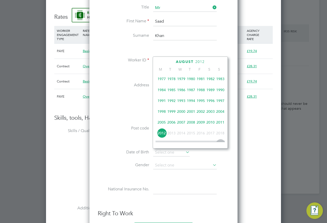
click at [200, 114] on span "2002" at bounding box center [201, 112] width 10 height 10
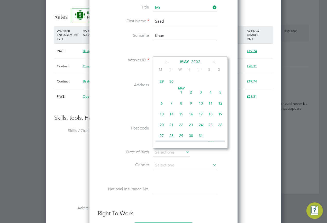
scroll to position [93, 0]
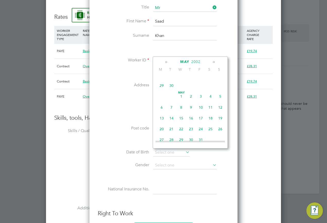
click at [161, 121] on span "13" at bounding box center [162, 118] width 10 height 10
type input "[DATE]"
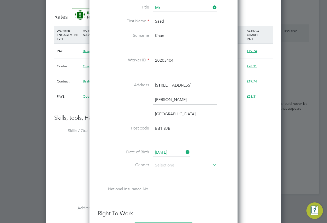
click at [164, 160] on li "Date of Birth 13 May 2002" at bounding box center [164, 155] width 132 height 13
click at [162, 164] on input at bounding box center [185, 166] width 64 height 8
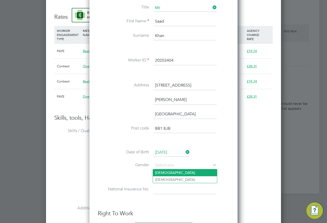
click at [166, 172] on li "[DEMOGRAPHIC_DATA]" at bounding box center [185, 172] width 64 height 7
type input "[DEMOGRAPHIC_DATA]"
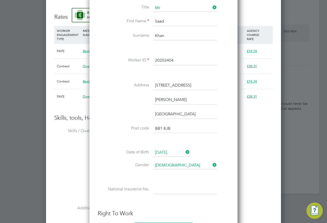
click at [160, 186] on input at bounding box center [185, 189] width 64 height 9
paste input "SL954346C"
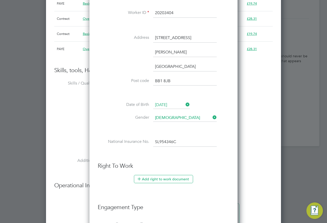
scroll to position [566, 0]
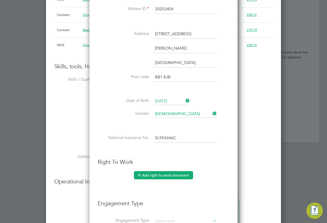
type input "SL 95 43 46 C"
click at [167, 176] on button "Add right to work document" at bounding box center [163, 175] width 59 height 8
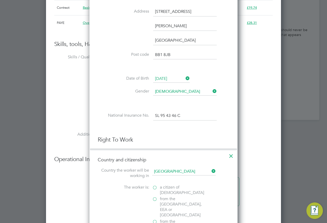
scroll to position [617, 0]
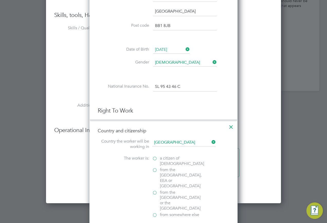
click at [156, 160] on label "a citizen of United Kingdom" at bounding box center [177, 161] width 51 height 11
click at [0, 0] on input "a citizen of United Kingdom" at bounding box center [0, 0] width 0 height 0
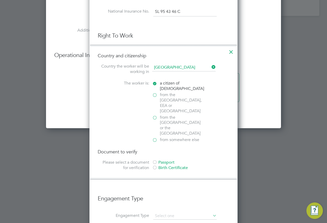
scroll to position [694, 0]
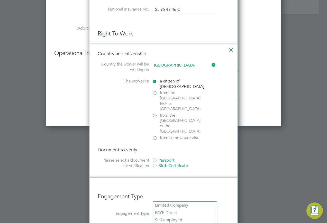
click at [154, 158] on div at bounding box center [154, 160] width 5 height 5
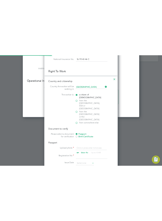
scroll to position [746, 0]
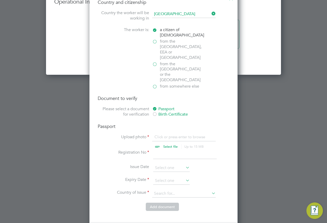
click at [158, 134] on input "file" at bounding box center [175, 141] width 81 height 15
type input "C:\fakepath\Passport+(Front).jpg"
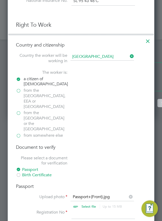
scroll to position [926, 0]
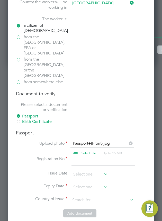
click at [112, 156] on input at bounding box center [103, 160] width 64 height 9
type input "130871496"
click at [87, 184] on input at bounding box center [89, 188] width 37 height 8
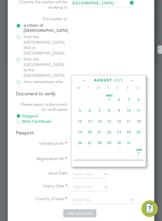
scroll to position [200, 0]
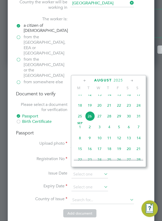
click at [116, 79] on span "2025" at bounding box center [118, 80] width 9 height 4
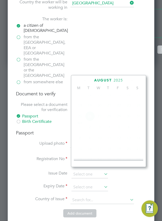
scroll to position [136, 0]
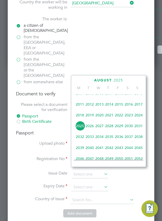
click at [81, 141] on span "2032" at bounding box center [80, 137] width 10 height 10
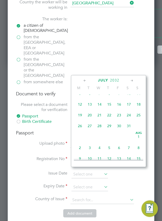
click at [83, 82] on icon at bounding box center [85, 81] width 5 height 6
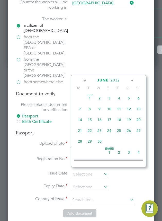
click at [83, 82] on icon at bounding box center [85, 81] width 5 height 6
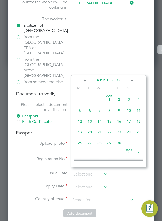
click at [89, 111] on span "6" at bounding box center [90, 111] width 10 height 10
type input "06 Apr 2032"
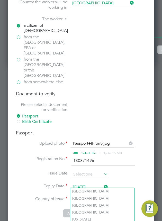
click at [92, 196] on input at bounding box center [102, 200] width 64 height 8
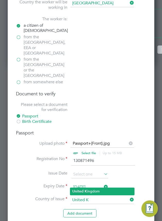
click at [104, 194] on li "United K ingdom" at bounding box center [102, 191] width 64 height 7
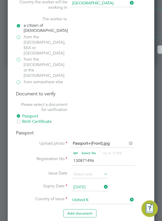
type input "United Kingdom"
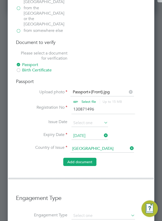
click at [84, 158] on button "Add document" at bounding box center [79, 162] width 33 height 8
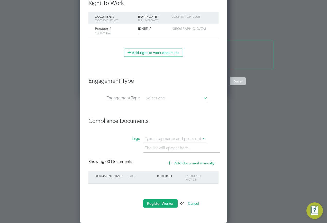
scroll to position [3, 3]
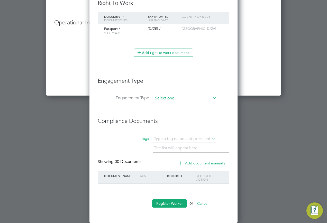
click at [175, 100] on input at bounding box center [185, 98] width 64 height 7
click at [166, 115] on li "PAYE Direct" at bounding box center [185, 113] width 64 height 7
type input "PAYE Direct"
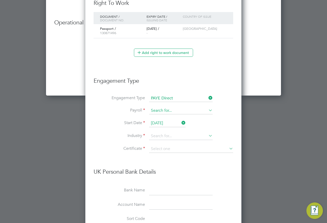
click at [165, 114] on input at bounding box center [181, 110] width 64 height 7
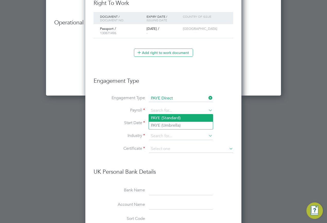
click at [168, 118] on li "PAYE (Standard)" at bounding box center [181, 117] width 64 height 7
type input "PAYE (Standard)"
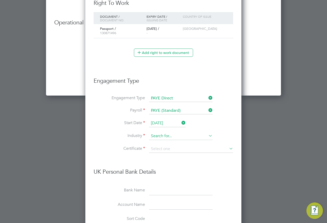
click at [162, 135] on input at bounding box center [181, 136] width 64 height 8
click at [162, 141] on li "Const ruction" at bounding box center [181, 143] width 64 height 7
type input "Construction"
click at [161, 150] on input at bounding box center [191, 149] width 84 height 8
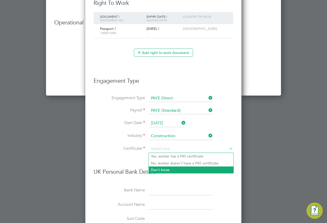
click at [170, 171] on li "Don't know" at bounding box center [191, 170] width 85 height 7
type input "Don't know"
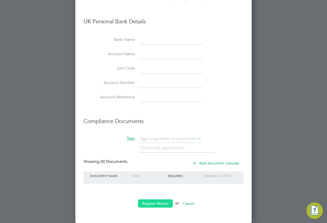
click at [164, 204] on button "Register Worker" at bounding box center [155, 204] width 35 height 8
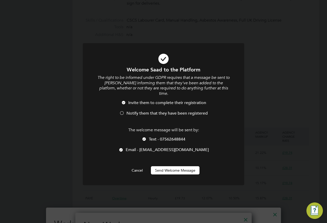
click at [170, 166] on button "Send Welcome Message" at bounding box center [175, 170] width 49 height 8
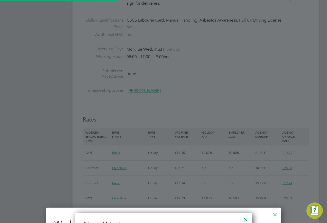
type input "Saad Khan (20203404)"
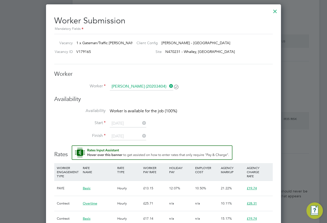
click at [168, 87] on icon at bounding box center [168, 86] width 0 height 7
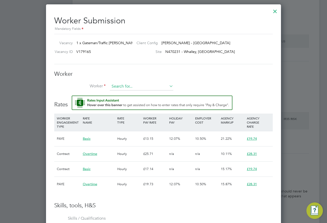
click at [150, 87] on input at bounding box center [142, 87] width 64 height 8
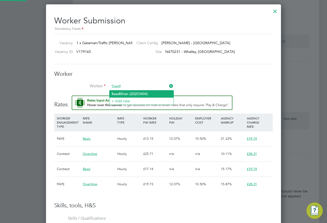
click at [147, 93] on li "Saad Khan (20203404)" at bounding box center [142, 94] width 64 height 7
type input "Saad Khan (20203404)"
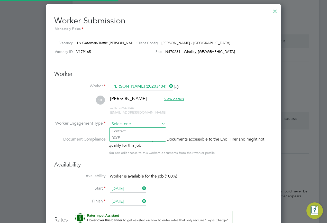
click at [123, 122] on input at bounding box center [138, 124] width 56 height 8
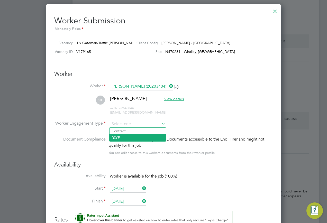
click at [119, 137] on li "PAYE" at bounding box center [138, 137] width 56 height 7
type input "PAYE"
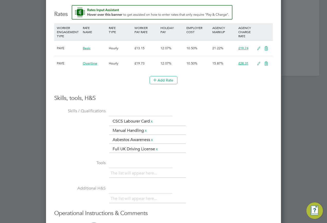
click at [218, 179] on div "The list will appear here..." at bounding box center [191, 174] width 164 height 10
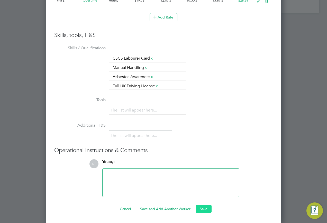
click at [201, 206] on button "Save" at bounding box center [204, 209] width 16 height 8
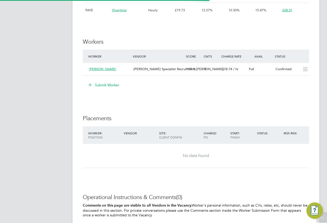
click at [240, 160] on div "No data found" at bounding box center [196, 156] width 216 height 24
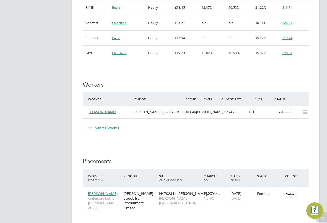
scroll to position [411, 0]
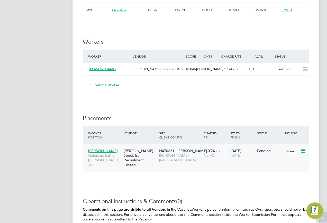
click at [305, 152] on icon at bounding box center [302, 151] width 5 height 6
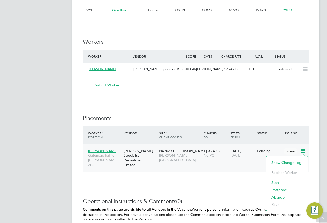
click at [273, 182] on li "Start" at bounding box center [287, 182] width 37 height 7
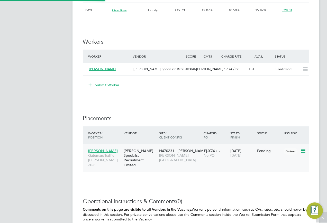
type input "[PERSON_NAME]"
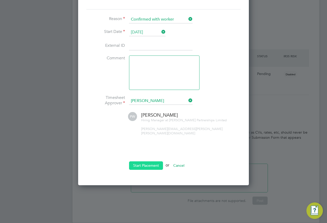
click at [142, 161] on button "Start Placement" at bounding box center [146, 165] width 34 height 8
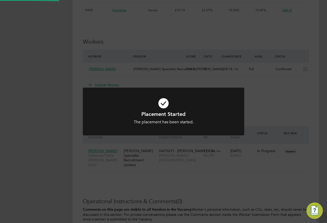
click at [236, 161] on div "Placement Started The placement has been started. Cancel Okay" at bounding box center [163, 111] width 327 height 223
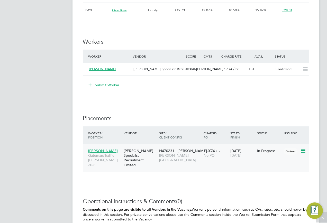
click at [103, 151] on span "[PERSON_NAME]" at bounding box center [103, 151] width 30 height 5
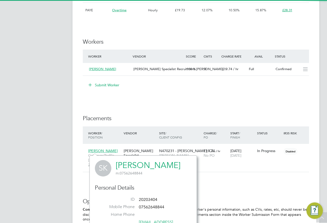
click at [133, 164] on link "Saad Khan" at bounding box center [148, 165] width 65 height 10
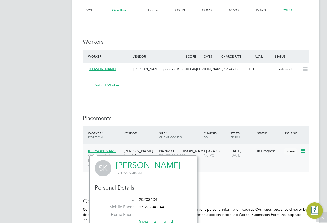
click at [151, 151] on div "[PERSON_NAME] Specialist Recruitment Limited" at bounding box center [139, 158] width 35 height 24
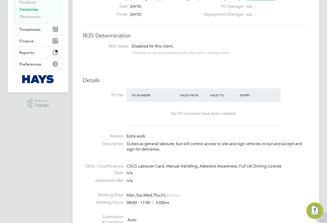
scroll to position [0, 0]
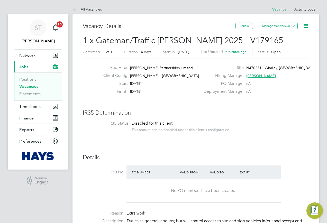
click at [24, 86] on link "Vacancies" at bounding box center [28, 86] width 19 height 5
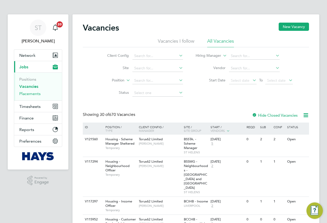
click at [32, 94] on link "Placements" at bounding box center [29, 93] width 21 height 5
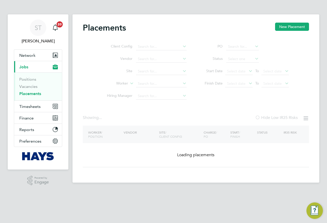
click at [163, 83] on ul "Client Config Vendor Site Worker Hiring Manager" at bounding box center [144, 72] width 97 height 62
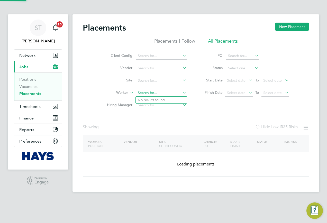
click at [149, 92] on input at bounding box center [161, 92] width 51 height 7
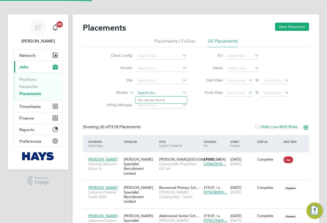
scroll to position [19, 45]
click at [157, 99] on li "Huxley G iffard" at bounding box center [161, 100] width 51 height 7
type input "Huxley Giffard"
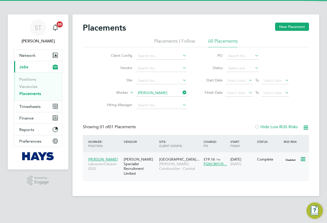
click at [175, 161] on div "Goetre Primary School… Morgan Sindall Construction - Central" at bounding box center [180, 164] width 44 height 19
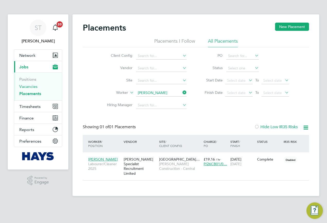
drag, startPoint x: 31, startPoint y: 87, endPoint x: 35, endPoint y: 87, distance: 4.4
click at [31, 87] on link "Vacancies" at bounding box center [28, 86] width 18 height 5
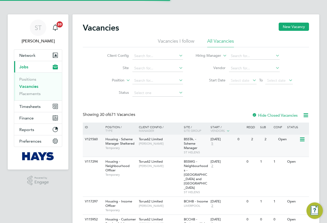
click at [96, 143] on div "V121560" at bounding box center [93, 140] width 18 height 10
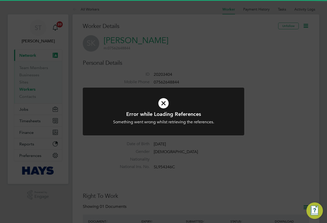
click at [177, 155] on div "Error while Loading References Something went wrong whilst retrieving the refer…" at bounding box center [163, 111] width 327 height 223
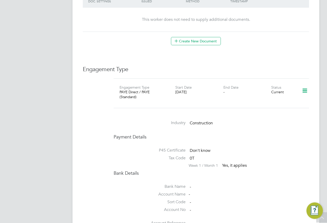
scroll to position [309, 0]
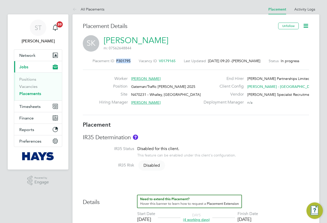
drag, startPoint x: 130, startPoint y: 61, endPoint x: 115, endPoint y: 61, distance: 14.9
click at [115, 61] on div "Placement ID P301795 Vacancy ID V0179165 Last Updated [DATE] 09:20 - [PERSON_NA…" at bounding box center [196, 61] width 226 height 5
click at [120, 61] on span "P301795" at bounding box center [123, 61] width 14 height 5
drag, startPoint x: 131, startPoint y: 61, endPoint x: 115, endPoint y: 63, distance: 16.3
click at [115, 63] on div "Placement ID P301795 Vacancy ID V0179165 Last Updated 26 Aug 2025, 09:20 - Samr…" at bounding box center [196, 61] width 226 height 5
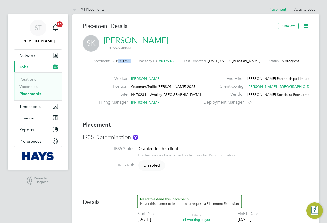
copy span "301795"
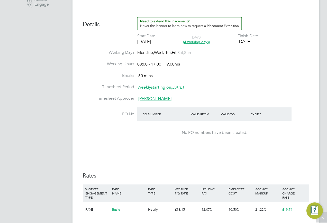
scroll to position [180, 0]
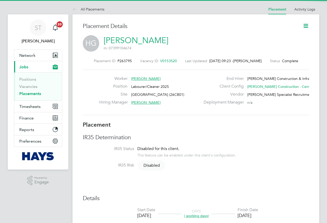
click at [305, 26] on icon at bounding box center [306, 26] width 6 height 6
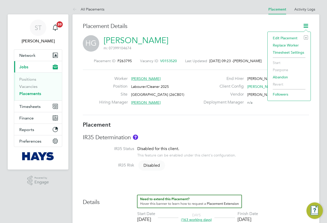
click at [278, 38] on li "Edit Placement e" at bounding box center [289, 37] width 38 height 7
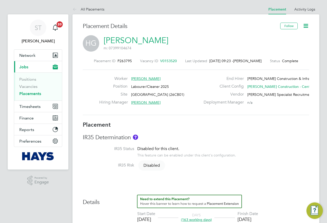
type input "Jason Bowen"
type input "Gerwyn Meredith"
type input "02 Jan 2025"
type input "18 Aug 2025"
type input "08:00"
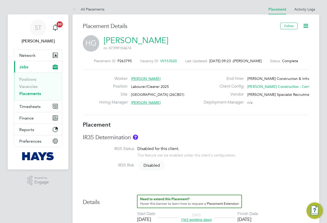
type input "18:00"
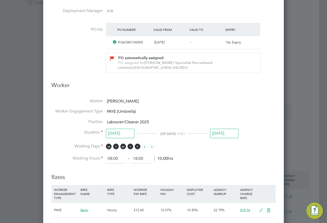
click at [223, 137] on input "18 Aug 2025" at bounding box center [224, 134] width 29 height 10
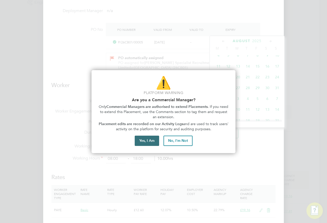
click at [149, 144] on button "Yes, I Am" at bounding box center [147, 141] width 24 height 10
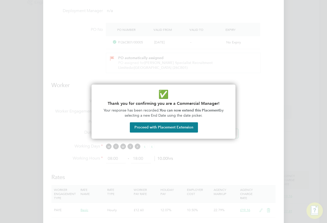
click at [150, 125] on button "Proceed with Placement Extension" at bounding box center [164, 127] width 68 height 10
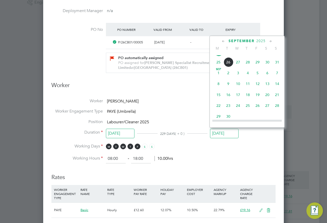
click at [218, 100] on span "15" at bounding box center [219, 95] width 10 height 10
type input "15 Sep 2025"
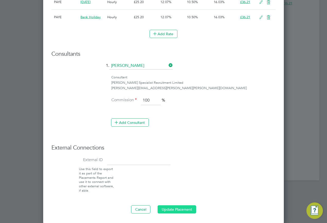
click at [181, 206] on button "Update Placement" at bounding box center [177, 209] width 39 height 8
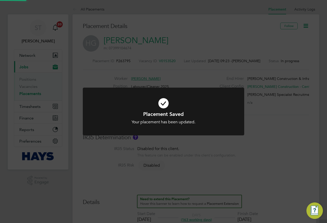
click at [281, 136] on div "Placement Saved Your placement has been updated. Cancel Okay" at bounding box center [163, 111] width 327 height 223
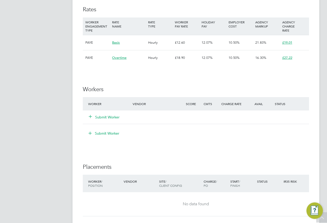
scroll to position [334, 0]
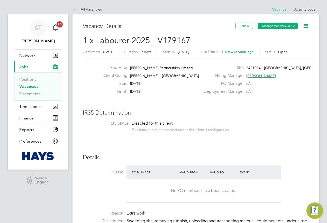
click at [291, 25] on icon at bounding box center [293, 26] width 4 height 4
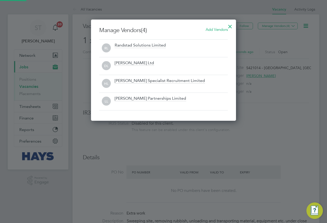
scroll to position [101, 145]
click at [223, 29] on span "Add Vendors" at bounding box center [217, 29] width 22 height 5
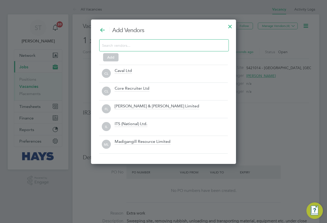
scroll to position [145, 145]
click at [166, 46] on input at bounding box center [160, 45] width 116 height 7
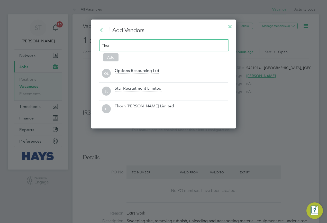
scroll to position [74, 145]
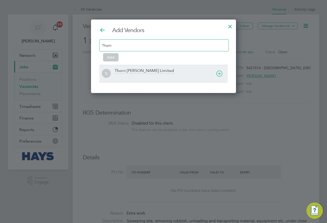
type input "Thorn"
click at [139, 75] on div at bounding box center [171, 77] width 113 height 5
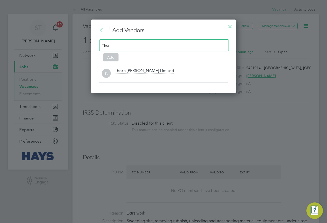
scroll to position [56, 145]
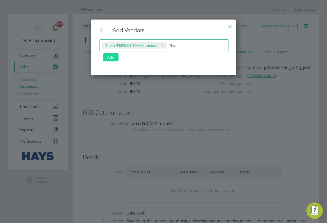
click at [110, 57] on button "Add" at bounding box center [110, 57] width 15 height 8
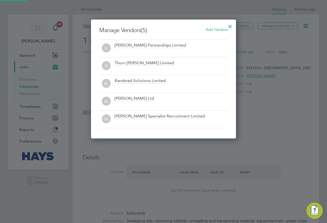
scroll to position [119, 145]
click at [230, 26] on div at bounding box center [230, 25] width 9 height 9
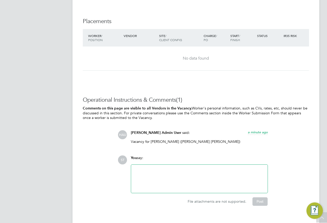
scroll to position [488, 0]
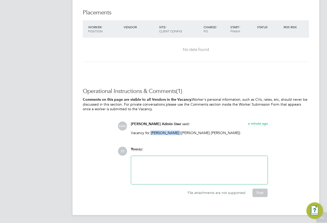
drag, startPoint x: 150, startPoint y: 131, endPoint x: 174, endPoint y: 131, distance: 23.9
click at [174, 131] on p "Vacancy for [PERSON_NAME] ([PERSON_NAME] [PERSON_NAME])" at bounding box center [199, 133] width 137 height 5
copy p "[PERSON_NAME]"
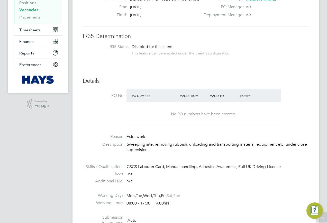
scroll to position [0, 0]
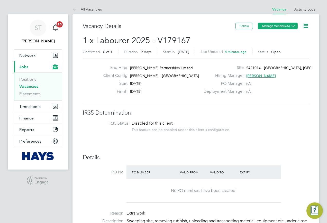
click at [290, 24] on button "Manage Vendors (5)" at bounding box center [278, 26] width 40 height 7
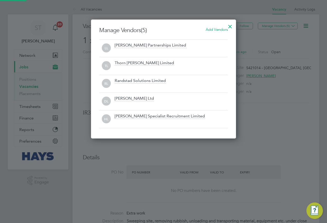
scroll to position [119, 145]
click at [230, 27] on div at bounding box center [230, 25] width 9 height 9
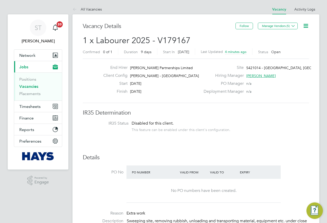
drag, startPoint x: 26, startPoint y: 86, endPoint x: 40, endPoint y: 68, distance: 22.5
click at [26, 86] on link "Vacancies" at bounding box center [28, 86] width 19 height 5
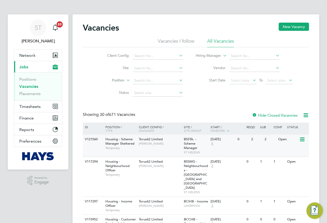
click at [93, 150] on div "V121560 Housing - Scheme Manager Sheltered Temporary Torus62 Limited Steve Pres…" at bounding box center [196, 146] width 226 height 22
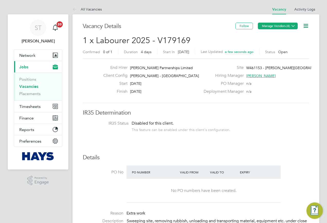
click at [291, 26] on icon at bounding box center [293, 26] width 4 height 4
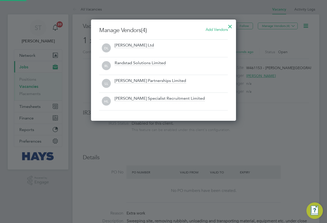
scroll to position [101, 145]
click at [226, 29] on div at bounding box center [230, 25] width 9 height 9
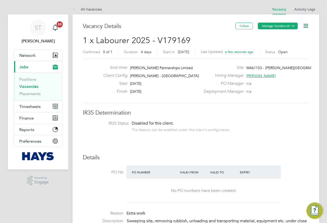
click at [287, 26] on button "Manage Vendors (4)" at bounding box center [278, 26] width 40 height 7
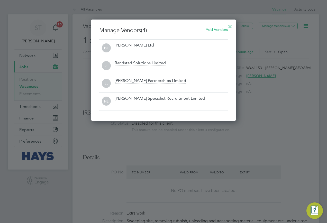
click at [221, 27] on span "Add Vendors" at bounding box center [217, 29] width 22 height 5
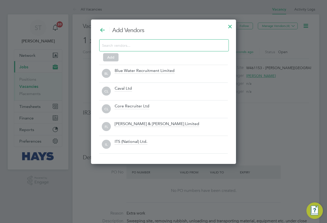
scroll to position [145, 145]
click at [167, 49] on div at bounding box center [164, 45] width 130 height 12
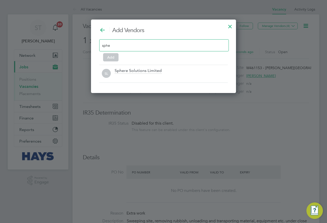
scroll to position [74, 145]
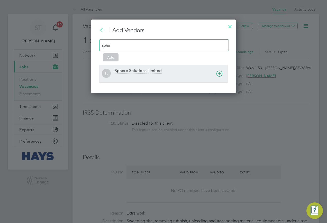
type input "sphe"
click at [134, 73] on div "Sphere Solutions Limited" at bounding box center [138, 71] width 47 height 6
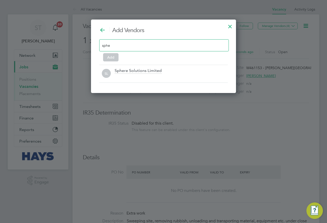
scroll to position [56, 145]
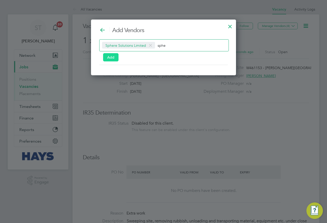
click at [110, 58] on button "Add" at bounding box center [110, 57] width 15 height 8
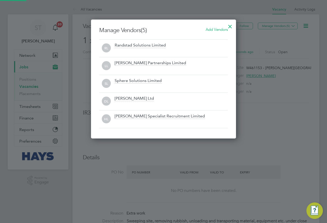
scroll to position [119, 145]
click at [229, 25] on div at bounding box center [230, 25] width 9 height 9
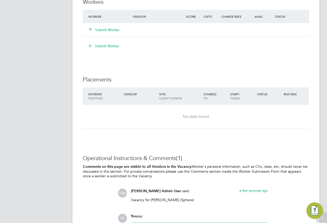
scroll to position [488, 0]
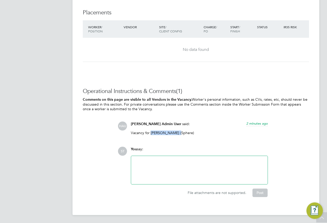
drag, startPoint x: 150, startPoint y: 131, endPoint x: 176, endPoint y: 133, distance: 25.7
click at [176, 133] on p "Vacancy for [PERSON_NAME] (Sphere)" at bounding box center [199, 133] width 137 height 5
copy p "Craig Breadney"
click at [167, 133] on p "Vacancy for [PERSON_NAME] (Sphere)" at bounding box center [199, 133] width 137 height 5
drag, startPoint x: 160, startPoint y: 132, endPoint x: 176, endPoint y: 134, distance: 16.1
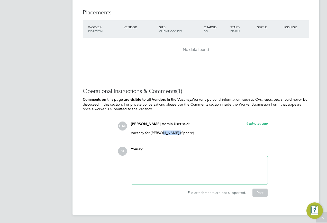
click at [176, 134] on p "Vacancy for [PERSON_NAME] (Sphere)" at bounding box center [199, 133] width 137 height 5
click at [192, 132] on p "Vacancy for [PERSON_NAME] (Sphere)" at bounding box center [199, 133] width 137 height 5
drag, startPoint x: 201, startPoint y: 131, endPoint x: 150, endPoint y: 134, distance: 51.6
click at [150, 134] on p "Vacancy for [PERSON_NAME] (Sphere)" at bounding box center [199, 133] width 137 height 5
drag, startPoint x: 150, startPoint y: 134, endPoint x: 154, endPoint y: 134, distance: 3.9
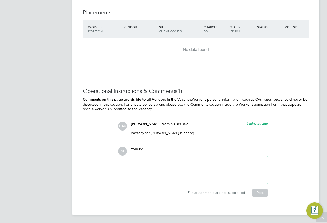
click at [158, 134] on p "Vacancy for [PERSON_NAME] (Sphere)" at bounding box center [199, 133] width 137 height 5
drag, startPoint x: 150, startPoint y: 132, endPoint x: 175, endPoint y: 132, distance: 25.2
click at [175, 132] on p "Vacancy for [PERSON_NAME] (Sphere)" at bounding box center [199, 133] width 137 height 5
copy p "Craig Breadney"
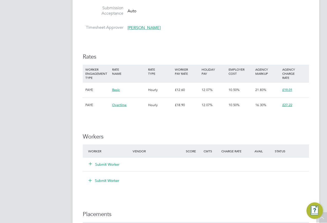
scroll to position [257, 0]
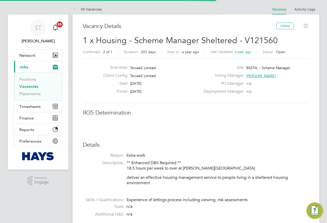
scroll to position [3, 3]
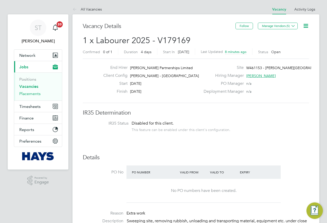
click at [33, 91] on link "Placements" at bounding box center [29, 93] width 21 height 5
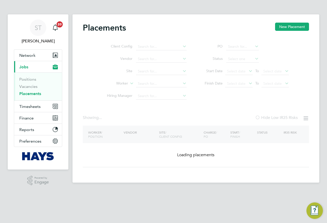
click at [142, 84] on ul "Client Config Vendor Site Worker Hiring Manager" at bounding box center [144, 72] width 97 height 62
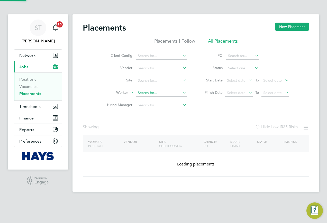
click at [143, 93] on input at bounding box center [161, 92] width 51 height 7
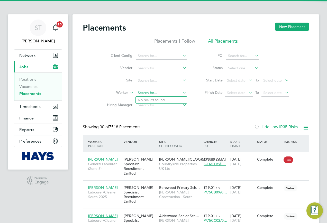
scroll to position [19, 45]
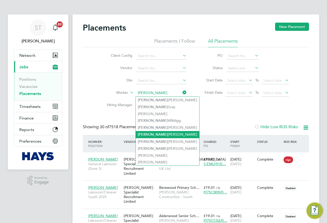
click at [160, 132] on li "Ashley Lloyd" at bounding box center [168, 134] width 64 height 7
type input "[PERSON_NAME]"
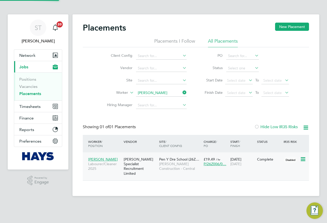
click at [177, 170] on span "[PERSON_NAME] Construction - Central" at bounding box center [180, 166] width 42 height 9
click at [24, 89] on li "Vacancies" at bounding box center [38, 87] width 39 height 7
click at [24, 86] on link "Vacancies" at bounding box center [28, 86] width 18 height 5
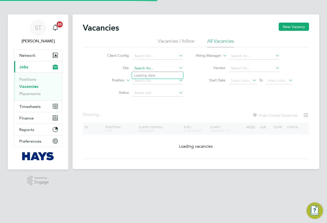
click at [146, 69] on input at bounding box center [157, 68] width 51 height 7
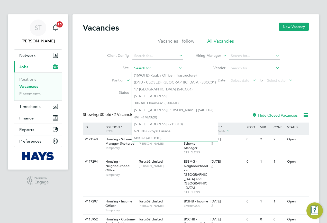
paste input "26Z006"
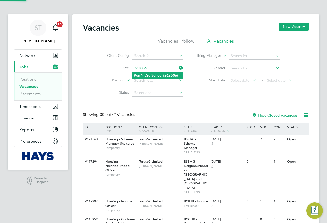
click at [148, 74] on li "Pen Y Dre School ( 26Z006 )" at bounding box center [157, 75] width 51 height 7
type input "Pen Y Dre School (26Z006)"
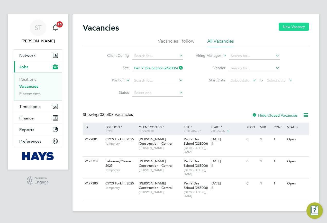
click at [288, 24] on button "New Vacancy" at bounding box center [294, 27] width 30 height 8
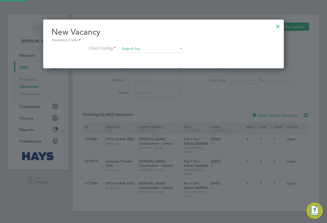
scroll to position [49, 241]
click at [161, 50] on input at bounding box center [152, 49] width 64 height 8
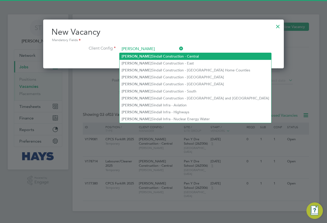
click at [166, 53] on li "Morgan Sindall Construction - Central" at bounding box center [196, 56] width 152 height 7
type input "[PERSON_NAME] Construction - Central"
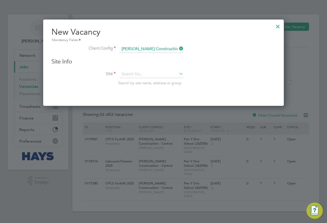
scroll to position [87, 241]
click at [146, 70] on div "Site Info Site Search by site name, address or group" at bounding box center [163, 77] width 224 height 38
click at [142, 76] on input at bounding box center [152, 74] width 64 height 8
paste input "26Z006"
click at [138, 83] on li "Pen Y Dre School ( 26Z006 )" at bounding box center [152, 81] width 64 height 7
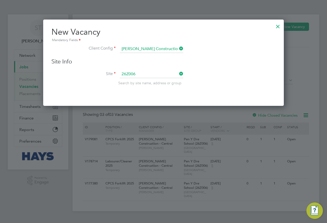
type input "Pen Y Dre School (26Z006)"
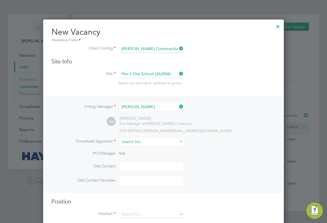
click at [144, 144] on input at bounding box center [152, 141] width 64 height 7
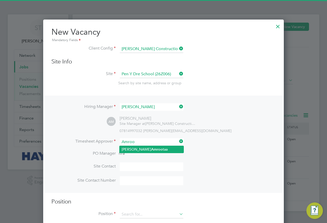
drag, startPoint x: 136, startPoint y: 147, endPoint x: 136, endPoint y: 150, distance: 2.8
click at [151, 147] on b "Amroo" at bounding box center [157, 149] width 12 height 4
type input "Aireena Amrootaa"
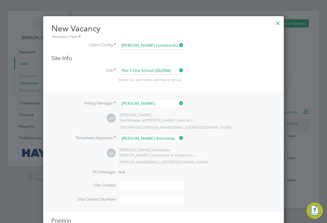
scroll to position [33, 0]
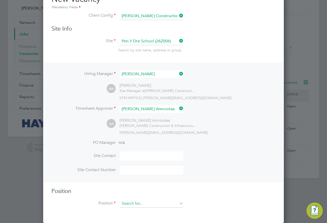
click at [147, 202] on input at bounding box center [152, 204] width 64 height 8
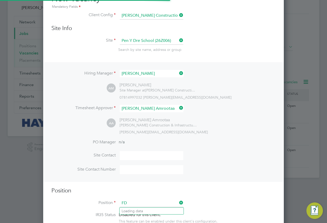
scroll to position [730, 241]
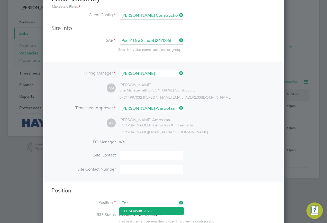
click at [140, 212] on li "CPCS For klift 2025" at bounding box center [152, 211] width 64 height 7
type input "CPCS Forklift 2025"
type textarea "Full understanding of all aspects & responsibilities of a Telescopic Handler. E…"
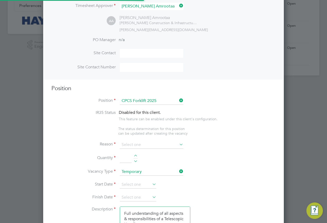
scroll to position [3, 3]
click at [139, 146] on input at bounding box center [152, 145] width 64 height 8
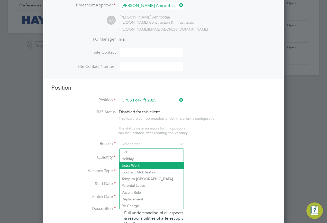
click at [130, 165] on li "Extra Work" at bounding box center [152, 165] width 64 height 7
type input "Extra Work"
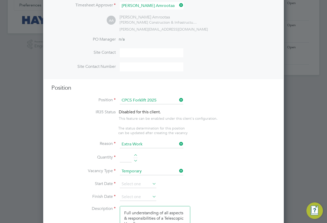
click at [126, 159] on input at bounding box center [126, 158] width 12 height 9
type input "1"
click at [135, 184] on input at bounding box center [138, 185] width 37 height 8
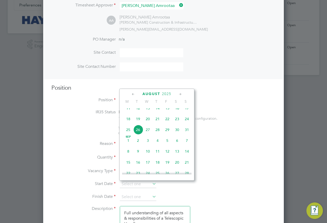
click at [136, 134] on span "26" at bounding box center [138, 130] width 10 height 10
type input "[DATE]"
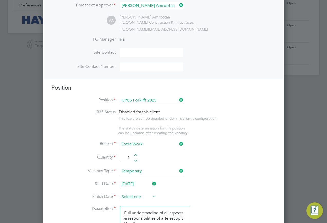
click at [129, 197] on input at bounding box center [138, 197] width 37 height 8
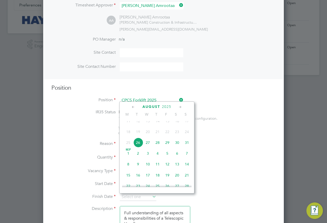
click at [137, 147] on span "26" at bounding box center [138, 143] width 10 height 10
type input "[DATE]"
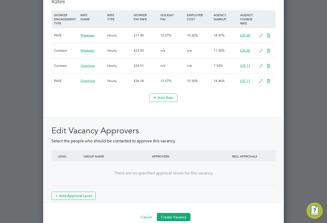
scroll to position [567, 0]
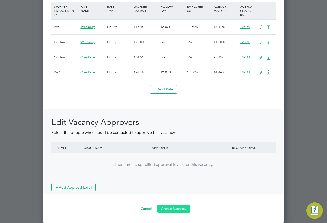
click at [171, 209] on button "Create Vacancy" at bounding box center [174, 209] width 34 height 8
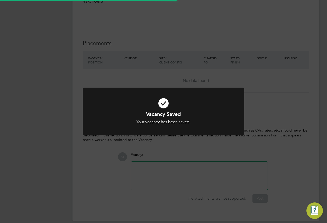
scroll to position [8, 102]
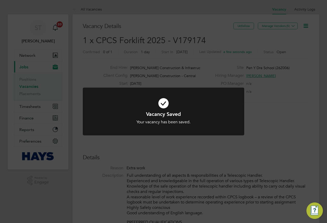
drag, startPoint x: 274, startPoint y: 53, endPoint x: 271, endPoint y: 55, distance: 4.2
click at [272, 54] on div "Vacancy Saved Your vacancy has been saved. Cancel Okay" at bounding box center [163, 111] width 327 height 223
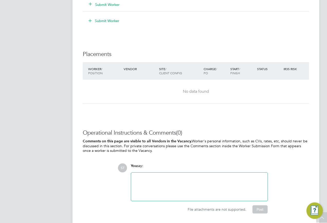
click at [140, 182] on div at bounding box center [199, 187] width 130 height 22
click at [259, 205] on button "Post" at bounding box center [260, 209] width 15 height 8
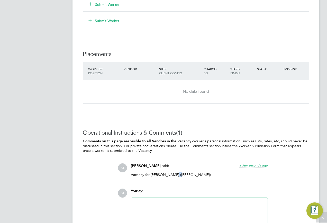
drag, startPoint x: 179, startPoint y: 175, endPoint x: 174, endPoint y: 176, distance: 4.8
click at [174, 176] on p "Vacancy for Cezary Sokolowski (Hays)" at bounding box center [199, 175] width 137 height 5
drag, startPoint x: 174, startPoint y: 176, endPoint x: 181, endPoint y: 174, distance: 7.2
click at [180, 175] on p "Vacancy for Cezary Sokolowski (Hays)" at bounding box center [199, 175] width 137 height 5
drag, startPoint x: 180, startPoint y: 174, endPoint x: 150, endPoint y: 175, distance: 29.8
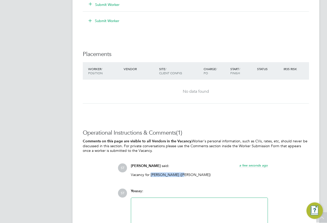
click at [150, 175] on p "Vacancy for Cezary Sokolowski (Hays)" at bounding box center [199, 175] width 137 height 5
copy p "Cezary Sokolowski"
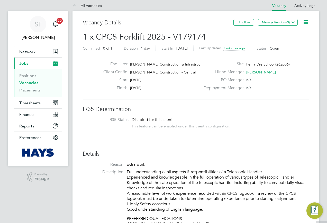
scroll to position [0, 0]
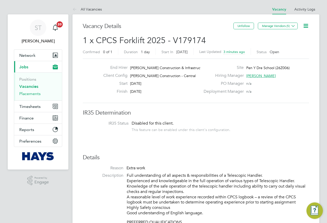
click at [28, 94] on link "Placements" at bounding box center [29, 93] width 21 height 5
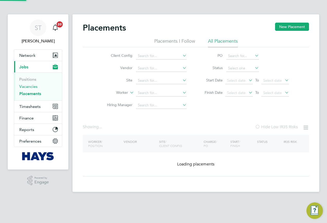
click at [23, 88] on link "Vacancies" at bounding box center [28, 86] width 18 height 5
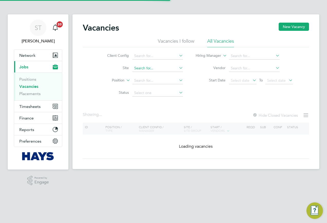
click at [143, 70] on input at bounding box center [157, 68] width 51 height 7
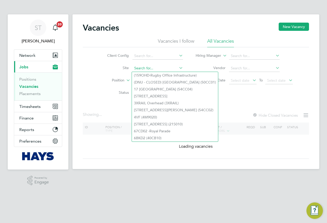
paste input "53CC02"
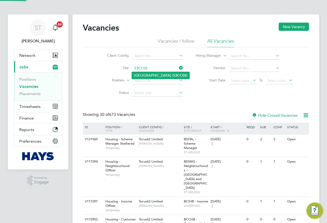
click at [154, 75] on li "Preston Park Primary School ( 53CC02 )" at bounding box center [161, 75] width 58 height 7
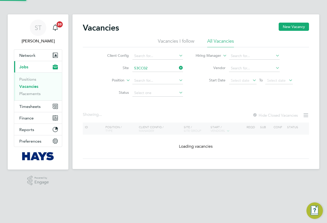
type input "Preston Park Primary School (53CC02)"
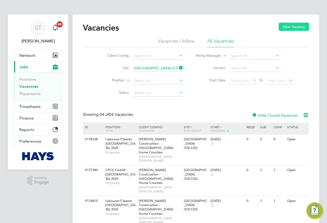
click at [283, 31] on button "New Vacancy" at bounding box center [294, 27] width 30 height 8
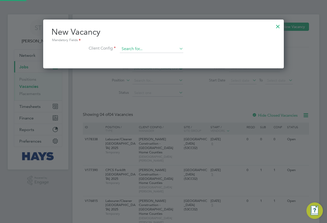
scroll to position [49, 241]
click at [163, 52] on input at bounding box center [152, 49] width 64 height 8
click at [166, 68] on li "Morgan Sind all Construction - London Home Counties" at bounding box center [196, 70] width 153 height 7
type input "Morgan Sindall Construction - London Home Counties"
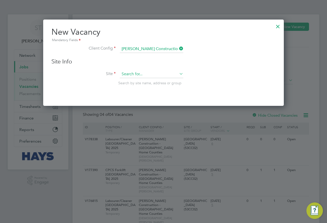
click at [132, 71] on input at bounding box center [152, 74] width 64 height 8
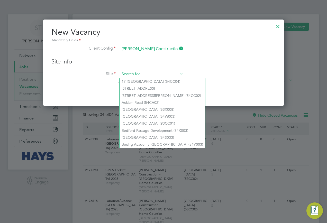
click at [134, 74] on input at bounding box center [152, 74] width 64 height 8
paste input "53CC02"
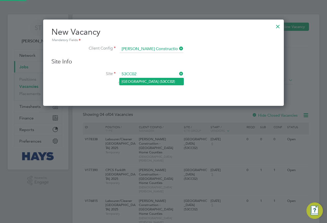
click at [142, 80] on li "Preston Park Primary School ( 53CC02 )" at bounding box center [152, 81] width 64 height 7
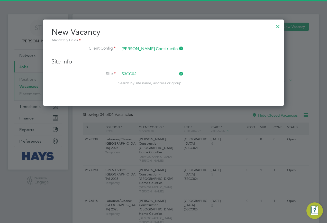
type input "Preston Park Primary School (53CC02)"
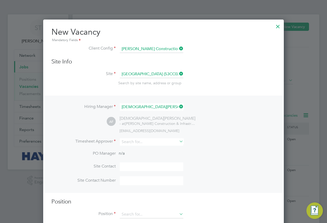
scroll to position [215, 241]
click at [133, 143] on input at bounding box center [152, 141] width 64 height 7
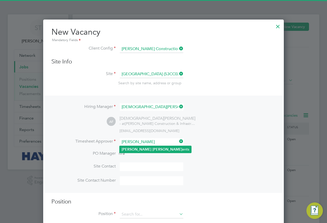
click at [130, 148] on li "Sean Clem ents" at bounding box center [156, 149] width 72 height 7
type input "Sean Clements"
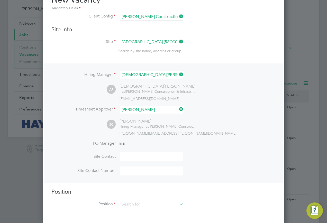
scroll to position [33, 0]
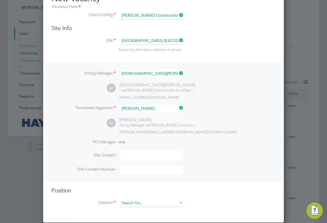
click at [120, 204] on input at bounding box center [152, 204] width 64 height 8
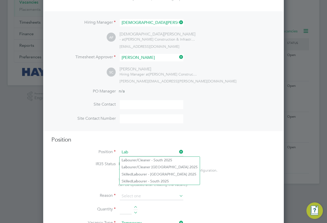
scroll to position [85, 0]
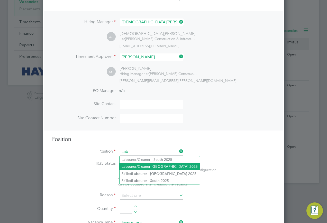
click at [142, 167] on li "Lab ourer/Cleaner London 2025" at bounding box center [160, 166] width 80 height 7
type input "Labourer/Cleaner London 2025"
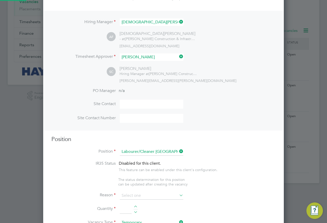
type textarea "Attend to site amenities, toilets, offices, drying rooms, canteen etc. Occasion…"
click at [132, 193] on input at bounding box center [152, 196] width 64 height 8
click at [130, 214] on li "Extra Work" at bounding box center [152, 217] width 64 height 7
type input "Extra Work"
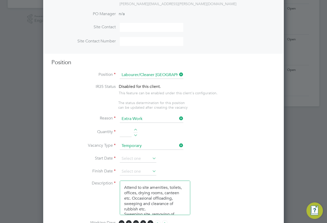
scroll to position [162, 0]
click at [123, 134] on input at bounding box center [126, 132] width 12 height 9
type input "1"
click at [136, 160] on input at bounding box center [138, 159] width 37 height 8
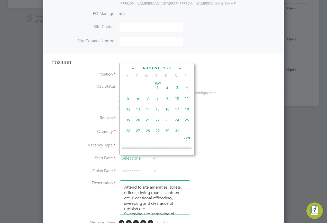
scroll to position [200, 0]
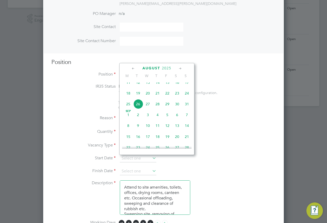
click at [111, 134] on label "Quantity" at bounding box center [83, 131] width 64 height 5
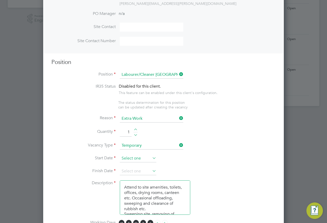
click at [138, 160] on input at bounding box center [138, 159] width 37 height 8
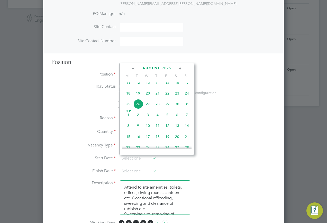
click at [139, 109] on span "26" at bounding box center [138, 104] width 10 height 10
type input "[DATE]"
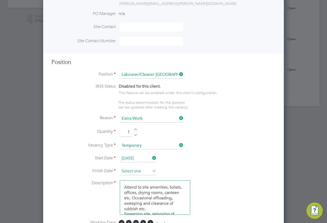
click at [143, 171] on input at bounding box center [138, 172] width 37 height 8
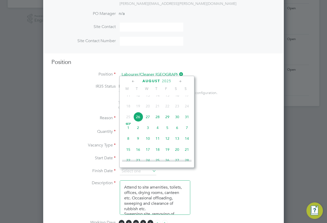
scroll to position [226, 0]
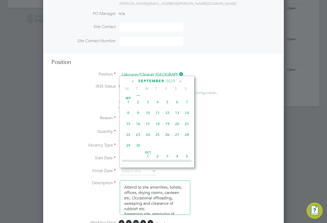
click at [137, 139] on span "23" at bounding box center [138, 135] width 10 height 10
type input "23 Sep 2025"
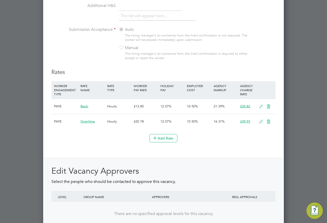
scroll to position [532, 0]
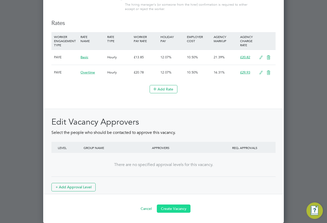
click at [172, 212] on button "Create Vacancy" at bounding box center [174, 209] width 34 height 8
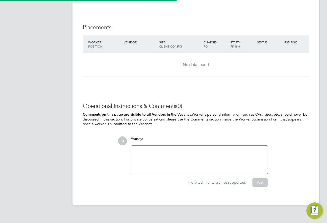
scroll to position [8, 111]
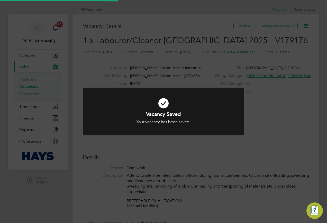
click at [271, 91] on div "Vacancy Saved Your vacancy has been saved. Cancel Okay" at bounding box center [163, 111] width 327 height 223
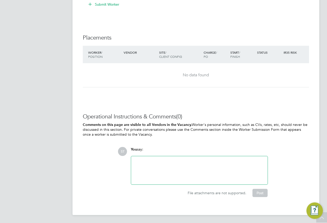
click at [156, 171] on div at bounding box center [199, 170] width 130 height 22
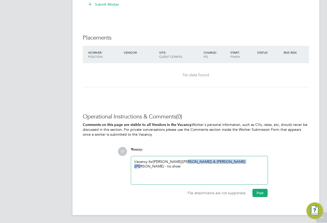
drag, startPoint x: 245, startPoint y: 165, endPoint x: 183, endPoint y: 164, distance: 62.7
click at [183, 164] on div "Vacancy for Efrem Liben(Hays) & Hussein Adams(Hays - no show" at bounding box center [199, 170] width 130 height 22
click at [172, 161] on div "Vacancy for Efrem Liben(Hays)" at bounding box center [199, 170] width 130 height 22
click at [256, 191] on button "Post" at bounding box center [260, 193] width 15 height 8
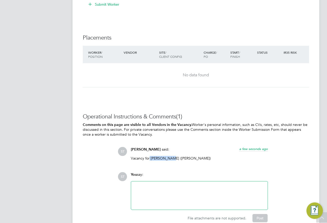
drag, startPoint x: 150, startPoint y: 157, endPoint x: 169, endPoint y: 157, distance: 19.5
click at [169, 157] on p "Vacancy for Efrem Liben (Hays)" at bounding box center [199, 158] width 137 height 5
copy p "Efrem Liben"
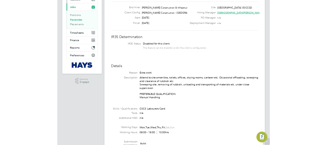
scroll to position [0, 0]
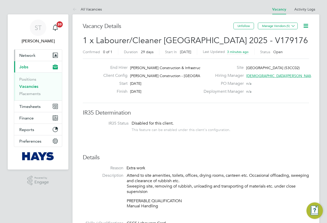
click at [22, 53] on span "Network" at bounding box center [27, 55] width 16 height 5
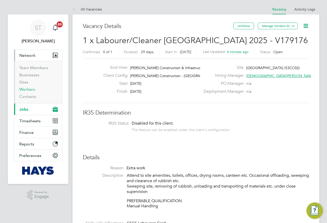
click at [25, 89] on link "Workers" at bounding box center [27, 89] width 16 height 5
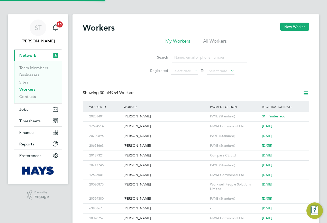
click at [181, 58] on input at bounding box center [209, 57] width 75 height 10
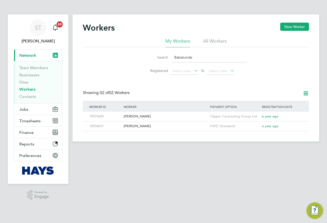
type input "Babatunde"
click at [21, 112] on span "Jobs" at bounding box center [23, 109] width 9 height 5
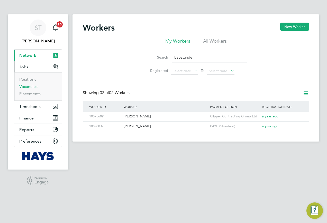
click at [29, 86] on link "Vacancies" at bounding box center [28, 86] width 18 height 5
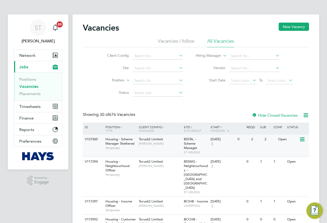
click at [87, 140] on div "V121560" at bounding box center [93, 140] width 18 height 10
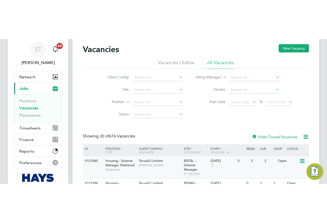
scroll to position [26, 0]
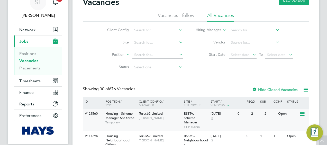
click at [94, 114] on div "V121560" at bounding box center [93, 114] width 18 height 10
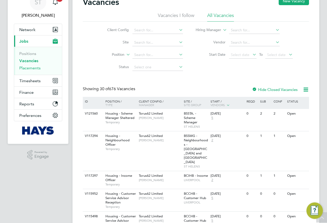
drag, startPoint x: 37, startPoint y: 70, endPoint x: 40, endPoint y: 70, distance: 2.6
click at [37, 70] on link "Placements" at bounding box center [29, 68] width 21 height 5
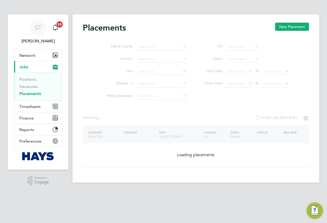
click at [139, 82] on ul "Client Config Vendor Site Worker Hiring Manager" at bounding box center [144, 72] width 97 height 62
click at [141, 84] on ul "Client Config Vendor Site Worker Hiring Manager" at bounding box center [144, 72] width 97 height 62
click at [143, 85] on ul "Client Config Vendor Site Worker Hiring Manager" at bounding box center [144, 72] width 97 height 62
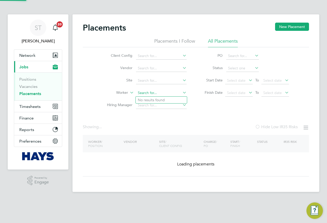
click at [140, 93] on input at bounding box center [161, 92] width 51 height 7
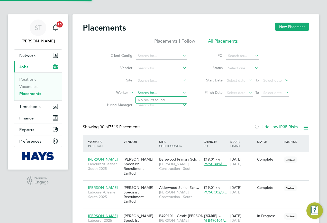
scroll to position [19, 45]
type input "Sean Mitchell"
click at [169, 102] on b "Mitche" at bounding box center [175, 100] width 12 height 4
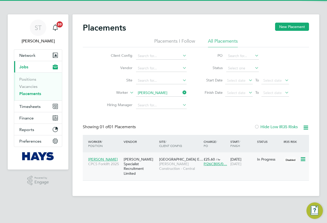
click at [197, 169] on span "Morgan Sindall Construction - Central" at bounding box center [180, 166] width 42 height 9
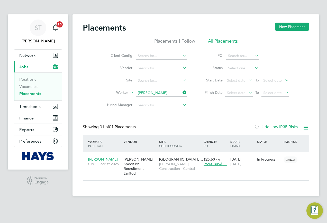
click at [191, 93] on li "Worker Sean Mitchell" at bounding box center [144, 93] width 97 height 12
drag, startPoint x: 183, startPoint y: 93, endPoint x: 177, endPoint y: 92, distance: 5.7
click at [182, 93] on icon at bounding box center [182, 92] width 0 height 7
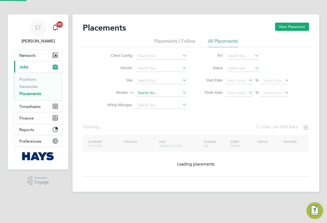
click at [163, 92] on input at bounding box center [161, 92] width 51 height 7
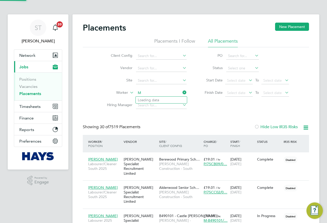
scroll to position [19, 45]
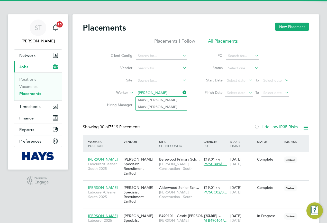
type input "Mark Jones"
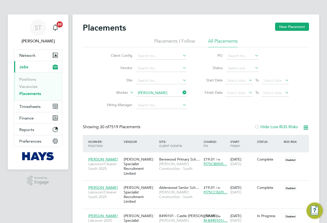
click at [173, 102] on li "Mark Jones" at bounding box center [161, 100] width 51 height 7
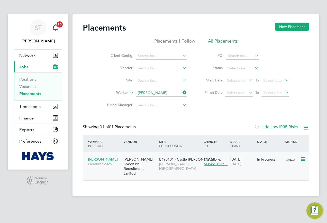
click at [181, 165] on span "Lovell - East Midlands" at bounding box center [180, 166] width 42 height 9
click at [28, 86] on link "Vacancies" at bounding box center [28, 86] width 18 height 5
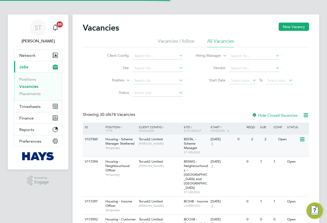
click at [95, 142] on div "V121560" at bounding box center [93, 140] width 18 height 10
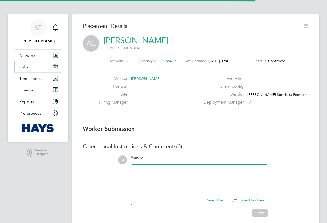
scroll to position [5, 28]
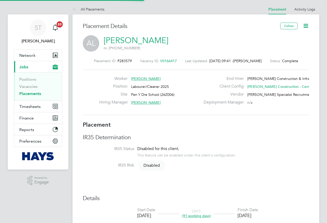
drag, startPoint x: 306, startPoint y: 27, endPoint x: 302, endPoint y: 28, distance: 3.7
click at [306, 27] on icon at bounding box center [306, 26] width 6 height 6
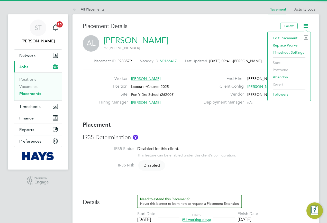
click at [288, 37] on li "Edit Placement e" at bounding box center [289, 37] width 38 height 7
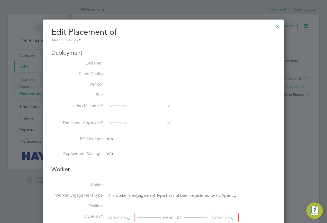
type input "[PERSON_NAME]"
type input "[DATE]"
type input "08:00"
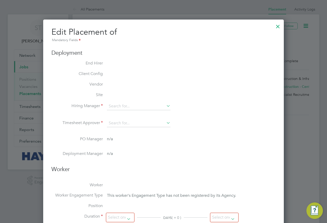
type input "18:00"
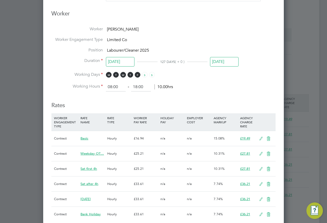
click at [227, 65] on input "[DATE]" at bounding box center [224, 62] width 29 height 10
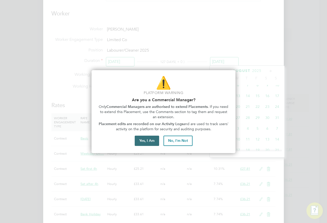
click at [148, 143] on button "Yes, I Am" at bounding box center [147, 141] width 24 height 10
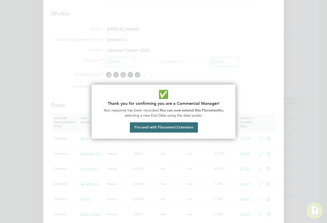
click at [154, 129] on button "Proceed with Placement Extension" at bounding box center [164, 127] width 68 height 10
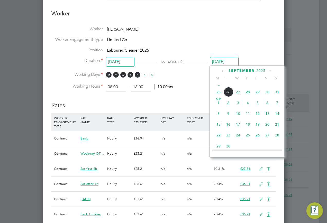
click at [218, 129] on span "15" at bounding box center [219, 125] width 10 height 10
type input "[DATE]"
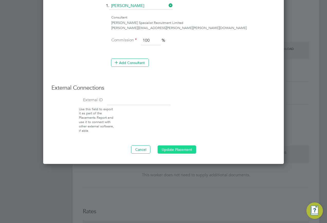
click at [181, 151] on button "Update Placement" at bounding box center [177, 150] width 39 height 8
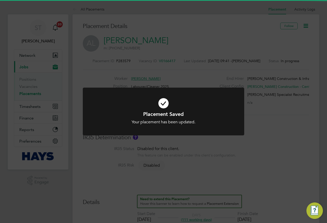
click at [303, 144] on div "Placement Saved Your placement has been updated. Cancel Okay" at bounding box center [163, 111] width 327 height 223
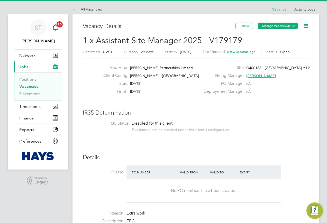
click at [289, 28] on button "Manage Vendors (3)" at bounding box center [278, 26] width 40 height 7
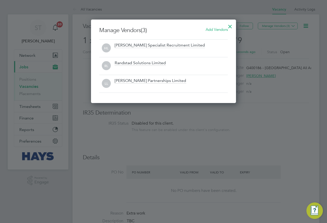
scroll to position [84, 145]
click at [212, 32] on div "Add Vendors" at bounding box center [217, 30] width 22 height 6
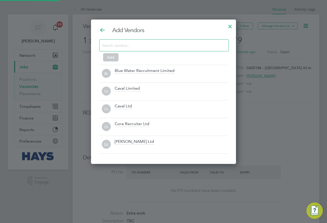
scroll to position [145, 145]
click at [152, 47] on input at bounding box center [160, 45] width 116 height 7
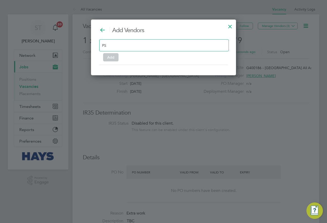
type input "P"
type input "PSR"
click at [230, 27] on div at bounding box center [230, 25] width 9 height 9
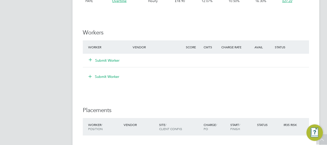
scroll to position [437, 0]
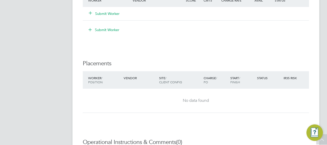
click at [88, 11] on icon at bounding box center [90, 13] width 4 height 4
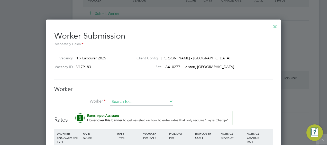
click at [131, 99] on input at bounding box center [142, 102] width 64 height 8
click at [140, 102] on input at bounding box center [142, 102] width 64 height 8
click at [127, 97] on div "Worker Worker Worker Engagement Type" at bounding box center [163, 98] width 219 height 25
click at [127, 99] on input at bounding box center [142, 102] width 64 height 8
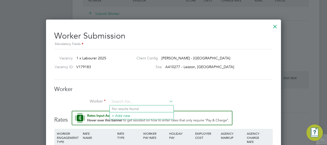
click at [132, 105] on ul "No results found + Add new" at bounding box center [142, 112] width 64 height 14
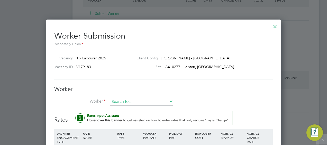
click at [135, 102] on input at bounding box center [142, 102] width 64 height 8
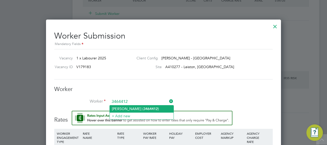
click at [170, 108] on li "[PERSON_NAME] ( 3464412 )" at bounding box center [142, 108] width 64 height 7
type input "[PERSON_NAME] (3464412)"
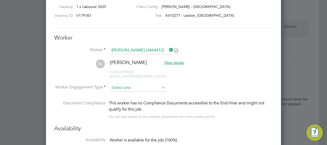
click at [137, 84] on input at bounding box center [138, 88] width 56 height 8
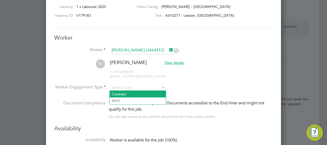
click at [130, 96] on li "Contract" at bounding box center [138, 94] width 56 height 7
type input "Contract"
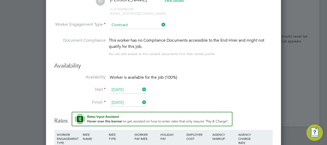
scroll to position [645, 0]
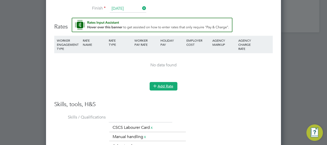
click at [157, 84] on icon at bounding box center [155, 86] width 4 height 4
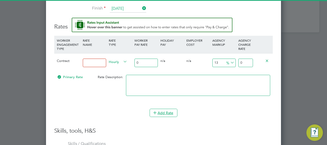
click at [102, 63] on input at bounding box center [94, 63] width 23 height 8
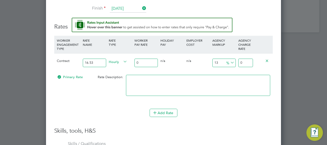
type input "16.53"
click at [246, 62] on input "0" at bounding box center [245, 63] width 15 height 8
click at [246, 60] on input "0" at bounding box center [245, 63] width 15 height 8
type input "1"
type input "0"
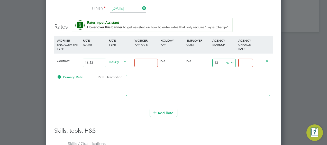
type input "1"
type input "1800"
type input "19.0"
type input "1801"
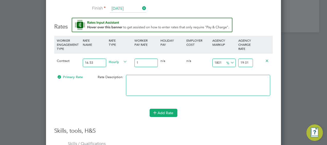
type input "19.01"
click at [157, 111] on icon at bounding box center [155, 113] width 4 height 4
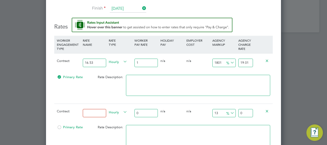
drag, startPoint x: 100, startPoint y: 61, endPoint x: 77, endPoint y: 61, distance: 22.9
click at [77, 61] on div "Contract 16.53 Hourly 1 0 n/a 0 n/a 1801 18.01 % 19.01" at bounding box center [163, 62] width 219 height 19
click at [145, 60] on input "1" at bounding box center [145, 63] width 23 height 8
type input "16"
type input "304.16"
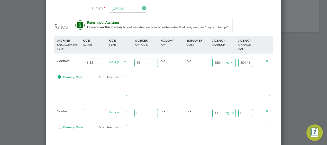
type input "16.5"
type input "313.665"
type input "16.53"
type input "314.2353"
type input "16.53"
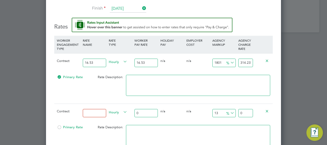
drag, startPoint x: 94, startPoint y: 62, endPoint x: 74, endPoint y: 64, distance: 19.4
click at [75, 64] on div "Contract 16.53 Hourly 16.53 0 n/a 0 n/a 1801 297.7053 % 314.2353" at bounding box center [163, 62] width 219 height 19
type input "Basic"
click at [92, 109] on input at bounding box center [94, 113] width 23 height 8
type input "Overtime"
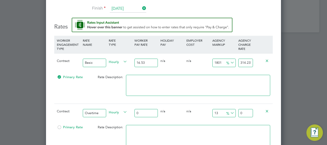
click at [144, 109] on input "0" at bounding box center [145, 113] width 23 height 8
type input "2"
type input "2.26"
type input "24"
type input "27.12"
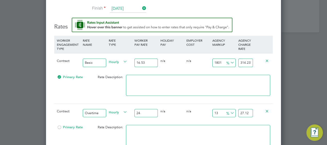
type input "24.6"
type input "27.798"
type input "24.62"
type input "27.8206"
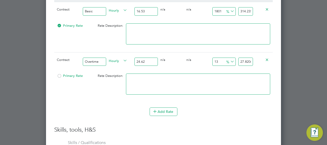
type input "24.62"
drag, startPoint x: 240, startPoint y: 58, endPoint x: 254, endPoint y: 58, distance: 14.4
click at [254, 58] on div "Contract Overtime Hourly 24.62 0 n/a 0 n/a 13 3.2006 % 27.8206" at bounding box center [163, 61] width 219 height 19
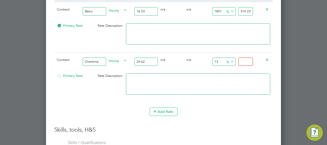
type input "-91.87652315190901"
type input "2"
type input "9.66693744922827"
type input "27"
type input "10.479285134037369"
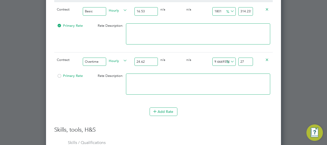
type input "27.2"
type input "10.560519902518278"
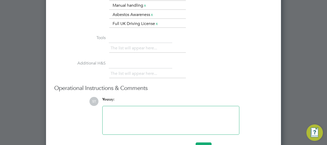
scroll to position [867, 0]
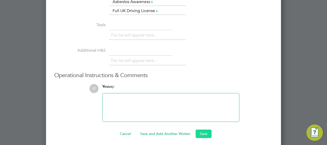
type input "27.22"
click at [201, 130] on button "Save" at bounding box center [204, 134] width 16 height 8
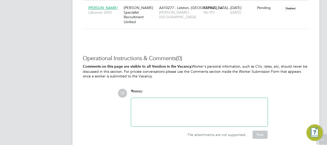
scroll to position [513, 0]
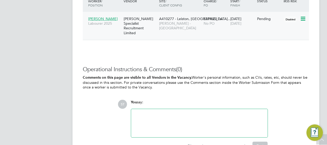
click at [304, 17] on icon at bounding box center [302, 19] width 5 height 6
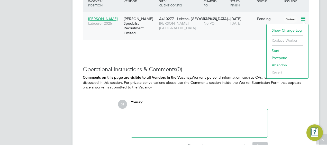
click at [277, 48] on li "Start" at bounding box center [287, 50] width 37 height 7
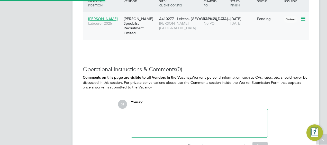
type input "[PERSON_NAME]"
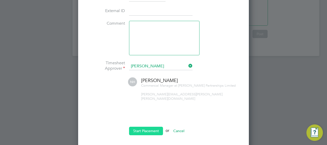
click at [145, 128] on button "Start Placement" at bounding box center [146, 131] width 34 height 8
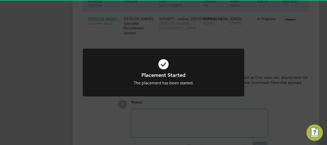
click at [107, 114] on div "Placement Started The placement has been started. Cancel Okay" at bounding box center [163, 72] width 327 height 145
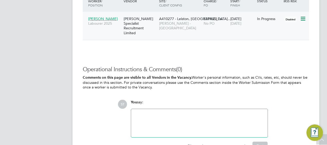
click at [143, 29] on div "[PERSON_NAME] Specialist Recruitment Limited" at bounding box center [139, 26] width 35 height 24
click at [102, 18] on span "[PERSON_NAME]" at bounding box center [103, 18] width 30 height 5
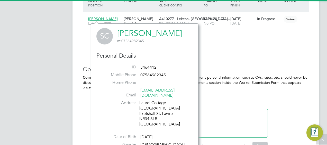
click at [142, 33] on link "[PERSON_NAME]" at bounding box center [149, 33] width 65 height 10
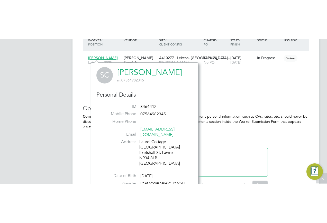
scroll to position [461, 0]
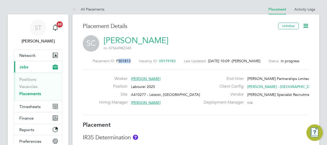
drag, startPoint x: 121, startPoint y: 63, endPoint x: 115, endPoint y: 63, distance: 5.9
click at [115, 63] on div "Placement ID P301813 Vacancy ID V0179183 Last Updated [DATE] 10:09 - [PERSON_NA…" at bounding box center [196, 61] width 226 height 5
copy span "301813"
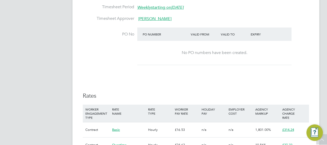
scroll to position [309, 0]
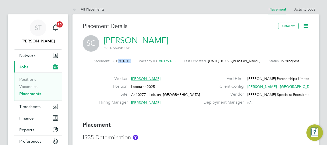
click at [305, 27] on icon at bounding box center [306, 26] width 6 height 6
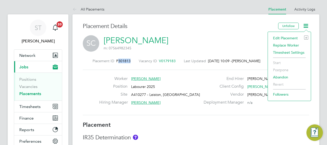
click at [288, 37] on li "Edit Placement e" at bounding box center [290, 37] width 38 height 7
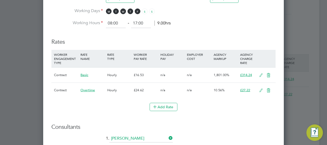
click at [261, 73] on icon at bounding box center [261, 75] width 6 height 4
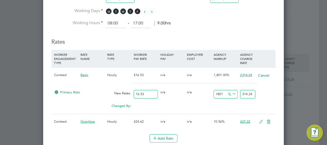
drag, startPoint x: 242, startPoint y: 93, endPoint x: 256, endPoint y: 93, distance: 13.9
click at [256, 93] on div "314.24" at bounding box center [248, 94] width 18 height 14
type input "-93.95039322444042"
type input "1"
type input "14.942528735632184"
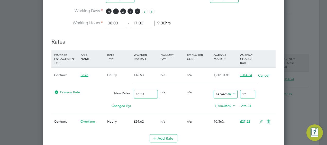
type input "19.0"
type input "15.00302480338778"
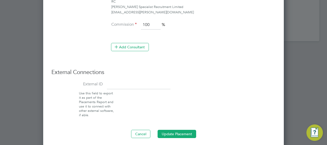
scroll to position [489, 0]
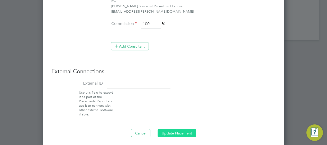
type input "19.01"
click at [175, 129] on button "Update Placement" at bounding box center [177, 133] width 39 height 8
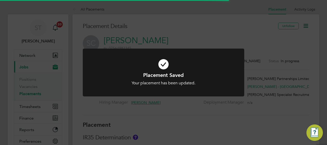
click at [285, 112] on div "Placement Saved Your placement has been updated. Cancel Okay" at bounding box center [163, 72] width 327 height 145
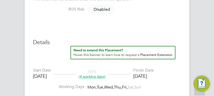
scroll to position [15, 24]
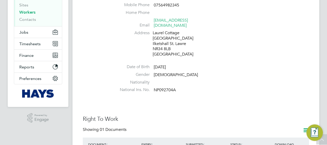
scroll to position [180, 0]
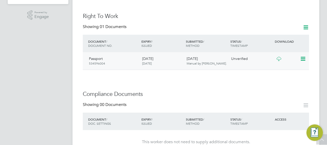
click at [278, 57] on icon at bounding box center [279, 59] width 6 height 4
click at [301, 56] on icon at bounding box center [302, 59] width 5 height 6
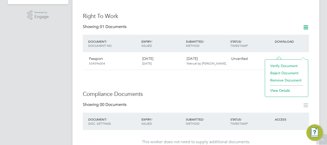
click at [282, 66] on li "Verify Document" at bounding box center [287, 65] width 38 height 7
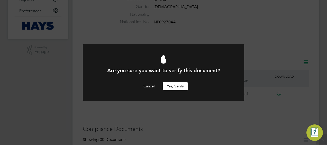
scroll to position [0, 0]
click at [184, 87] on button "Yes, verify" at bounding box center [175, 86] width 25 height 8
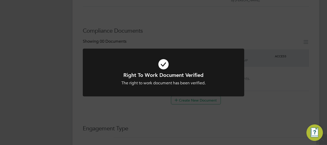
click at [193, 108] on div "Right To Work Document Verified The right to work document has been verified. C…" at bounding box center [163, 72] width 327 height 145
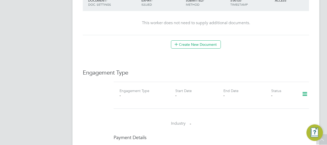
scroll to position [351, 0]
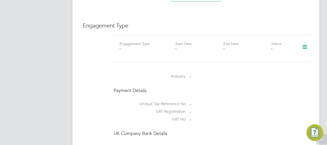
click at [305, 42] on icon at bounding box center [304, 47] width 9 height 12
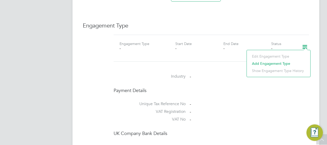
click at [263, 64] on li "Add Engagement Type" at bounding box center [278, 63] width 58 height 7
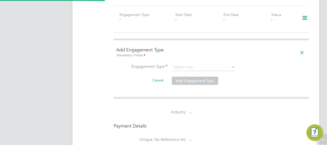
scroll to position [402, 0]
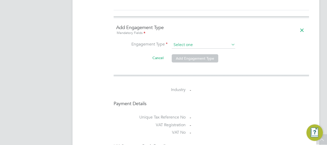
click at [193, 41] on input at bounding box center [204, 44] width 64 height 7
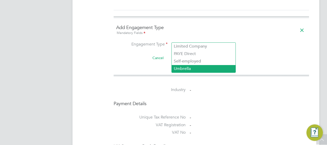
click at [189, 66] on li "Umbrella" at bounding box center [204, 68] width 64 height 7
type input "Umbrella"
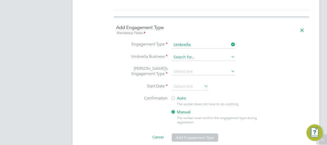
click at [189, 54] on input at bounding box center [204, 57] width 64 height 7
click at [190, 73] on li "Gian t Professional Limited" at bounding box center [212, 73] width 80 height 7
type input "Giant Professional Limited"
click at [185, 68] on input at bounding box center [204, 71] width 64 height 7
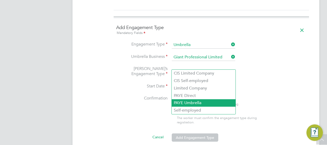
click at [191, 100] on li "PAYE Umbrella" at bounding box center [204, 102] width 64 height 7
type input "PAYE Umbrella"
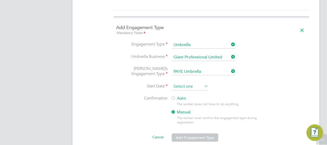
click at [183, 83] on input at bounding box center [190, 87] width 37 height 8
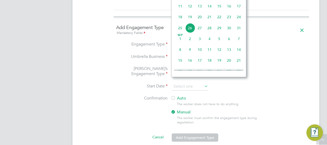
drag, startPoint x: 188, startPoint y: 31, endPoint x: 176, endPoint y: 57, distance: 28.3
click at [188, 32] on span "26" at bounding box center [190, 28] width 10 height 10
type input "[DATE]"
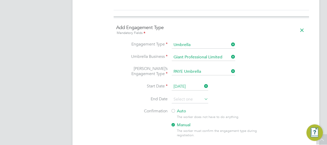
click at [173, 109] on div at bounding box center [173, 111] width 5 height 5
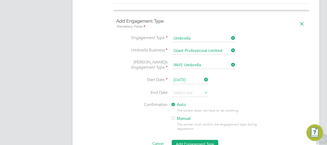
scroll to position [454, 0]
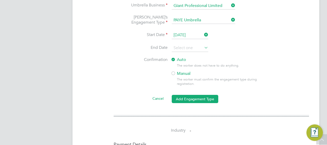
click at [187, 95] on button "Add Engagement Type" at bounding box center [195, 99] width 47 height 8
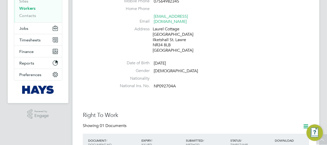
scroll to position [81, 0]
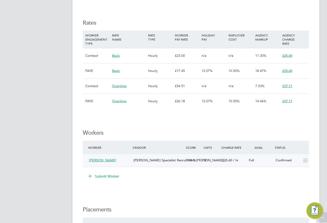
click at [100, 158] on div "Andrew Phear" at bounding box center [109, 160] width 44 height 8
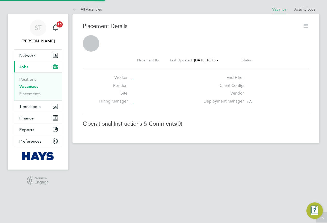
scroll to position [5, 25]
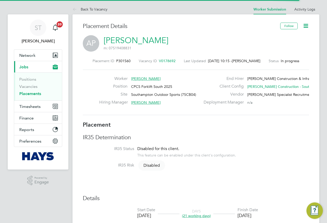
click at [139, 40] on link "Andrew Phear" at bounding box center [136, 40] width 65 height 10
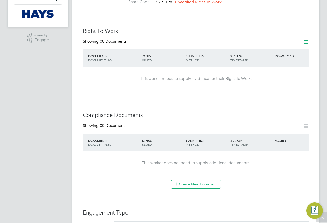
scroll to position [206, 0]
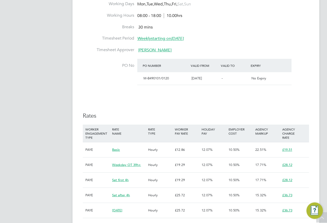
scroll to position [154, 0]
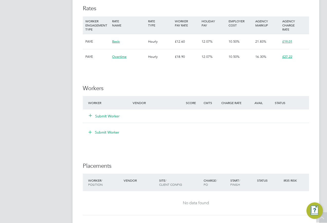
scroll to position [386, 0]
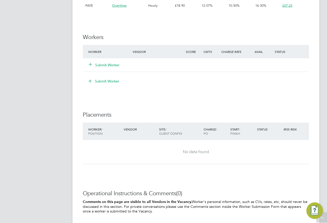
click at [90, 65] on icon at bounding box center [90, 64] width 4 height 4
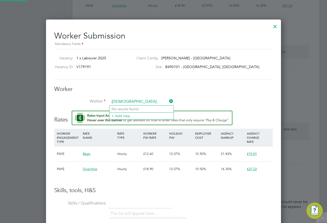
type input "Amon"
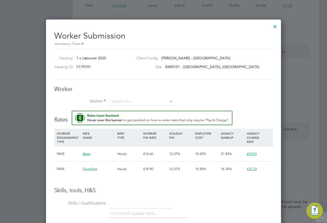
click at [275, 28] on div at bounding box center [275, 25] width 9 height 9
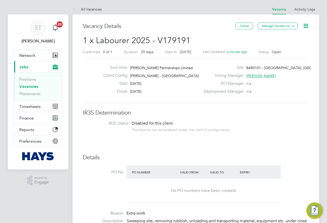
drag, startPoint x: 29, startPoint y: 87, endPoint x: 64, endPoint y: 41, distance: 57.5
click at [29, 87] on link "Vacancies" at bounding box center [28, 86] width 19 height 5
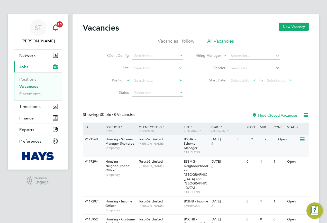
click at [95, 137] on div "V121560" at bounding box center [93, 140] width 18 height 10
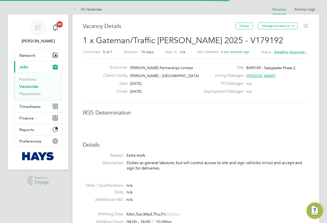
scroll to position [15, 36]
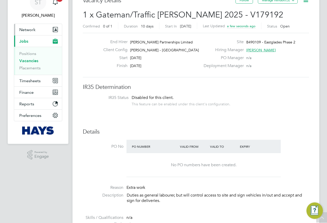
drag, startPoint x: 33, startPoint y: 61, endPoint x: 33, endPoint y: 59, distance: 2.6
click at [33, 61] on link "Vacancies" at bounding box center [28, 60] width 19 height 5
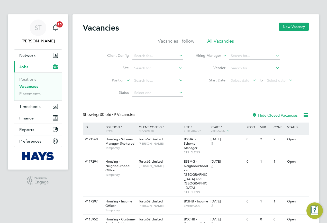
click at [32, 86] on link "Vacancies" at bounding box center [28, 86] width 19 height 5
click at [99, 149] on div "V121560 Housing - Scheme Manager Sheltered Temporary Torus62 Limited Steve Pres…" at bounding box center [196, 146] width 226 height 22
click at [98, 144] on div "V121560" at bounding box center [93, 140] width 18 height 10
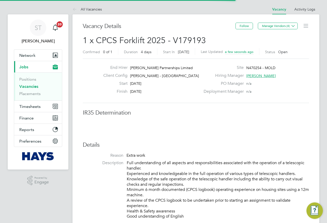
scroll to position [15, 36]
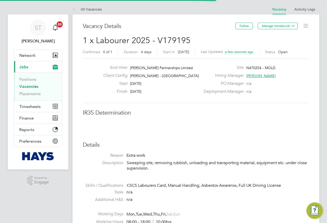
scroll to position [15, 36]
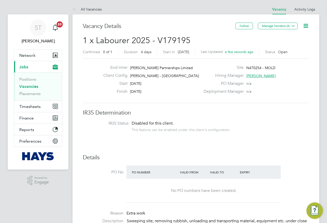
drag, startPoint x: 21, startPoint y: 85, endPoint x: 24, endPoint y: 83, distance: 3.7
click at [21, 85] on link "Vacancies" at bounding box center [28, 86] width 19 height 5
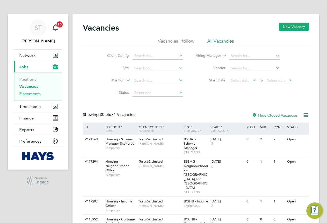
click at [31, 93] on link "Placements" at bounding box center [29, 93] width 21 height 5
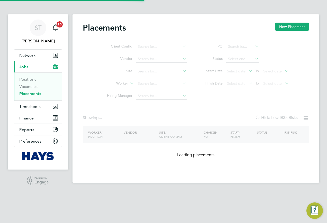
click at [164, 85] on ul "Client Config Vendor Site Worker Hiring Manager" at bounding box center [144, 72] width 97 height 62
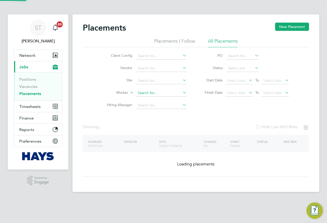
click at [152, 93] on input at bounding box center [161, 92] width 51 height 7
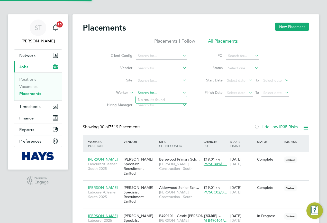
scroll to position [3, 3]
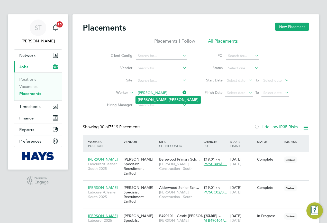
click at [157, 102] on li "Chris Wade" at bounding box center [168, 99] width 65 height 7
type input "[PERSON_NAME]"
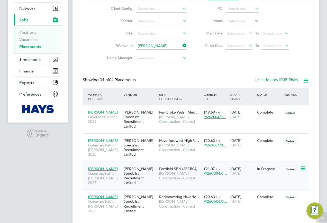
click at [175, 171] on span "[PERSON_NAME] Construction - Central" at bounding box center [180, 175] width 42 height 9
click at [186, 42] on li "Worker Chris Wade" at bounding box center [144, 46] width 97 height 12
click at [182, 43] on icon at bounding box center [182, 45] width 0 height 7
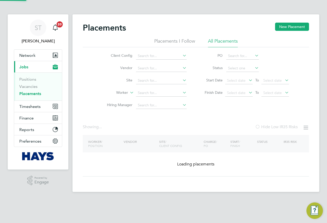
drag, startPoint x: 172, startPoint y: 46, endPoint x: 161, endPoint y: 63, distance: 20.0
click at [172, 46] on li "Placements I Follow" at bounding box center [174, 42] width 41 height 9
click at [151, 93] on input at bounding box center [161, 92] width 51 height 7
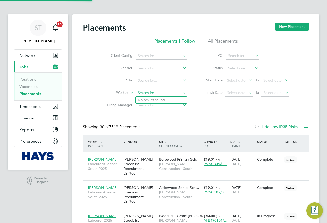
scroll to position [19, 45]
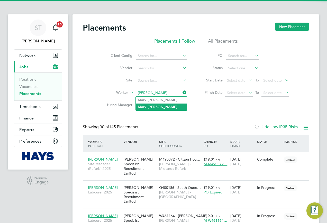
type input "Mark Jones"
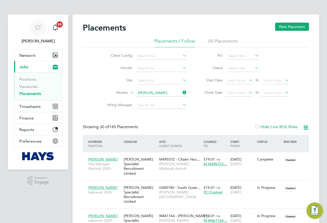
click at [154, 105] on b "Jones" at bounding box center [163, 107] width 30 height 4
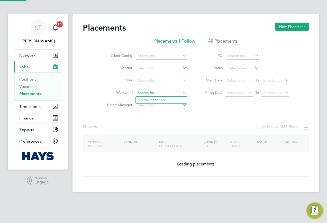
click at [181, 92] on input at bounding box center [161, 92] width 51 height 7
click at [165, 92] on input at bounding box center [161, 92] width 51 height 7
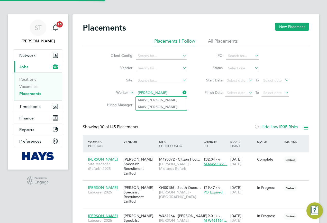
type input "Mark Jones"
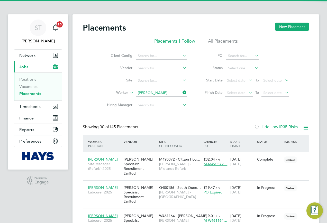
click at [158, 100] on li "Mark Jones" at bounding box center [161, 100] width 51 height 7
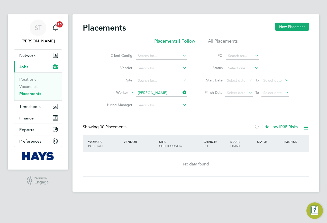
click at [182, 93] on icon at bounding box center [182, 92] width 0 height 7
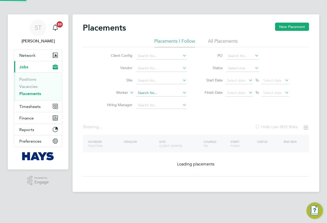
click at [165, 92] on input at bounding box center [161, 92] width 51 height 7
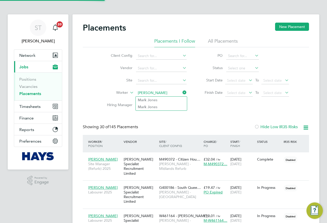
type input "Mark Jones"
click at [155, 100] on li "Mark Jo nes" at bounding box center [161, 100] width 51 height 7
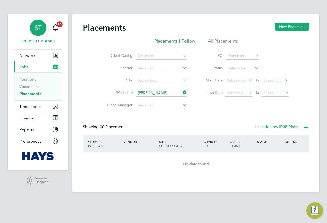
click at [32, 34] on app-avatar "ST" at bounding box center [38, 28] width 16 height 16
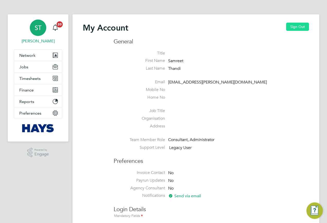
click at [294, 29] on button "Sign Out" at bounding box center [297, 27] width 23 height 8
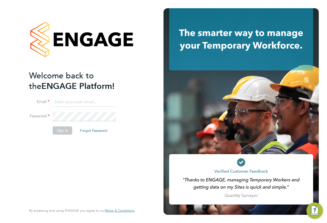
click at [78, 101] on input at bounding box center [85, 102] width 64 height 9
type input "engagemasterlogins@hays.com"
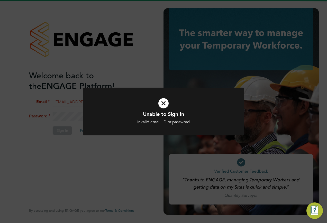
click at [129, 133] on div at bounding box center [163, 112] width 161 height 48
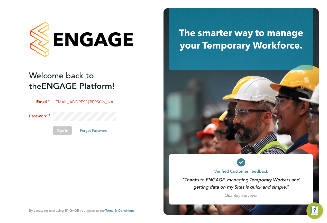
click at [34, 112] on li "Password" at bounding box center [79, 119] width 100 height 14
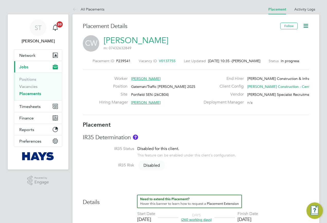
click at [309, 24] on icon at bounding box center [306, 26] width 6 height 6
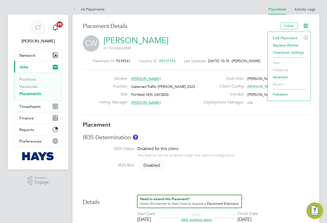
click at [273, 39] on li "Edit Placement e" at bounding box center [289, 37] width 38 height 7
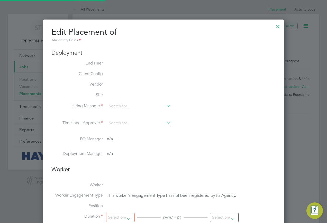
type input "[PERSON_NAME]"
type input "[DATE]"
type input "08:00"
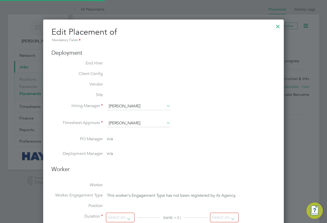
type input "18:00"
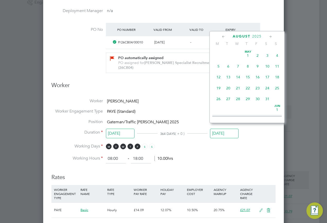
click at [232, 129] on input "[DATE]" at bounding box center [224, 134] width 29 height 10
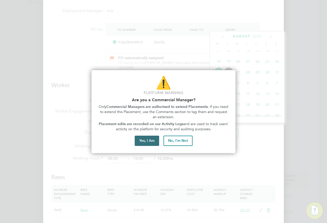
click at [148, 138] on button "Yes, I Am" at bounding box center [147, 141] width 24 height 10
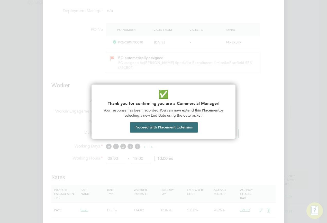
click at [145, 126] on button "Proceed with Placement Extension" at bounding box center [164, 127] width 68 height 10
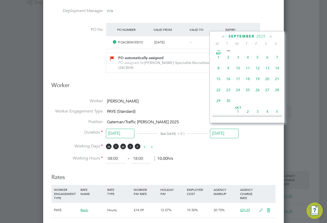
click at [219, 95] on span "22" at bounding box center [219, 90] width 10 height 10
type input "[DATE]"
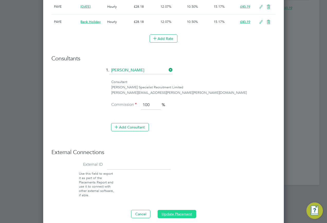
click at [182, 210] on button "Update Placement" at bounding box center [177, 214] width 39 height 8
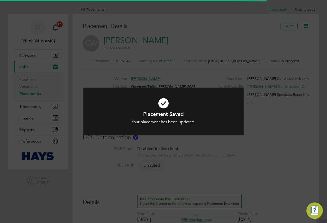
click at [241, 89] on div at bounding box center [163, 112] width 161 height 48
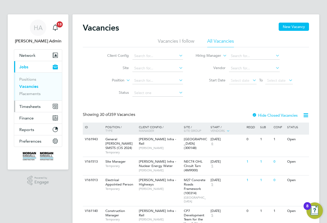
click at [35, 108] on span "Timesheets" at bounding box center [29, 106] width 21 height 5
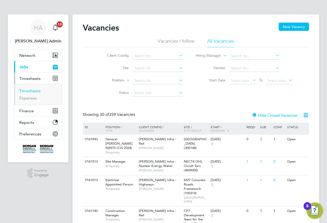
click at [31, 92] on link "Timesheets" at bounding box center [29, 90] width 21 height 5
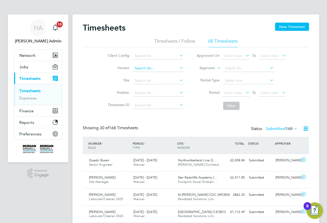
click at [156, 68] on input at bounding box center [158, 68] width 51 height 7
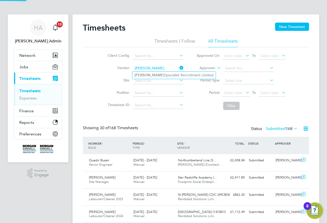
type input "[PERSON_NAME]"
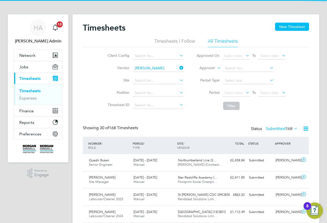
click at [144, 72] on ul "[PERSON_NAME] Specialist Recruitment Limited" at bounding box center [174, 74] width 84 height 7
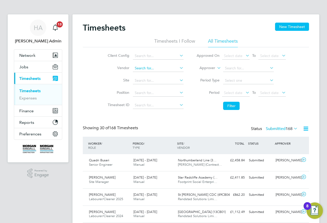
click at [150, 69] on input at bounding box center [158, 68] width 51 height 7
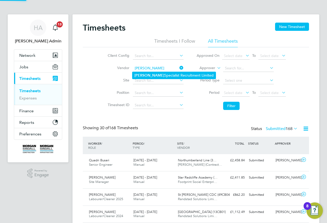
click at [143, 75] on li "[PERSON_NAME] Specialist Recruitment Limited" at bounding box center [173, 75] width 83 height 7
type input "[PERSON_NAME] Specialist Recruitment Limited"
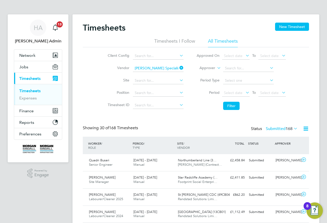
click at [236, 77] on li "Period Type" at bounding box center [241, 81] width 102 height 12
click at [229, 92] on span "Select date" at bounding box center [233, 93] width 19 height 5
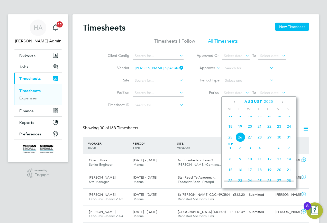
click at [278, 120] on span "16" at bounding box center [279, 116] width 10 height 10
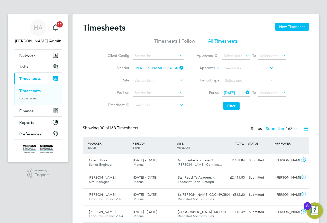
click at [245, 92] on icon at bounding box center [245, 92] width 0 height 7
click at [239, 95] on span "Select date" at bounding box center [236, 93] width 28 height 7
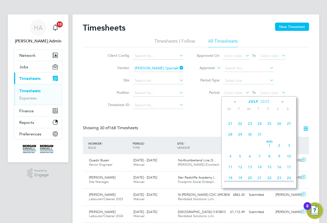
click at [280, 160] on span "9" at bounding box center [279, 156] width 10 height 10
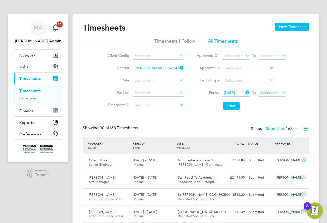
click at [273, 93] on span "Select date" at bounding box center [269, 93] width 19 height 5
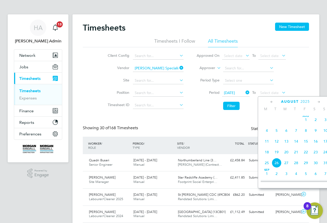
click at [307, 146] on span "15" at bounding box center [306, 142] width 10 height 10
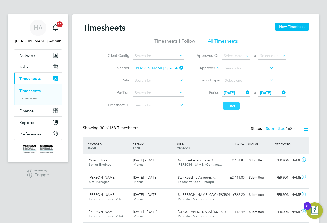
click at [230, 106] on button "Filter" at bounding box center [231, 106] width 16 height 8
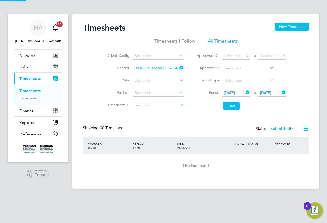
click at [273, 128] on label "Submitted 0" at bounding box center [284, 128] width 27 height 5
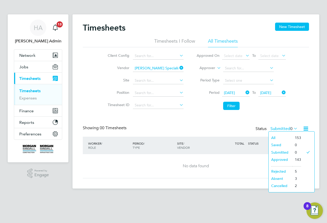
click at [275, 159] on li "Approved" at bounding box center [281, 159] width 24 height 7
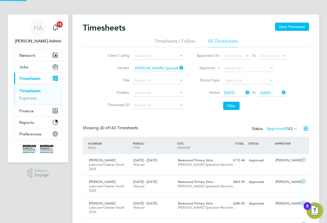
scroll to position [17, 45]
click at [35, 32] on div "HA" at bounding box center [38, 28] width 16 height 16
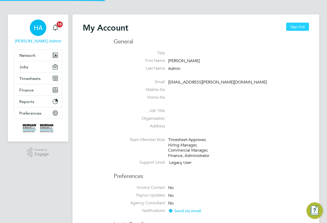
click at [299, 29] on button "Sign Out" at bounding box center [297, 27] width 23 height 8
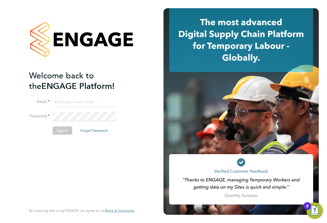
click at [75, 101] on input at bounding box center [85, 102] width 64 height 9
type input "Vendorkeyaccounts2@hays.com"
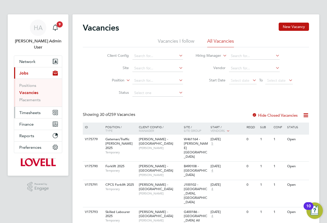
click at [37, 107] on button "Timesheets" at bounding box center [38, 112] width 48 height 11
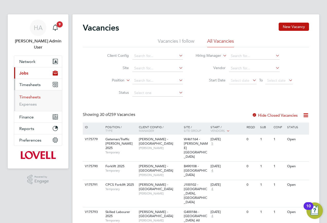
click at [35, 95] on link "Timesheets" at bounding box center [29, 97] width 21 height 5
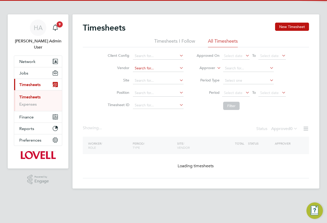
click at [156, 72] on div "Timesheets New Timesheet Timesheets I Follow All Timesheets Client Config Vendo…" at bounding box center [196, 101] width 247 height 174
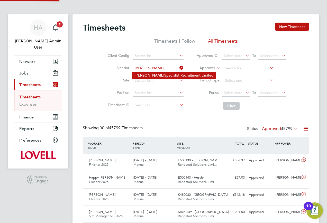
click at [148, 76] on li "Hays Specialist Recruitment Limited" at bounding box center [173, 75] width 83 height 7
type input "Hays Specialist Recruitment Limited"
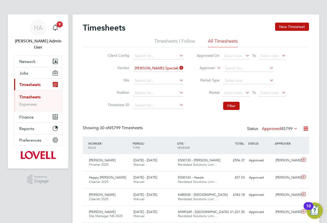
click at [221, 82] on li "Period Type" at bounding box center [241, 81] width 102 height 12
click at [231, 82] on input at bounding box center [248, 80] width 51 height 7
click at [212, 89] on li "Period Select date To Select date" at bounding box center [241, 93] width 102 height 12
click at [232, 92] on span "Select date" at bounding box center [233, 93] width 19 height 5
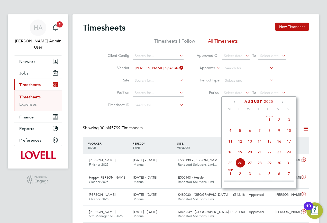
click at [279, 135] on span "9" at bounding box center [279, 131] width 10 height 10
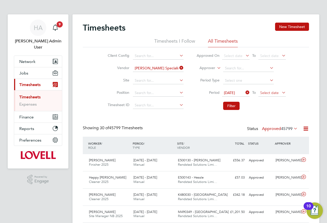
click at [274, 95] on span "Select date" at bounding box center [272, 93] width 28 height 7
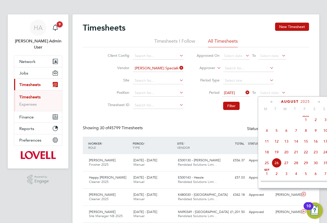
click at [305, 145] on span "15" at bounding box center [306, 142] width 10 height 10
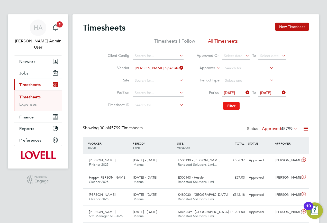
click at [229, 109] on button "Filter" at bounding box center [231, 106] width 16 height 8
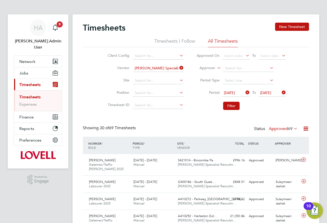
click at [283, 130] on label "Approved 69" at bounding box center [283, 128] width 29 height 5
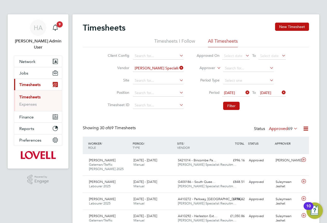
click at [245, 92] on icon at bounding box center [245, 92] width 0 height 7
click at [243, 94] on span "Select date" at bounding box center [236, 93] width 28 height 7
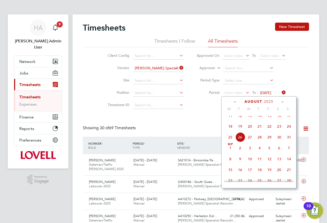
click at [276, 121] on span "16" at bounding box center [279, 116] width 10 height 10
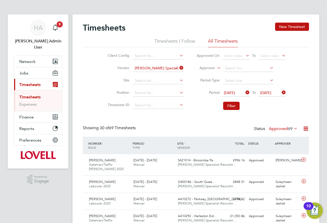
click at [270, 90] on span "16 Aug 2025" at bounding box center [272, 93] width 28 height 7
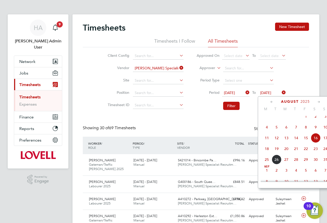
click at [305, 154] on span "22" at bounding box center [306, 149] width 10 height 10
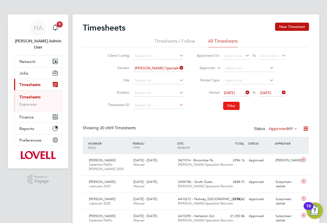
click at [231, 107] on button "Filter" at bounding box center [231, 106] width 16 height 8
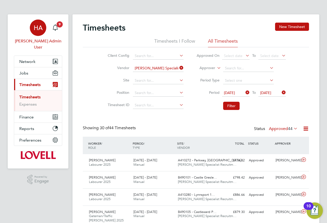
drag, startPoint x: 33, startPoint y: 29, endPoint x: 42, endPoint y: 26, distance: 8.9
click at [33, 29] on div "HA" at bounding box center [38, 28] width 16 height 16
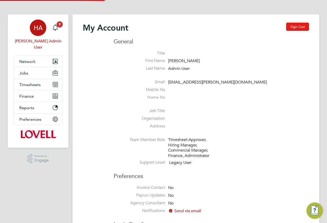
click at [294, 28] on button "Sign Out" at bounding box center [297, 27] width 23 height 8
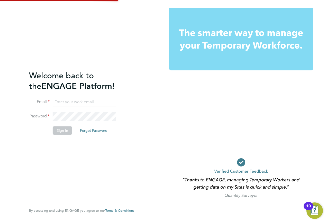
type input "Vendorkeyaccounts2@hays.com"
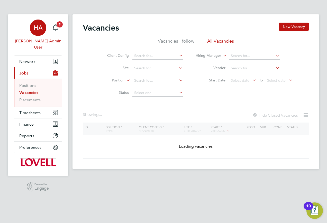
click at [33, 30] on div "HA" at bounding box center [38, 28] width 16 height 16
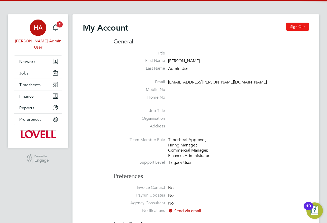
click at [296, 27] on button "Sign Out" at bounding box center [297, 27] width 23 height 8
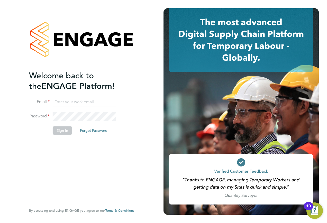
click at [73, 103] on input at bounding box center [85, 102] width 64 height 9
click at [75, 97] on ng-template "Welcome back to the ENGAGE Platform! Email [PERSON_NAME] Password Sign In Forgo…" at bounding box center [79, 104] width 100 height 69
click at [71, 101] on input "[PERSON_NAME]" at bounding box center [85, 102] width 64 height 9
type input "[EMAIL_ADDRESS][PERSON_NAME][DOMAIN_NAME]"
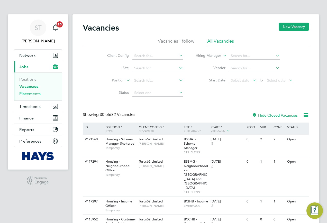
click at [29, 95] on link "Placements" at bounding box center [29, 93] width 21 height 5
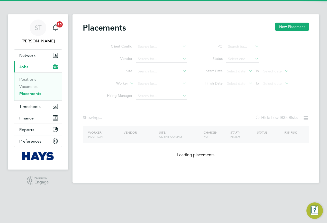
click at [156, 85] on ul "Client Config Vendor Site Worker Hiring Manager" at bounding box center [144, 72] width 97 height 62
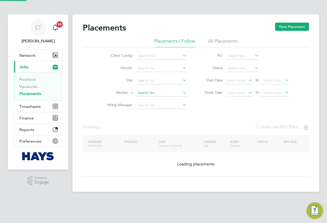
click at [137, 94] on input at bounding box center [161, 92] width 51 height 7
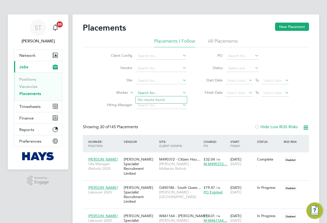
type input "h"
type input "Howard Vincent"
click at [169, 100] on b "Vincent" at bounding box center [184, 100] width 30 height 4
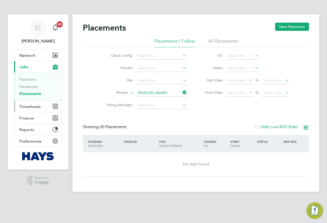
click at [29, 109] on span "Timesheets" at bounding box center [29, 106] width 21 height 5
click at [228, 40] on li "All Placements" at bounding box center [223, 42] width 30 height 9
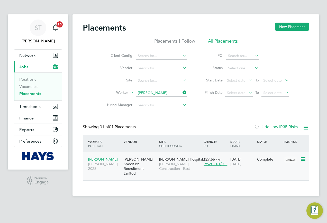
click at [183, 167] on span "Morgan Sindall Construction - East" at bounding box center [180, 166] width 42 height 9
click at [182, 92] on icon at bounding box center [182, 92] width 0 height 7
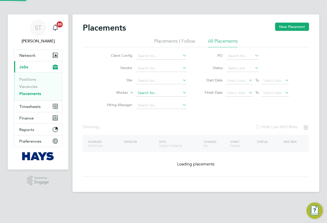
click at [170, 94] on input at bounding box center [161, 92] width 51 height 7
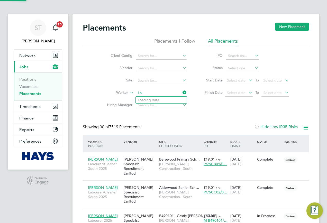
scroll to position [19, 45]
drag, startPoint x: 167, startPoint y: 100, endPoint x: 166, endPoint y: 104, distance: 4.5
click at [166, 99] on li "Loryb elle Manas" at bounding box center [161, 100] width 51 height 7
type input "Lorybelle Manas"
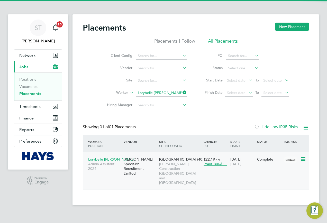
click at [176, 168] on span "[PERSON_NAME] Construction - [GEOGRAPHIC_DATA] and [GEOGRAPHIC_DATA]" at bounding box center [180, 173] width 42 height 23
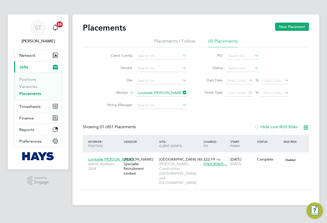
click at [182, 93] on icon at bounding box center [182, 92] width 0 height 7
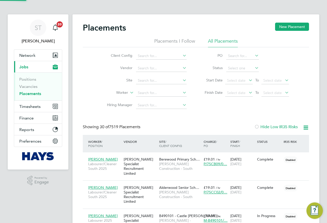
scroll to position [19, 45]
click at [151, 92] on input at bounding box center [161, 92] width 51 height 7
click at [158, 98] on b "Jobe" at bounding box center [166, 100] width 30 height 4
type input "Dodou Jobe"
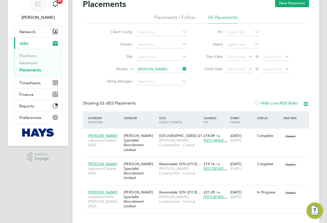
click at [182, 69] on icon at bounding box center [182, 68] width 0 height 7
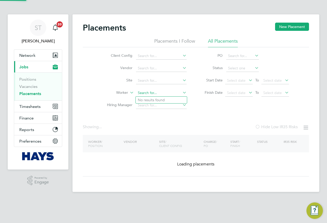
click at [151, 93] on input at bounding box center [161, 92] width 51 height 7
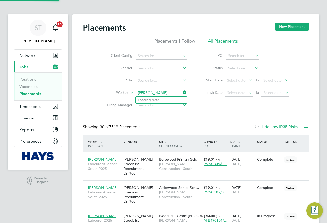
scroll to position [19, 45]
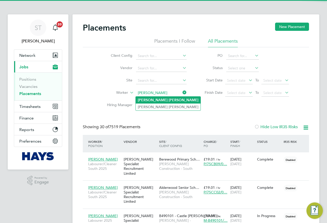
click at [163, 100] on li "Paul Edwards" at bounding box center [168, 100] width 65 height 7
type input "Paul Edwards"
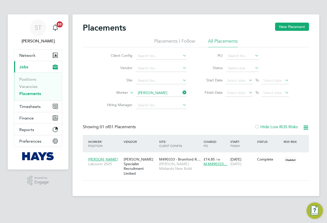
click at [182, 95] on icon at bounding box center [182, 92] width 0 height 7
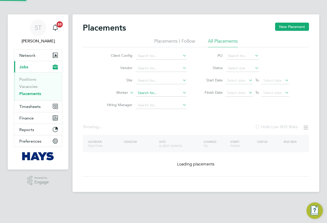
click at [166, 95] on input at bounding box center [161, 92] width 51 height 7
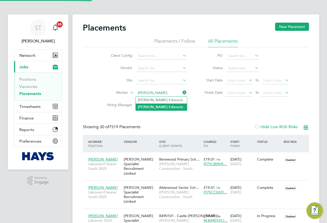
click at [153, 105] on li "Paul Ed wards" at bounding box center [161, 107] width 51 height 7
type input "Paul Edwards"
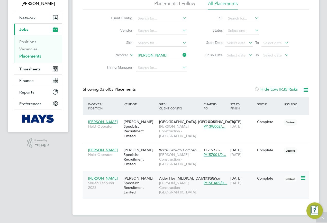
click at [183, 183] on span "Morgan Sindall Construction - North West" at bounding box center [180, 188] width 42 height 14
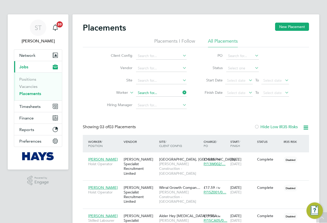
click at [181, 55] on ul "Client Config Vendor Site Worker Hiring Manager" at bounding box center [144, 81] width 97 height 62
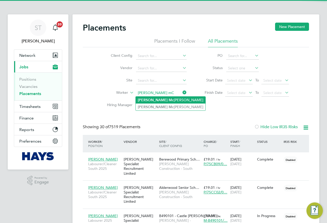
click at [164, 100] on li "Stephen Mc shane" at bounding box center [171, 100] width 70 height 7
type input "Stephen Mcshane"
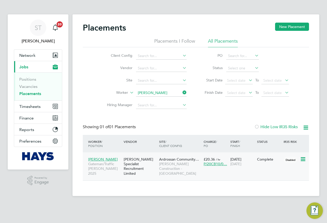
click at [178, 170] on span "Morgan Sindall Construction - Scotland" at bounding box center [180, 169] width 42 height 14
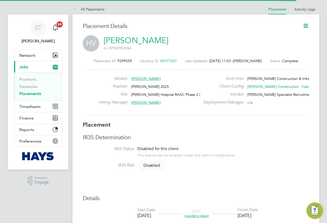
click at [308, 25] on icon at bounding box center [306, 26] width 6 height 6
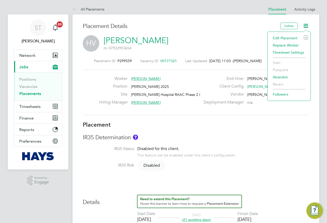
click at [275, 39] on li "Edit Placement e" at bounding box center [289, 37] width 38 height 7
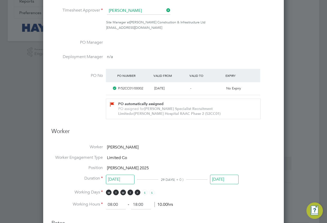
click at [224, 176] on input "[DATE]" at bounding box center [224, 180] width 29 height 10
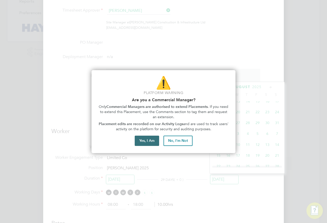
click at [152, 145] on button "Yes, I Am" at bounding box center [147, 141] width 24 height 10
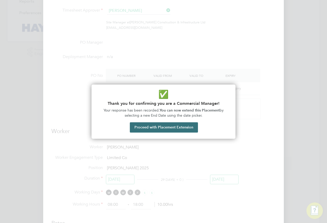
click at [153, 129] on button "Proceed with Placement Extension" at bounding box center [164, 127] width 68 height 10
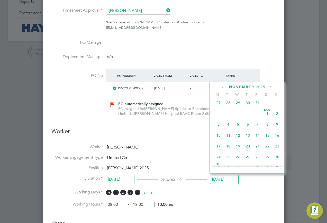
click at [220, 151] on span "17" at bounding box center [219, 146] width 10 height 10
type input "17 Nov 2025"
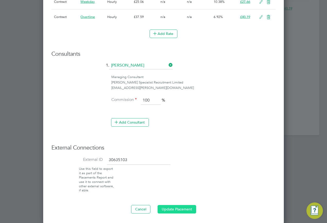
click at [188, 210] on button "Update Placement" at bounding box center [177, 209] width 39 height 8
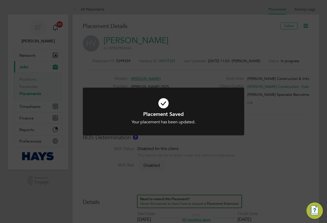
click at [254, 176] on div "Placement Saved Your placement has been updated. Cancel Okay" at bounding box center [163, 111] width 327 height 223
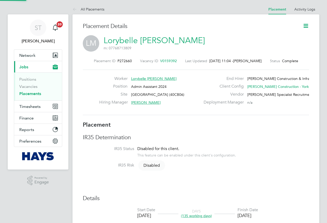
click at [305, 24] on icon at bounding box center [306, 26] width 6 height 6
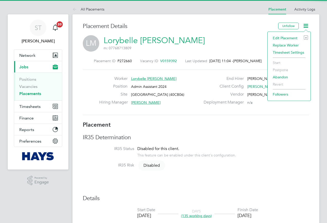
click at [277, 38] on li "Edit Placement e" at bounding box center [289, 37] width 38 height 7
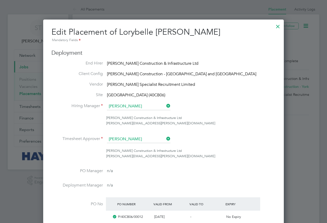
scroll to position [3, 3]
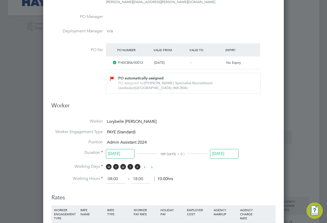
click at [212, 162] on li "Duration [DATE] 189 DAYS ( + 0 ) [DATE]" at bounding box center [163, 157] width 224 height 14
click at [216, 154] on input "[DATE]" at bounding box center [224, 154] width 29 height 10
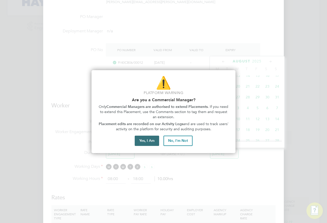
click at [142, 145] on button "Yes, I Am" at bounding box center [147, 141] width 24 height 10
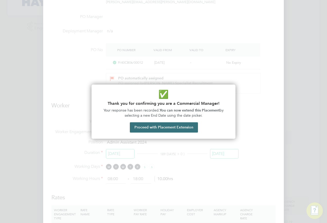
click at [152, 130] on button "Proceed with Placement Extension" at bounding box center [164, 127] width 68 height 10
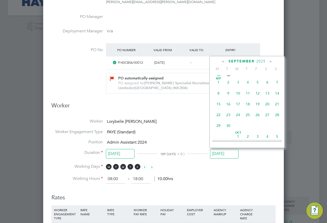
click at [218, 120] on span "22" at bounding box center [219, 115] width 10 height 10
type input "[DATE]"
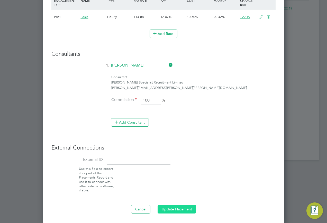
click at [182, 206] on button "Update Placement" at bounding box center [177, 209] width 39 height 8
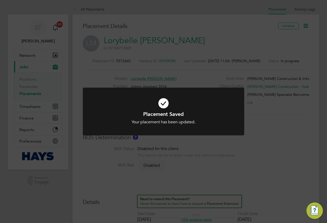
drag, startPoint x: 268, startPoint y: 172, endPoint x: 263, endPoint y: 176, distance: 6.4
click at [268, 172] on div "Placement Saved Your placement has been updated. Cancel Okay" at bounding box center [163, 111] width 327 height 223
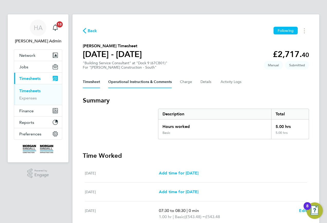
click at [144, 85] on Comments-tab "Operational Instructions & Comments" at bounding box center [140, 82] width 64 height 12
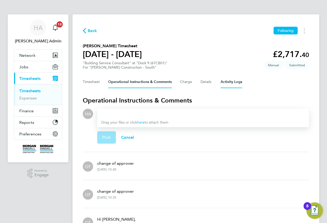
click at [226, 86] on Logs-tab "Activity Logs" at bounding box center [232, 82] width 22 height 12
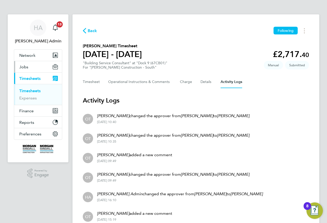
click at [28, 69] on button "Jobs" at bounding box center [38, 66] width 48 height 11
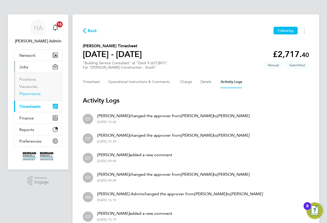
click at [31, 95] on link "Placements" at bounding box center [29, 93] width 21 height 5
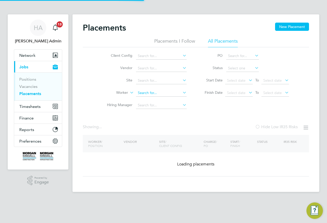
click at [149, 96] on li "Worker" at bounding box center [144, 93] width 97 height 12
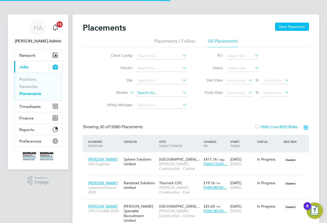
click at [152, 93] on input at bounding box center [161, 92] width 51 height 7
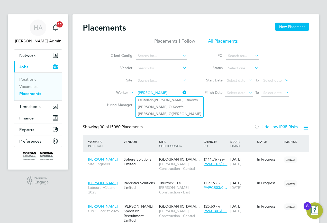
type input "Stephen O"
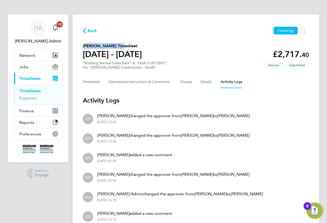
drag, startPoint x: 118, startPoint y: 45, endPoint x: 82, endPoint y: 46, distance: 35.3
click at [82, 46] on div "Back Following Stephen O'Keeffe's Timesheet 09 - 15 Aug 2025 £2,717. 40 "Buildi…" at bounding box center [196, 155] width 247 height 283
copy h2 "[PERSON_NAME]"
click at [32, 69] on button "Jobs" at bounding box center [38, 66] width 48 height 11
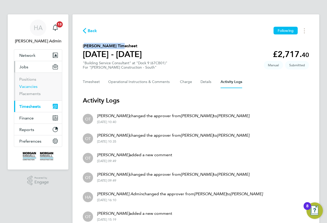
click at [31, 87] on link "Vacancies" at bounding box center [28, 86] width 18 height 5
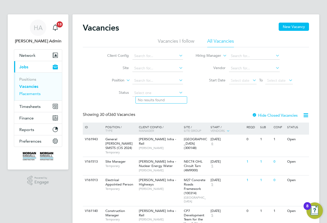
click at [27, 95] on link "Placements" at bounding box center [29, 93] width 21 height 5
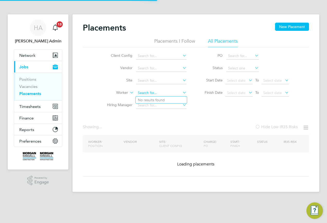
click at [144, 90] on input at bounding box center [161, 92] width 51 height 7
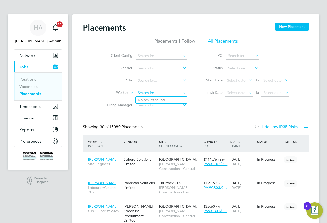
paste input "Stephen O'Keeffe"
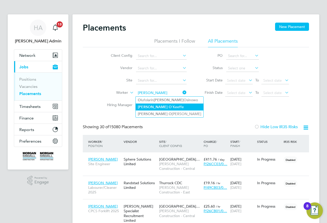
click at [164, 105] on li "Stephen O 'Keeffe" at bounding box center [170, 107] width 68 height 7
type input "Stephen O'Keeffe"
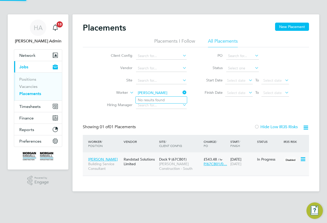
click at [175, 168] on span "Morgan Sindall Construction - South" at bounding box center [180, 166] width 42 height 9
click at [23, 106] on span "Timesheets" at bounding box center [29, 106] width 21 height 5
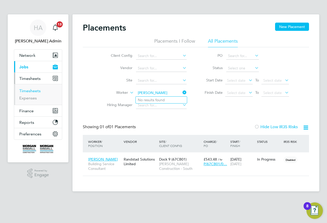
drag, startPoint x: 31, startPoint y: 91, endPoint x: 35, endPoint y: 91, distance: 4.1
click at [31, 91] on link "Timesheets" at bounding box center [29, 90] width 21 height 5
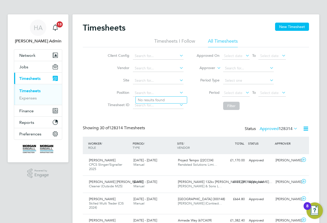
click at [213, 69] on label "Approver" at bounding box center [203, 68] width 23 height 5
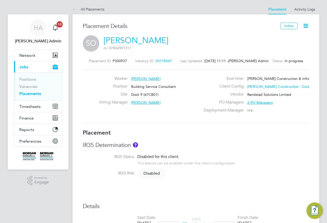
click at [304, 27] on icon at bounding box center [306, 26] width 6 height 6
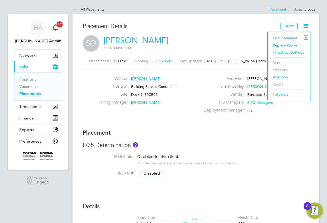
click at [276, 37] on li "Edit Placement e" at bounding box center [289, 37] width 38 height 7
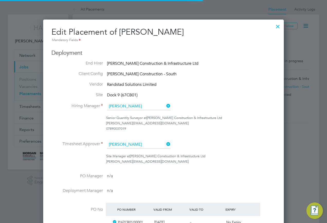
scroll to position [26, 3]
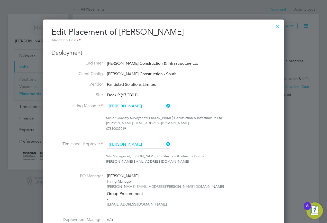
click at [165, 144] on icon at bounding box center [165, 144] width 0 height 7
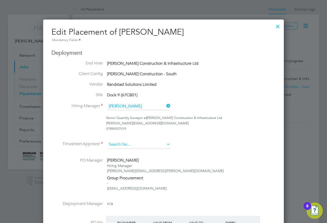
click at [148, 146] on input at bounding box center [139, 145] width 64 height 8
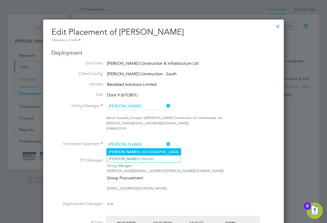
click at [142, 152] on li "[PERSON_NAME][GEOGRAPHIC_DATA]" at bounding box center [144, 152] width 74 height 7
type input "[PERSON_NAME]"
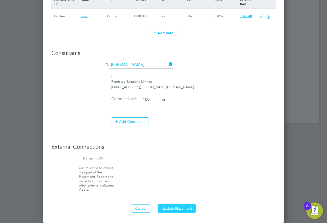
click at [172, 207] on button "Update Placement" at bounding box center [177, 208] width 39 height 8
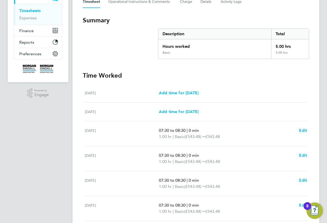
scroll to position [26, 0]
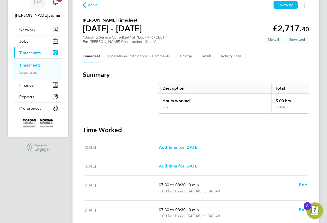
click at [220, 55] on div "Timesheet Operational Instructions & Comments Charge Details Activity Logs" at bounding box center [196, 56] width 226 height 12
click at [227, 56] on Logs-tab "Activity Logs" at bounding box center [232, 56] width 22 height 12
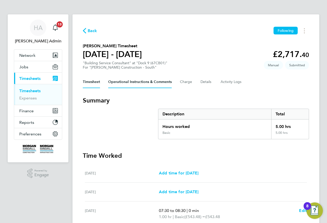
click at [158, 83] on Comments-tab "Operational Instructions & Comments" at bounding box center [140, 82] width 64 height 12
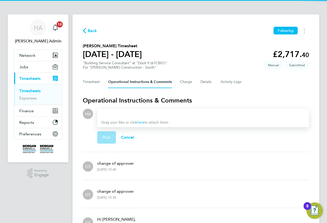
scroll to position [77, 0]
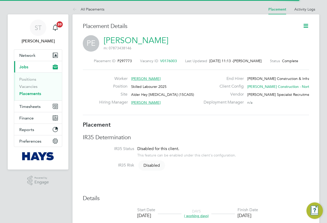
click at [307, 25] on icon at bounding box center [306, 26] width 6 height 6
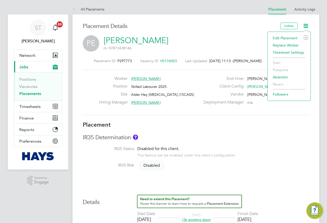
click at [291, 38] on li "Edit Placement e" at bounding box center [289, 37] width 38 height 7
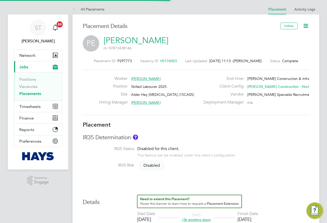
type input "Shaun Thomas"
type input "Andre Duncan"
type input "07 Jul 2025"
type input "25 Aug 2025"
type input "08:00"
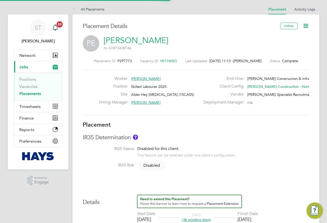
type input "18:00"
type input "30628882"
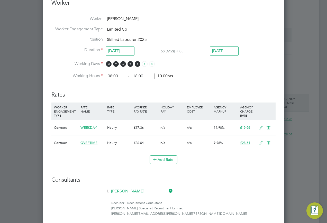
click at [228, 53] on input "25 Aug 2025" at bounding box center [224, 51] width 29 height 10
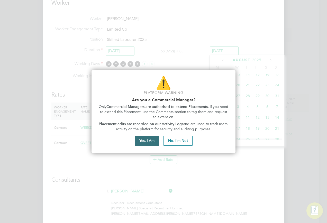
click at [145, 140] on button "Yes, I Am" at bounding box center [147, 141] width 24 height 10
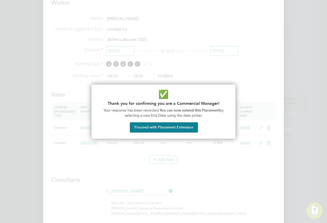
drag, startPoint x: 148, startPoint y: 127, endPoint x: 157, endPoint y: 129, distance: 9.1
click at [147, 127] on button "Proceed with Placement Extension" at bounding box center [164, 127] width 68 height 10
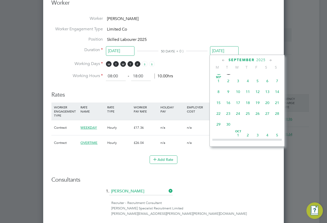
click at [219, 119] on span "22" at bounding box center [219, 114] width 10 height 10
type input "22 Sep 2025"
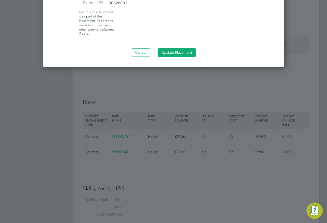
drag, startPoint x: 175, startPoint y: 55, endPoint x: 172, endPoint y: 55, distance: 3.1
click at [175, 55] on button "Update Placement" at bounding box center [177, 52] width 39 height 8
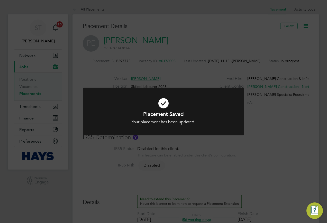
click at [255, 158] on div "Placement Saved Your placement has been updated. Cancel Okay" at bounding box center [163, 111] width 327 height 223
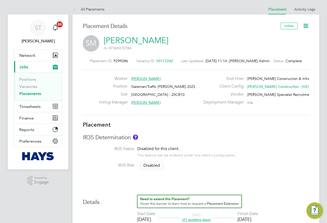
scroll to position [3, 3]
click at [308, 26] on icon at bounding box center [306, 26] width 6 height 6
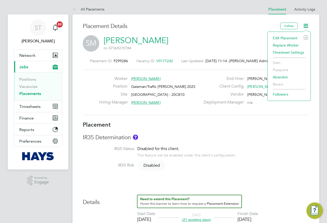
click at [279, 39] on li "Edit Placement e" at bounding box center [289, 37] width 38 height 7
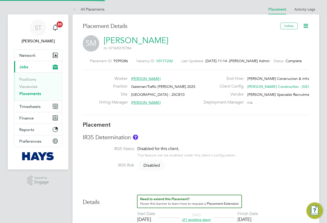
type input "[PERSON_NAME]"
type input "[DATE]"
type input "07:30"
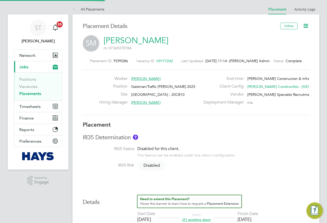
type input "18:00"
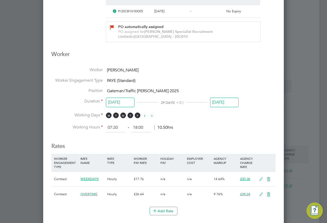
click at [223, 103] on input "[DATE]" at bounding box center [224, 103] width 29 height 10
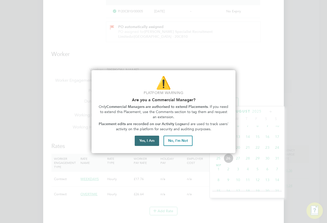
click at [147, 139] on button "Yes, I Am" at bounding box center [147, 141] width 24 height 10
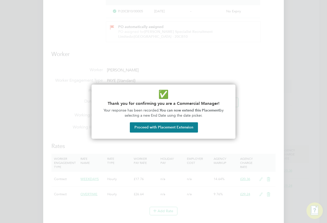
click at [152, 128] on button "Proceed with Placement Extension" at bounding box center [164, 127] width 68 height 10
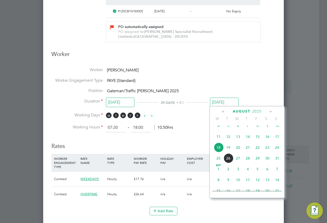
click at [261, 88] on li "Position Gateman/Traffic [PERSON_NAME] 2025" at bounding box center [163, 93] width 224 height 11
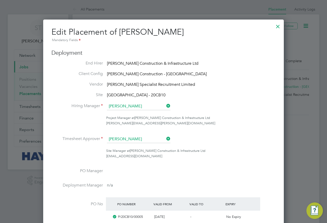
click at [277, 27] on div at bounding box center [277, 25] width 9 height 9
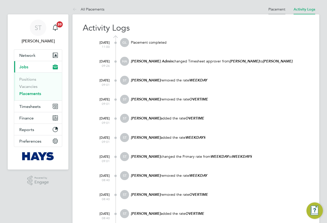
click at [279, 12] on li "Placement" at bounding box center [276, 9] width 17 height 10
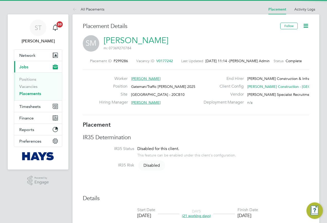
click at [307, 26] on icon at bounding box center [306, 26] width 6 height 6
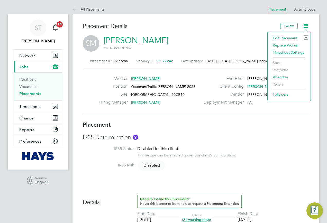
click at [283, 38] on li "Edit Placement e" at bounding box center [289, 37] width 38 height 7
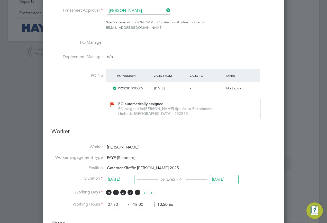
click at [217, 177] on input "[DATE]" at bounding box center [224, 180] width 29 height 10
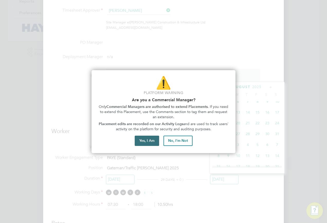
click at [152, 141] on button "Yes, I Am" at bounding box center [147, 141] width 24 height 10
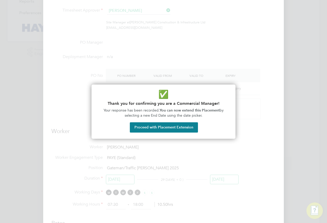
click at [152, 129] on button "Proceed with Placement Extension" at bounding box center [164, 127] width 68 height 10
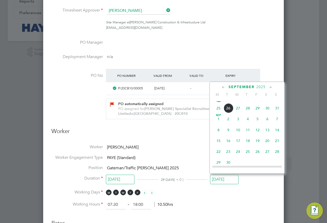
click at [219, 146] on span "15" at bounding box center [219, 141] width 10 height 10
type input "[DATE]"
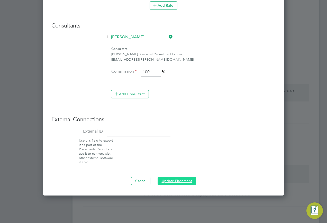
click at [187, 181] on button "Update Placement" at bounding box center [177, 181] width 39 height 8
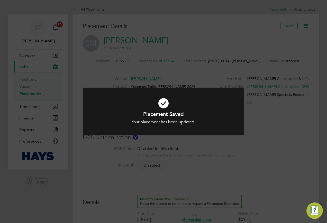
drag, startPoint x: 255, startPoint y: 148, endPoint x: 252, endPoint y: 156, distance: 8.9
click at [255, 148] on div "Placement Saved Your placement has been updated. Cancel Okay" at bounding box center [163, 111] width 327 height 223
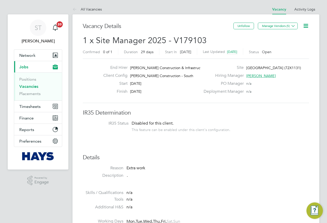
scroll to position [15, 36]
click at [26, 86] on link "Vacancies" at bounding box center [28, 86] width 19 height 5
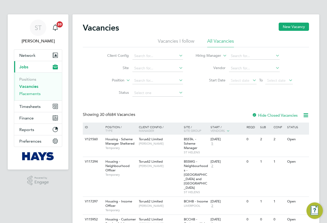
drag, startPoint x: 35, startPoint y: 94, endPoint x: 46, endPoint y: 94, distance: 10.8
click at [35, 94] on link "Placements" at bounding box center [29, 93] width 21 height 5
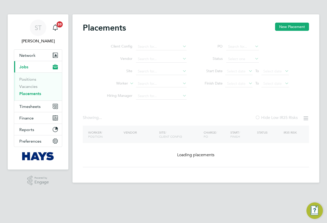
click at [145, 85] on ul "Client Config Vendor Site Worker Hiring Manager" at bounding box center [144, 72] width 97 height 62
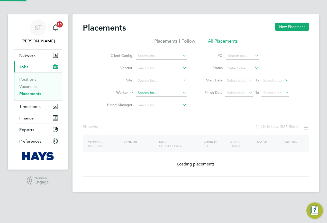
click at [145, 94] on input at bounding box center [161, 92] width 51 height 7
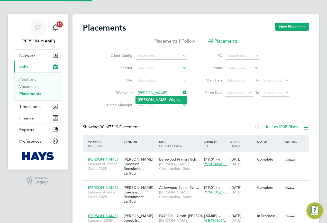
click at [169, 99] on li "[PERSON_NAME] Wig [PERSON_NAME]" at bounding box center [161, 99] width 51 height 7
type input "[PERSON_NAME]"
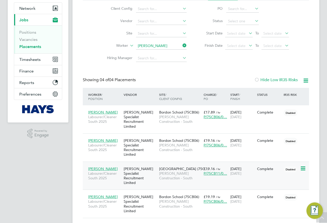
click at [169, 167] on span "Oakmoor School (75C…" at bounding box center [183, 169] width 49 height 5
click at [37, 60] on span "Timesheets" at bounding box center [29, 59] width 21 height 5
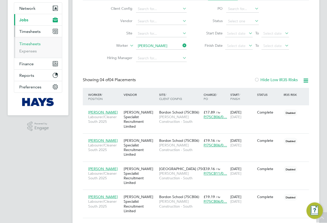
drag, startPoint x: 28, startPoint y: 44, endPoint x: 42, endPoint y: 44, distance: 13.6
click at [28, 44] on link "Timesheets" at bounding box center [29, 43] width 21 height 5
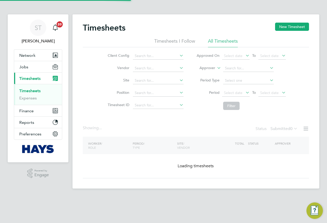
click at [214, 68] on label "Approver" at bounding box center [203, 68] width 23 height 5
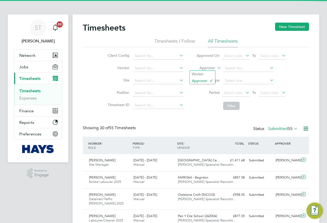
scroll to position [17, 45]
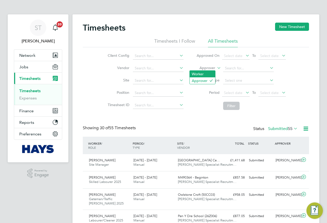
click at [203, 75] on li "Worker" at bounding box center [202, 74] width 25 height 7
click at [248, 71] on input at bounding box center [248, 68] width 51 height 7
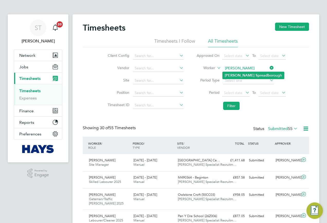
click at [236, 76] on b "Marcus" at bounding box center [240, 75] width 30 height 4
type input "Marcus Spreadborough"
click at [227, 102] on button "Filter" at bounding box center [231, 106] width 16 height 8
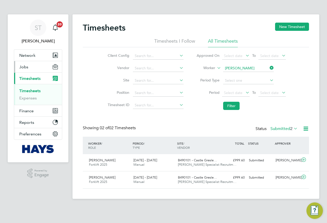
click at [25, 68] on span "Jobs" at bounding box center [23, 67] width 9 height 5
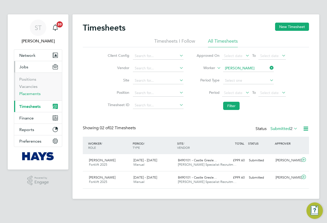
click at [24, 93] on link "Placements" at bounding box center [29, 93] width 21 height 5
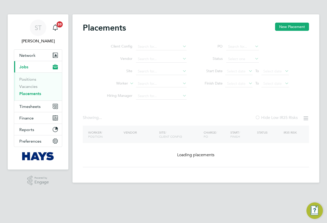
click at [145, 85] on ul "Client Config Vendor Site Worker Hiring Manager" at bounding box center [144, 72] width 97 height 62
click at [141, 85] on ul "Client Config Vendor Site Worker Hiring Manager" at bounding box center [144, 72] width 97 height 62
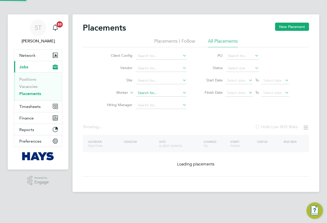
click at [142, 95] on input at bounding box center [161, 92] width 51 height 7
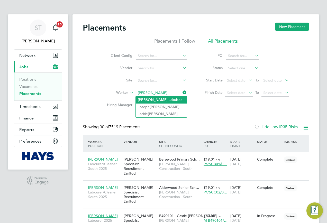
click at [163, 98] on li "Martin J akubec" at bounding box center [161, 99] width 51 height 7
type input "Martin Jakubec"
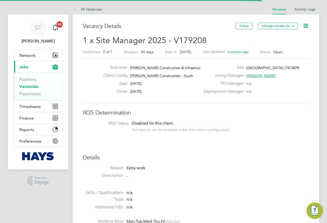
scroll to position [15, 36]
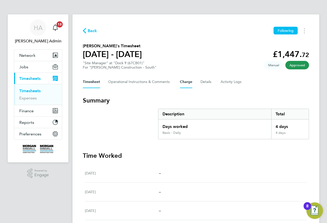
click at [192, 83] on button "Charge" at bounding box center [186, 82] width 12 height 12
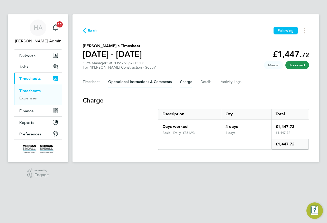
click at [144, 84] on Comments-tab "Operational Instructions & Comments" at bounding box center [140, 82] width 64 height 12
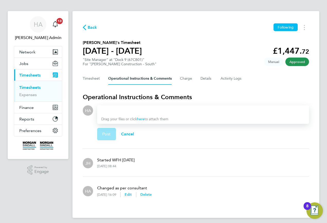
scroll to position [6, 0]
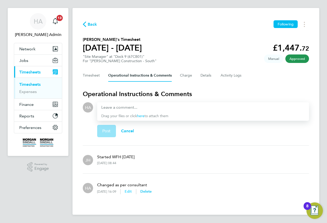
click at [132, 192] on span "Edit" at bounding box center [128, 192] width 7 height 4
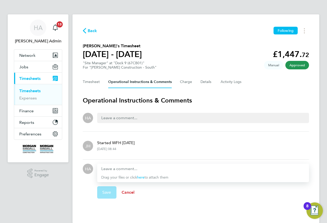
click at [135, 191] on button "Cancel" at bounding box center [127, 192] width 23 height 12
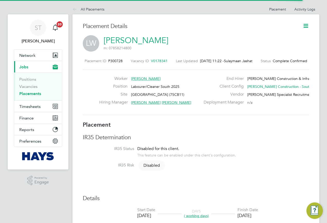
scroll to position [5, 87]
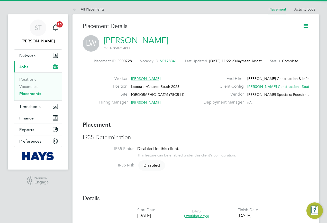
click at [307, 26] on icon at bounding box center [306, 26] width 6 height 6
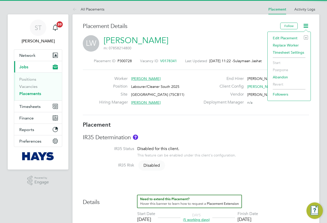
click at [278, 37] on li "Edit Placement e" at bounding box center [289, 37] width 38 height 7
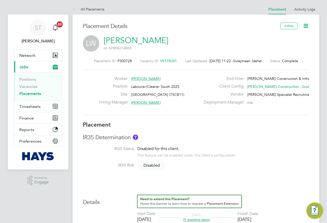
type input "[PERSON_NAME]"
type input "[DATE]"
type input "08:00"
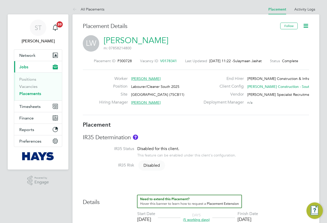
type input "17:00"
type input "30638212"
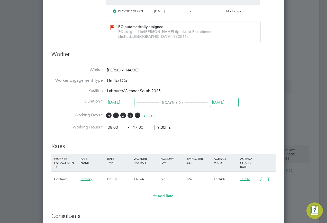
click at [229, 100] on input "[DATE]" at bounding box center [224, 103] width 29 height 10
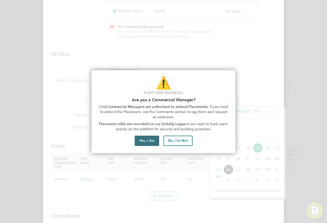
click at [148, 141] on button "Yes, I Am" at bounding box center [147, 141] width 24 height 10
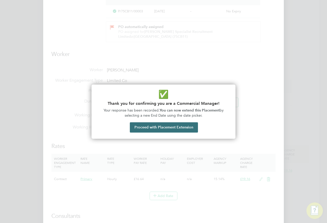
click at [152, 127] on button "Proceed with Placement Extension" at bounding box center [164, 127] width 68 height 10
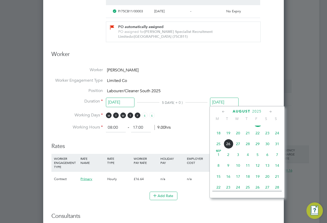
click at [258, 169] on span "12" at bounding box center [258, 166] width 10 height 10
type input "[DATE]"
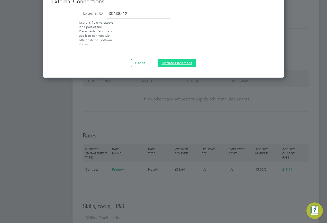
click at [179, 63] on button "Update Placement" at bounding box center [177, 63] width 39 height 8
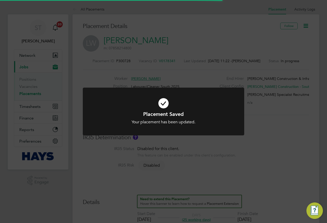
click at [300, 144] on div "Placement Saved Your placement has been updated. Cancel Okay" at bounding box center [163, 111] width 327 height 223
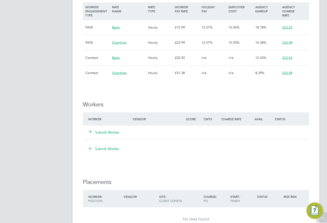
scroll to position [463, 0]
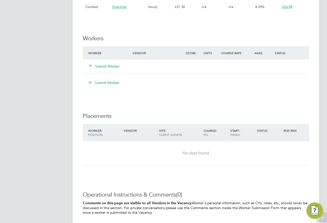
click at [96, 64] on button "Submit Worker" at bounding box center [104, 66] width 31 height 5
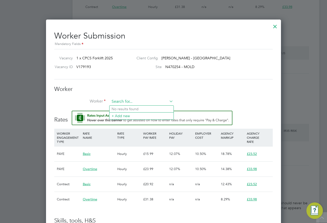
click at [123, 100] on input at bounding box center [142, 102] width 64 height 8
paste input "3878801"
click at [127, 109] on li "Phil Morris ( 3878801 )" at bounding box center [142, 109] width 64 height 7
type input "Phil Morris (3878801)"
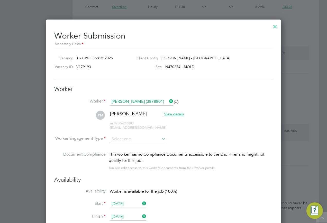
click at [127, 134] on li "PM Phil Morris View details m: 07506748883 philmeadows2014@gmail.com" at bounding box center [163, 123] width 219 height 24
click at [125, 137] on input at bounding box center [138, 140] width 56 height 8
click at [124, 147] on li "Contract" at bounding box center [138, 146] width 56 height 7
type input "Contract"
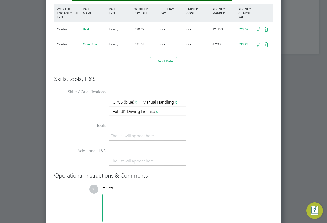
click at [258, 32] on icon at bounding box center [259, 30] width 6 height 4
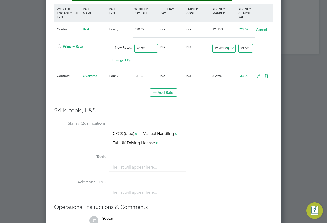
click at [58, 47] on div at bounding box center [59, 48] width 5 height 4
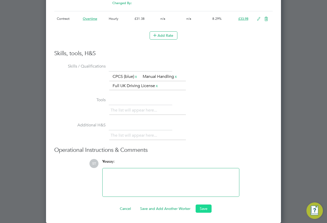
click at [198, 211] on button "Save" at bounding box center [204, 209] width 16 height 8
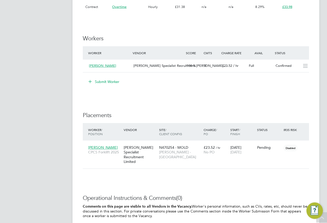
click at [268, 166] on div "Worker / Position Vendor Site / Client Config Charge / PO Start / Finish Status…" at bounding box center [196, 148] width 226 height 51
drag, startPoint x: 302, startPoint y: 147, endPoint x: 300, endPoint y: 150, distance: 3.5
click at [302, 147] on icon at bounding box center [302, 148] width 5 height 6
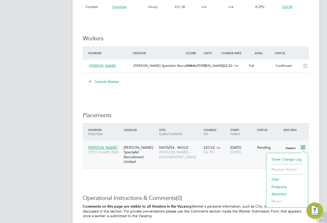
click at [272, 177] on li "Start" at bounding box center [287, 179] width 37 height 7
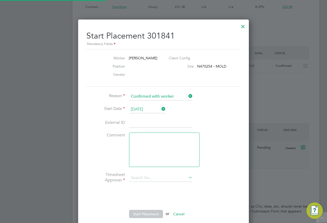
type input "[PERSON_NAME]"
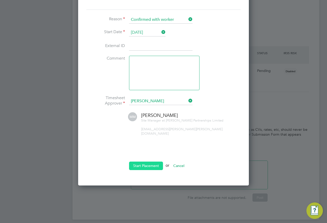
click at [147, 162] on button "Start Placement" at bounding box center [146, 166] width 34 height 8
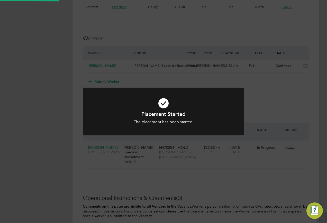
click at [255, 171] on div "Placement Started The placement has been started. Cancel Okay" at bounding box center [163, 111] width 327 height 223
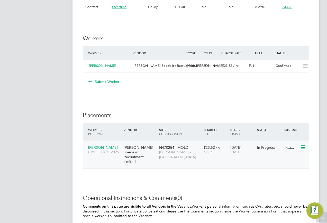
click at [136, 152] on div "Hays Specialist Recruitment Limited" at bounding box center [139, 155] width 35 height 24
click at [91, 148] on span "Phil Morris" at bounding box center [103, 147] width 30 height 5
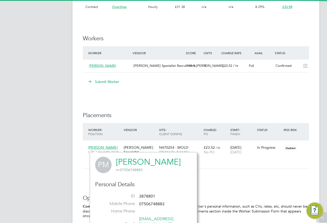
click at [143, 162] on link "Phil Morris" at bounding box center [148, 162] width 65 height 10
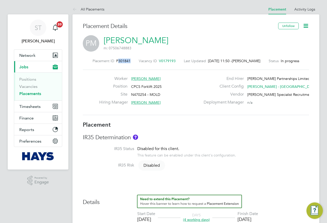
drag, startPoint x: 130, startPoint y: 59, endPoint x: 116, endPoint y: 62, distance: 14.3
click at [116, 62] on div "Placement ID P301841 Vacancy ID V0179193 Last Updated [DATE] 11:50 - [PERSON_NA…" at bounding box center [196, 61] width 226 height 5
copy span "301841"
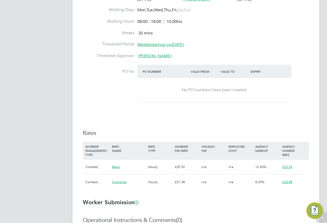
scroll to position [257, 0]
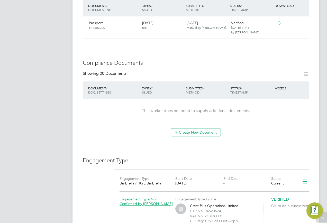
scroll to position [180, 0]
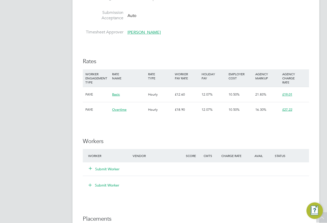
scroll to position [334, 0]
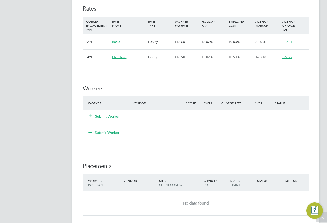
click at [88, 118] on icon at bounding box center [90, 116] width 4 height 4
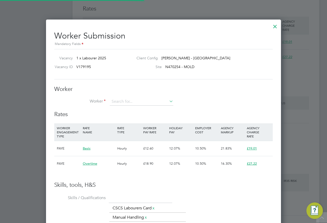
scroll to position [15, 35]
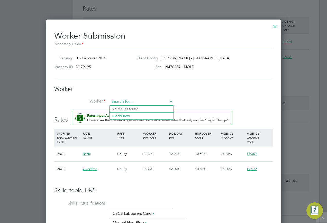
click at [135, 100] on input at bounding box center [142, 102] width 64 height 8
paste input "20419404"
type input "20419404"
click at [124, 102] on input at bounding box center [142, 102] width 64 height 8
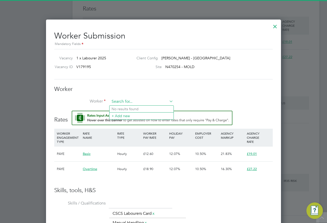
paste input "20419404"
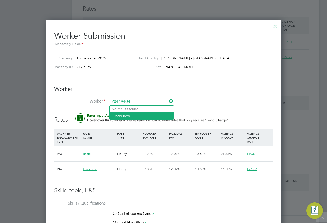
type input "20419404"
click at [117, 113] on li "+ Add new" at bounding box center [142, 115] width 64 height 7
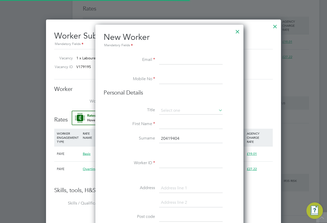
scroll to position [462, 148]
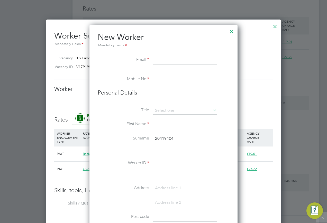
click at [158, 58] on input at bounding box center [185, 60] width 64 height 9
paste input "[DOMAIN_NAME][EMAIL_ADDRESS][DOMAIN_NAME]"
type input "[DOMAIN_NAME][EMAIL_ADDRESS][DOMAIN_NAME]"
click at [161, 75] on input at bounding box center [185, 79] width 64 height 9
click at [160, 77] on input "tel:[PHONE_NUMBER]" at bounding box center [185, 79] width 64 height 9
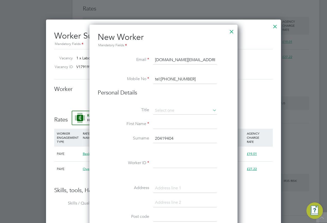
click at [161, 78] on input "tel:[PHONE_NUMBER]" at bounding box center [185, 79] width 64 height 9
type input "[PHONE_NUMBER]"
drag, startPoint x: 163, startPoint y: 107, endPoint x: 163, endPoint y: 112, distance: 5.2
click at [163, 107] on input at bounding box center [185, 111] width 64 height 8
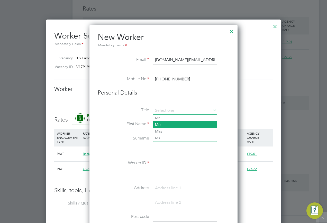
drag, startPoint x: 163, startPoint y: 119, endPoint x: 163, endPoint y: 123, distance: 4.2
click at [163, 118] on li "Mr" at bounding box center [185, 118] width 64 height 7
type input "Mr"
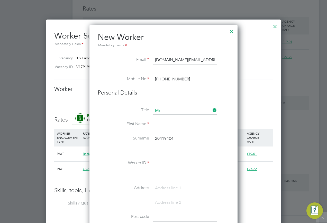
click at [163, 126] on input at bounding box center [185, 124] width 64 height 9
type input "Babatunde"
click at [183, 142] on input "20419404" at bounding box center [185, 138] width 64 height 9
drag, startPoint x: 183, startPoint y: 140, endPoint x: 151, endPoint y: 138, distance: 32.0
click at [151, 138] on li "Surname 20419404" at bounding box center [164, 141] width 132 height 14
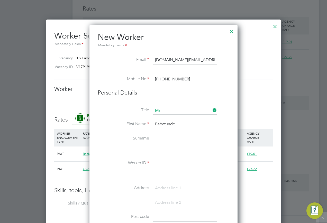
paste input "Olorundajo"
type input "Olorundajo"
click at [171, 167] on input at bounding box center [185, 163] width 64 height 9
paste input "20419404"
click at [174, 166] on input "20419404" at bounding box center [185, 163] width 64 height 9
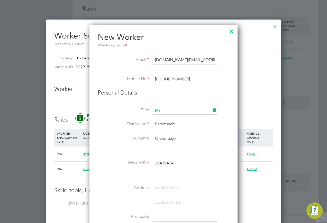
drag, startPoint x: 177, startPoint y: 165, endPoint x: 144, endPoint y: 165, distance: 32.9
click at [144, 165] on li "Worker ID 20419404" at bounding box center [164, 166] width 132 height 14
paste input "[STREET_ADDRESS]"
click at [195, 151] on li at bounding box center [164, 150] width 132 height 5
type input "20419404"
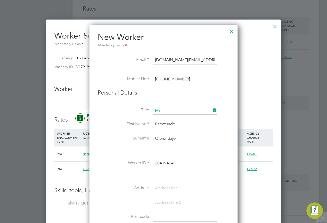
click at [169, 186] on input at bounding box center [185, 188] width 64 height 9
click at [175, 184] on input at bounding box center [185, 188] width 64 height 9
paste input "[STREET_ADDRESS]"
type input "[STREET_ADDRESS]"
click at [164, 199] on input at bounding box center [185, 202] width 64 height 9
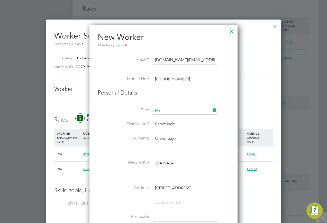
paste input "Prenton"
type input "Prenton"
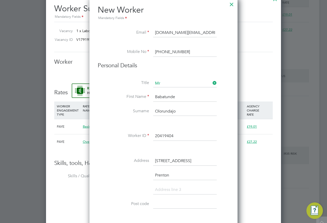
scroll to position [411, 0]
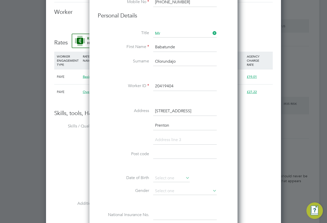
click at [164, 137] on input at bounding box center [185, 140] width 64 height 9
paste input "Merseyside"
type input "Merseyside"
click at [176, 153] on input at bounding box center [185, 154] width 64 height 9
paste input "CH43 9HD"
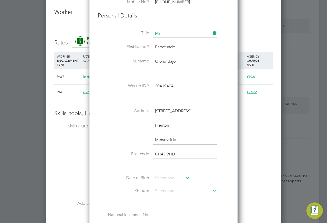
type input "CH43 9HD"
drag, startPoint x: 176, startPoint y: 178, endPoint x: 172, endPoint y: 175, distance: 5.1
click at [176, 179] on input at bounding box center [171, 179] width 37 height 8
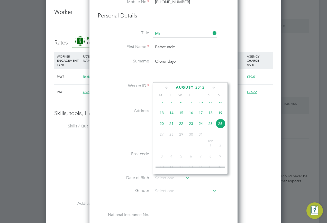
click at [200, 86] on span "2012" at bounding box center [199, 87] width 9 height 4
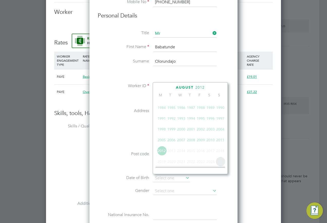
scroll to position [111, 0]
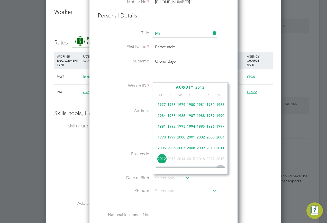
click at [200, 118] on span "1988" at bounding box center [201, 116] width 10 height 10
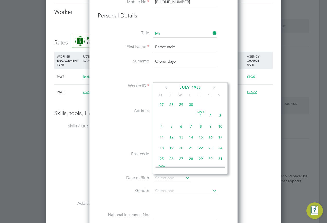
click at [166, 87] on icon at bounding box center [166, 88] width 5 height 6
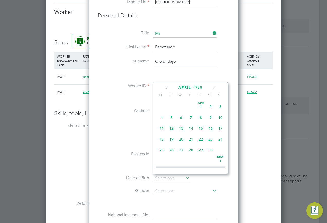
click at [211, 129] on span "16" at bounding box center [211, 129] width 10 height 10
type input "[DATE]"
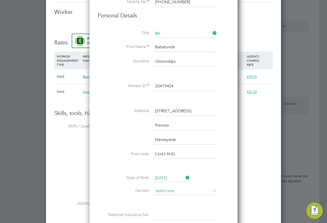
click at [179, 189] on input at bounding box center [185, 191] width 64 height 8
click at [164, 198] on li "[DEMOGRAPHIC_DATA]" at bounding box center [185, 198] width 64 height 7
type input "[DEMOGRAPHIC_DATA]"
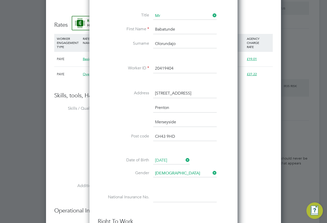
scroll to position [463, 0]
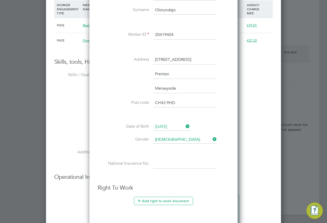
click at [173, 165] on input at bounding box center [185, 163] width 64 height 9
paste input "NJ376098C"
type input "NJ 37 60 98 C"
click at [159, 201] on button "Add right to work document" at bounding box center [163, 201] width 59 height 8
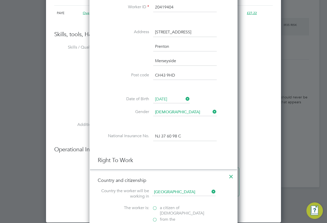
scroll to position [540, 0]
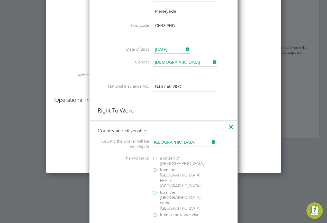
click at [153, 212] on label "from somewhere else" at bounding box center [177, 214] width 51 height 5
click at [0, 0] on input "from somewhere else" at bounding box center [0, 0] width 0 height 0
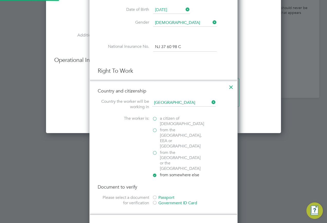
scroll to position [617, 0]
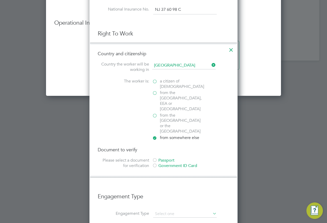
click at [155, 164] on div at bounding box center [154, 166] width 5 height 5
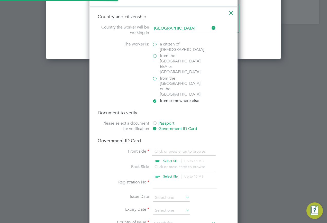
scroll to position [694, 0]
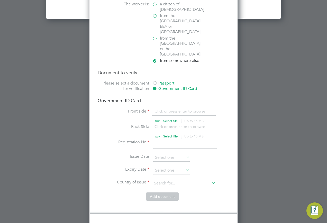
click at [158, 109] on input "file" at bounding box center [175, 116] width 81 height 15
type input "C:\fakepath\ARC-Card-WP.pdf"
click at [175, 140] on input at bounding box center [185, 144] width 64 height 9
type input "RT5850960"
click at [161, 167] on input at bounding box center [171, 171] width 37 height 8
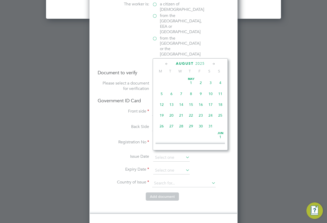
scroll to position [200, 0]
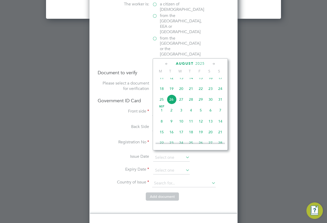
click at [213, 63] on icon at bounding box center [213, 64] width 5 height 6
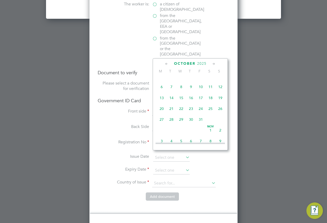
click at [213, 63] on icon at bounding box center [213, 64] width 5 height 6
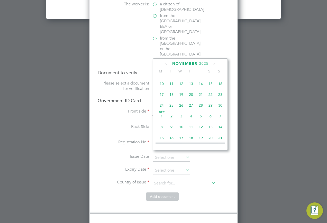
click at [213, 63] on icon at bounding box center [213, 64] width 5 height 6
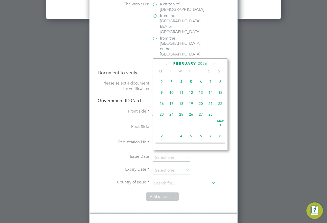
click at [213, 63] on icon at bounding box center [213, 64] width 5 height 6
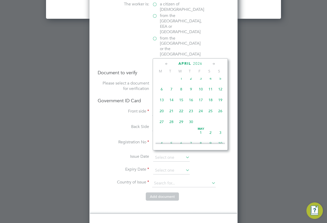
click at [210, 105] on span "18" at bounding box center [211, 100] width 10 height 10
type input "[DATE]"
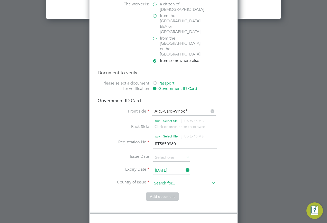
click at [169, 180] on input at bounding box center [184, 184] width 64 height 8
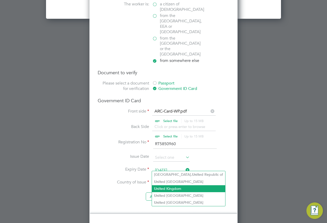
click at [167, 189] on li "Unit ed Kingdom" at bounding box center [188, 188] width 73 height 7
type input "[GEOGRAPHIC_DATA]"
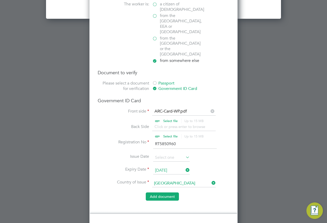
click at [164, 193] on button "Add document" at bounding box center [162, 197] width 33 height 8
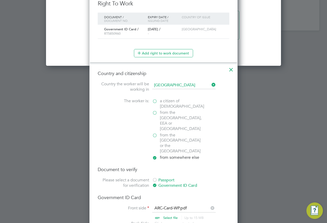
scroll to position [513, 148]
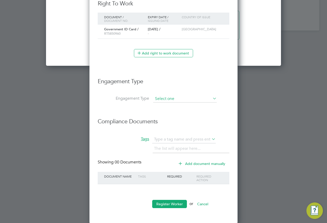
click at [167, 97] on input at bounding box center [185, 98] width 64 height 7
click at [167, 128] on li "Umbrella" at bounding box center [185, 128] width 64 height 7
type input "Umbrella"
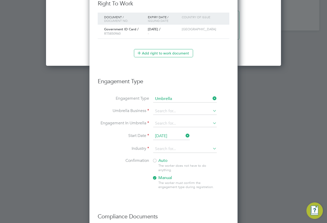
click at [157, 160] on div at bounding box center [154, 161] width 5 height 5
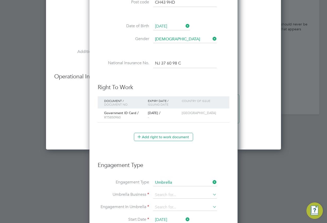
scroll to position [563, 0]
click at [212, 182] on icon at bounding box center [212, 182] width 0 height 7
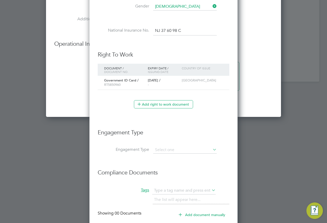
scroll to position [648, 0]
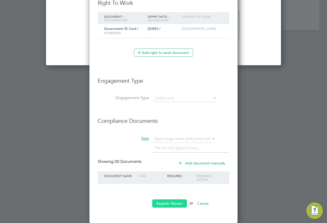
click at [165, 203] on button "Register Worker" at bounding box center [169, 204] width 35 height 8
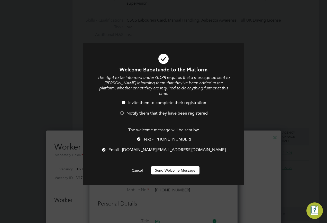
click at [169, 166] on button "Send Welcome Message" at bounding box center [175, 170] width 49 height 8
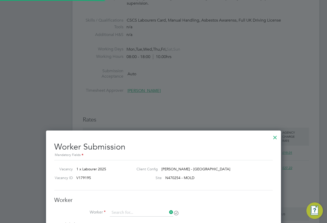
type input "Babatunde Olorundajo (20419404)"
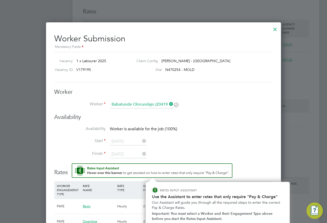
scroll to position [334, 0]
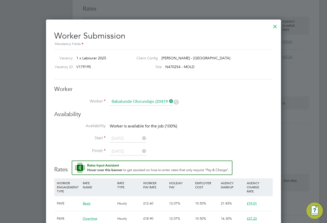
click at [168, 100] on icon at bounding box center [168, 101] width 0 height 7
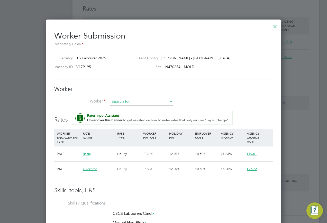
click at [147, 105] on input at bounding box center [142, 102] width 64 height 8
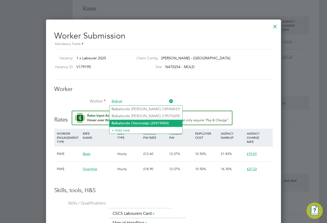
click at [138, 125] on li "Babat unde Olorundajo (20419404)" at bounding box center [146, 123] width 73 height 7
type input "Babatunde Olorundajo (20419404)"
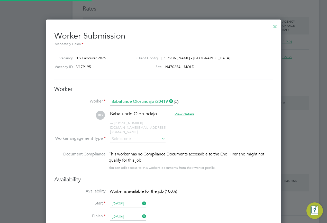
scroll to position [474, 235]
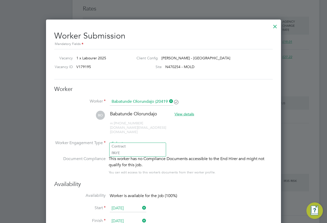
click at [147, 140] on input at bounding box center [138, 144] width 56 height 8
click at [133, 148] on li "Contract" at bounding box center [138, 146] width 56 height 7
type input "Contract"
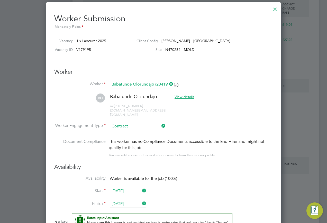
scroll to position [345, 0]
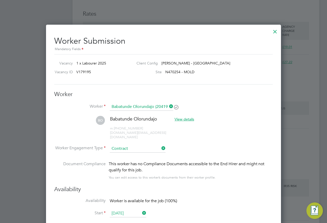
click at [274, 32] on div at bounding box center [275, 30] width 9 height 9
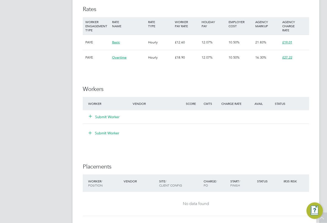
scroll to position [334, 0]
